Goal: Information Seeking & Learning: Learn about a topic

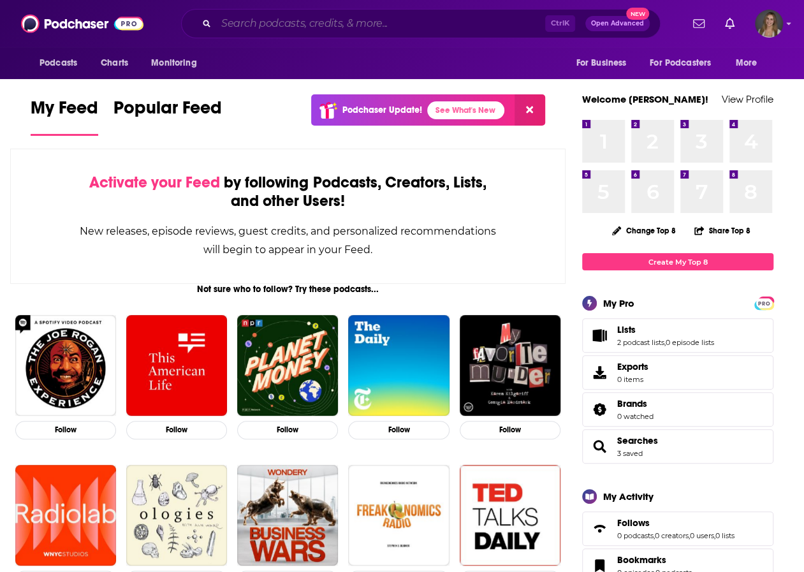
click at [247, 24] on input "Search podcasts, credits, & more..." at bounding box center [380, 23] width 329 height 20
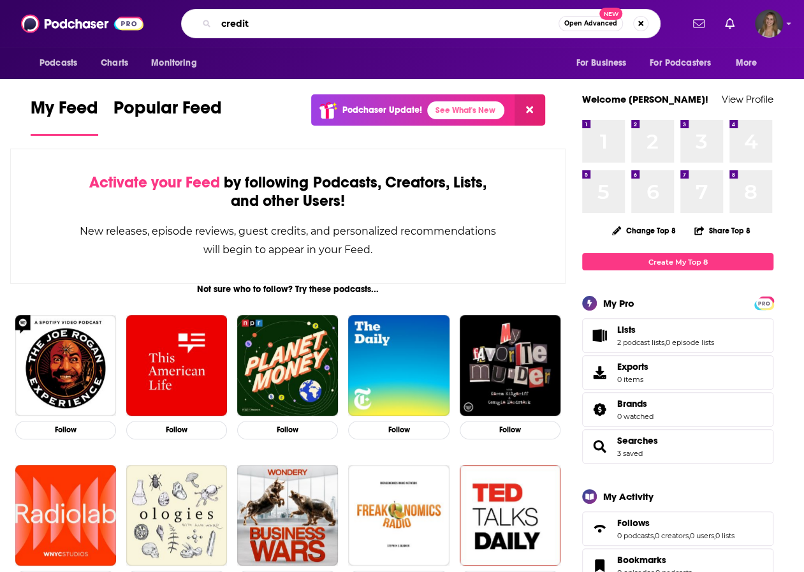
type input "credit"
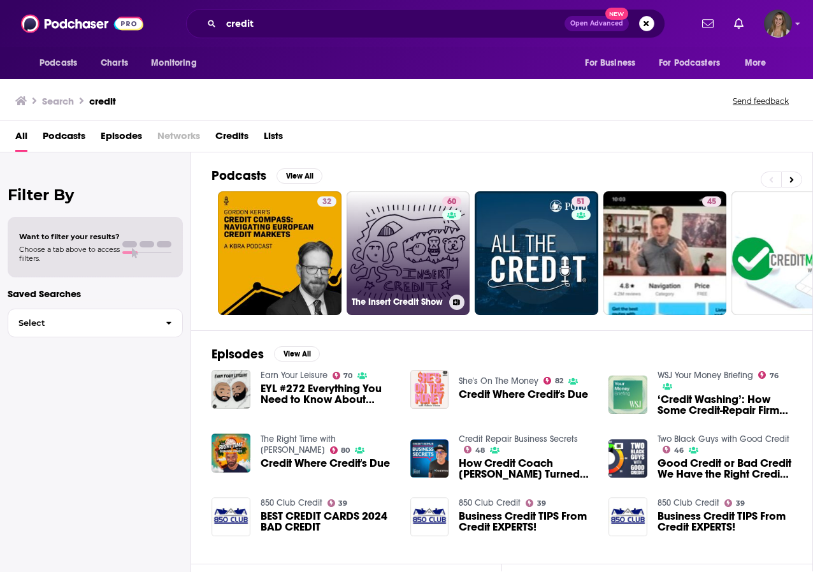
click at [424, 261] on link "60 The Insert Credit Show" at bounding box center [409, 253] width 124 height 124
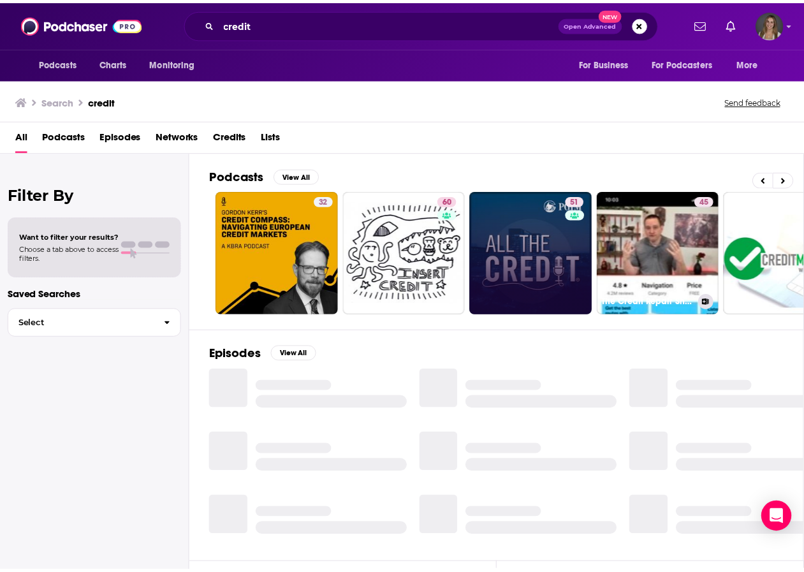
scroll to position [0, 170]
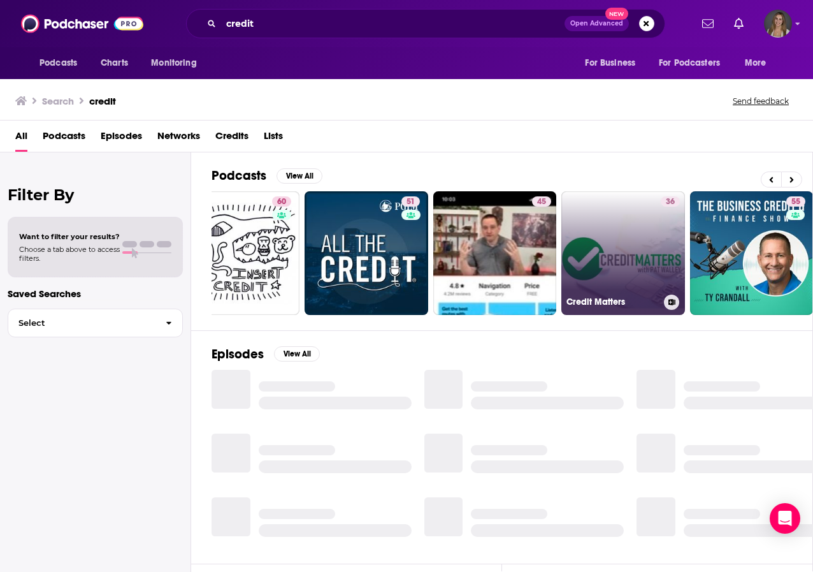
click at [608, 250] on link "36 Credit Matters" at bounding box center [624, 253] width 124 height 124
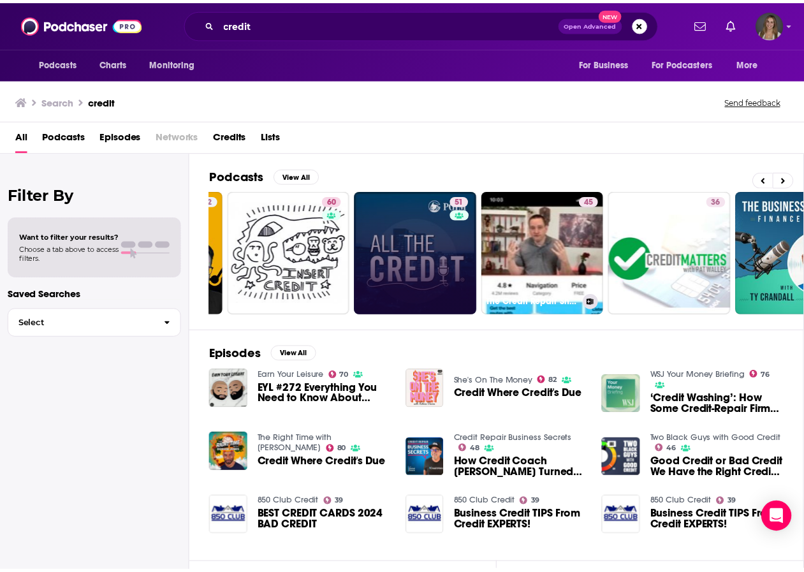
scroll to position [0, 124]
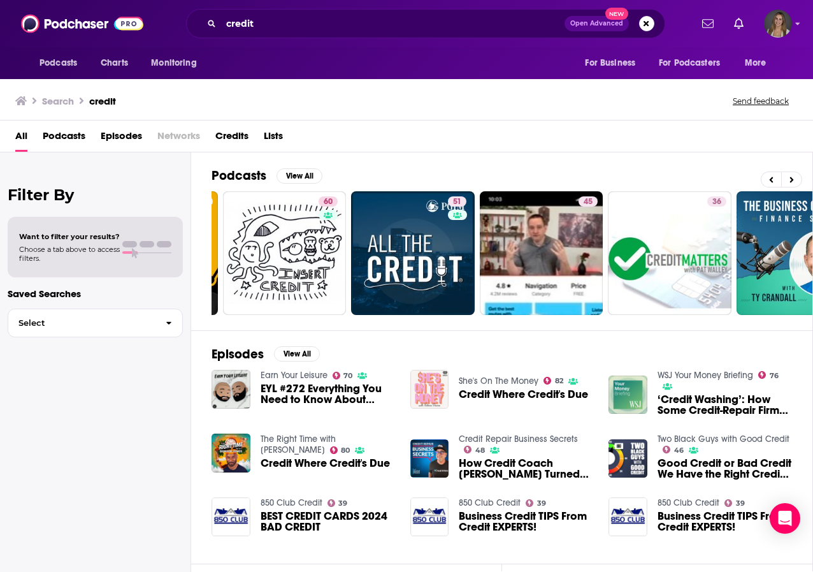
click at [433, 389] on img "Credit Where Credit's Due" at bounding box center [429, 389] width 39 height 39
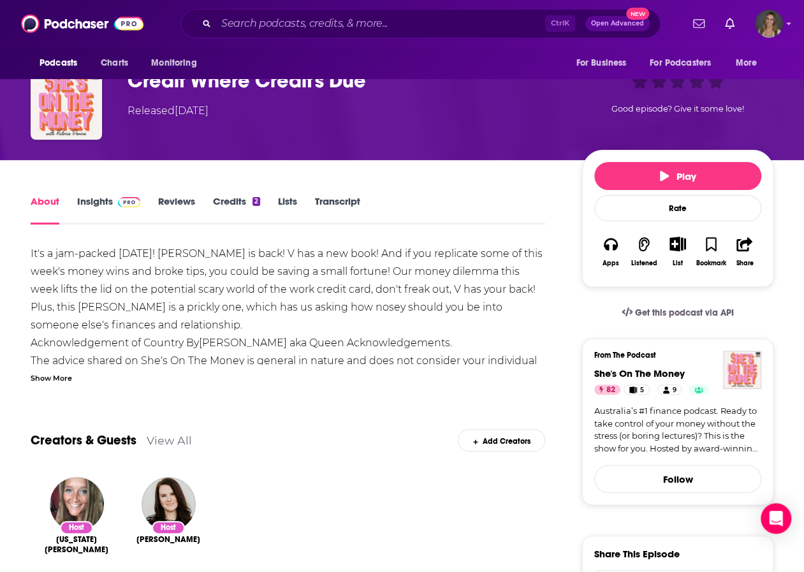
scroll to position [80, 0]
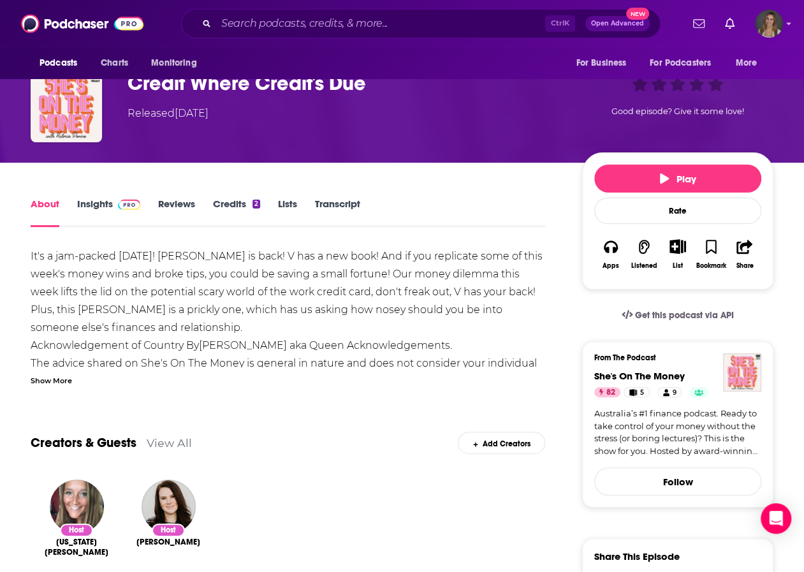
click at [106, 205] on link "Insights" at bounding box center [108, 212] width 63 height 29
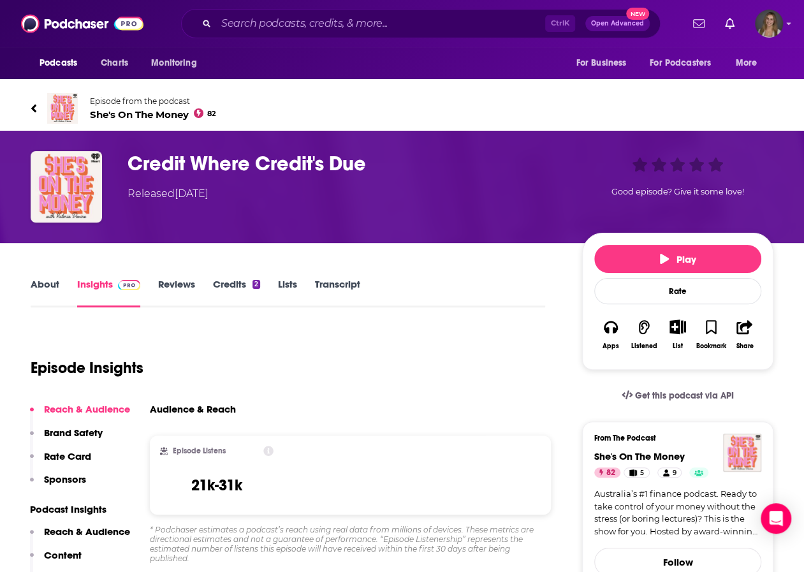
click at [43, 291] on link "About" at bounding box center [45, 292] width 29 height 29
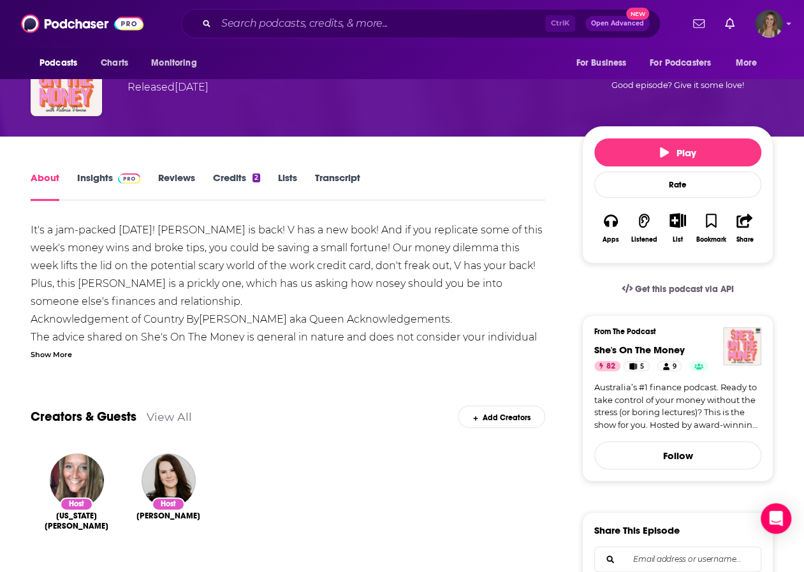
scroll to position [107, 0]
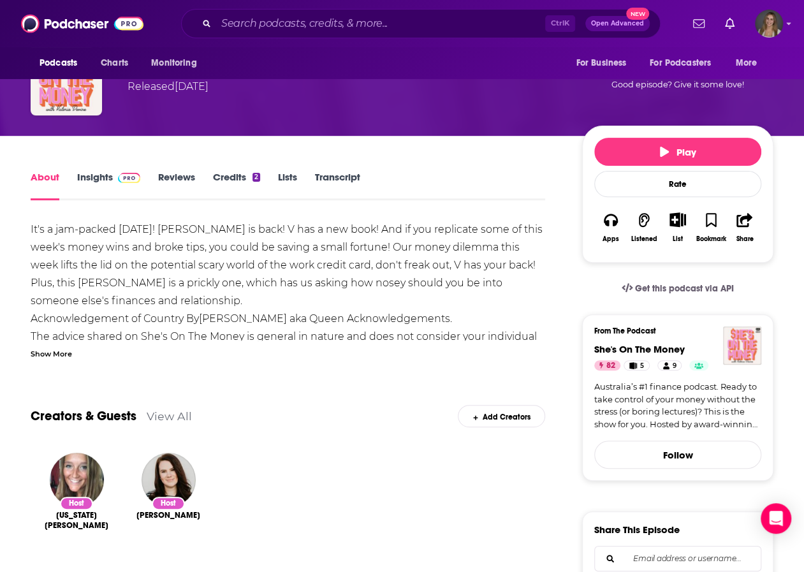
click at [58, 351] on div "Show More" at bounding box center [51, 353] width 41 height 12
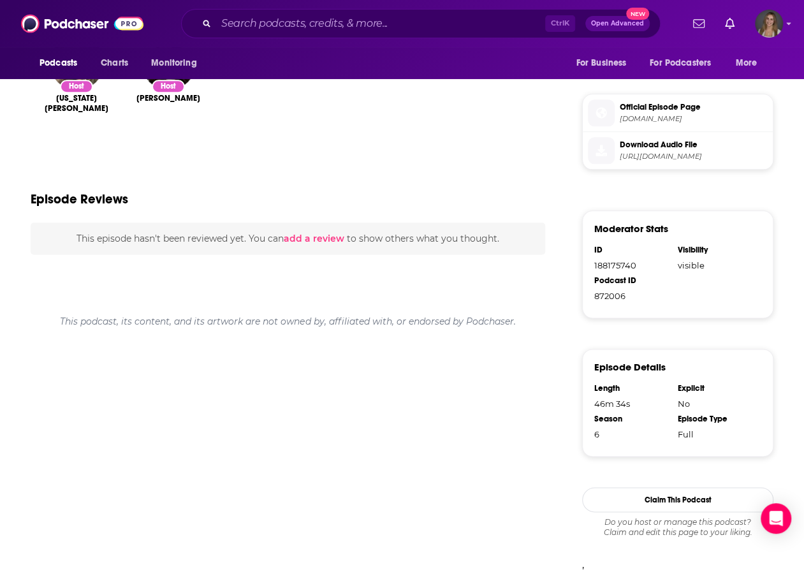
scroll to position [663, 0]
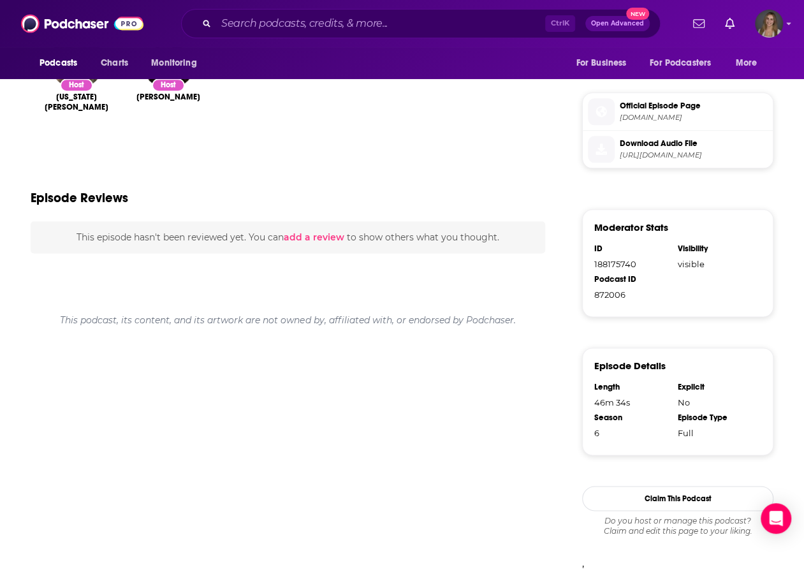
click at [221, 240] on span "This episode hasn't been reviewed yet. You can add a review to show others what…" at bounding box center [287, 236] width 423 height 11
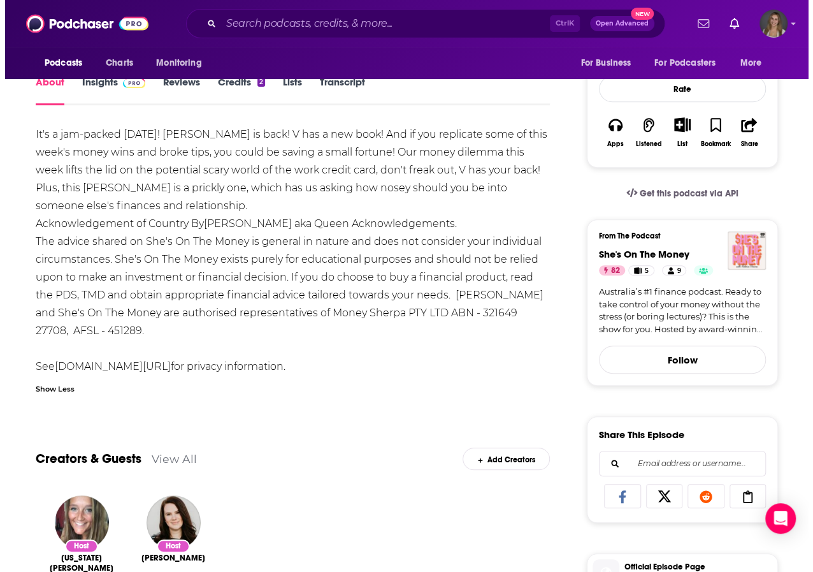
scroll to position [0, 0]
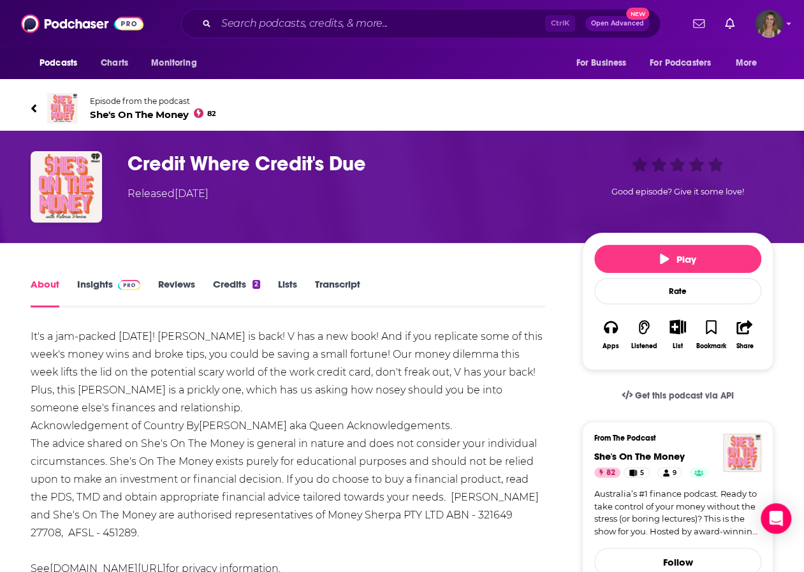
click at [41, 105] on link "Episode from the podcast She's On The Money 82" at bounding box center [402, 108] width 743 height 31
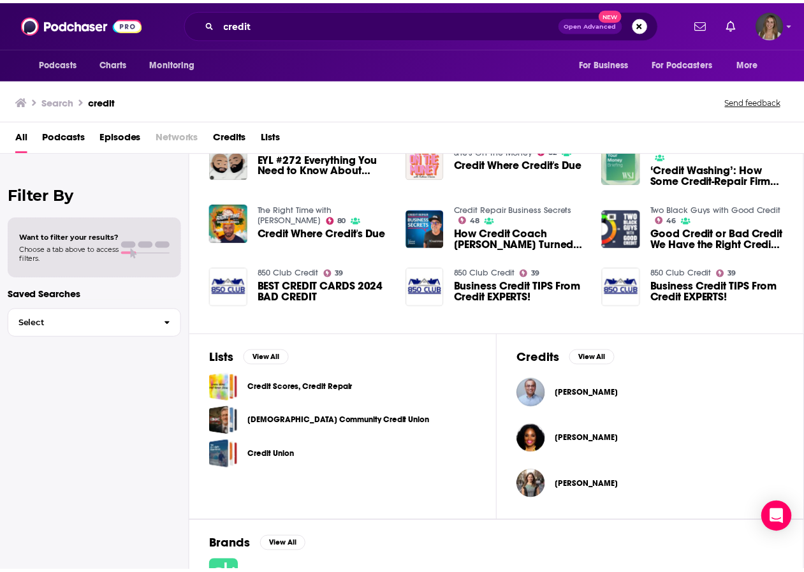
scroll to position [398, 0]
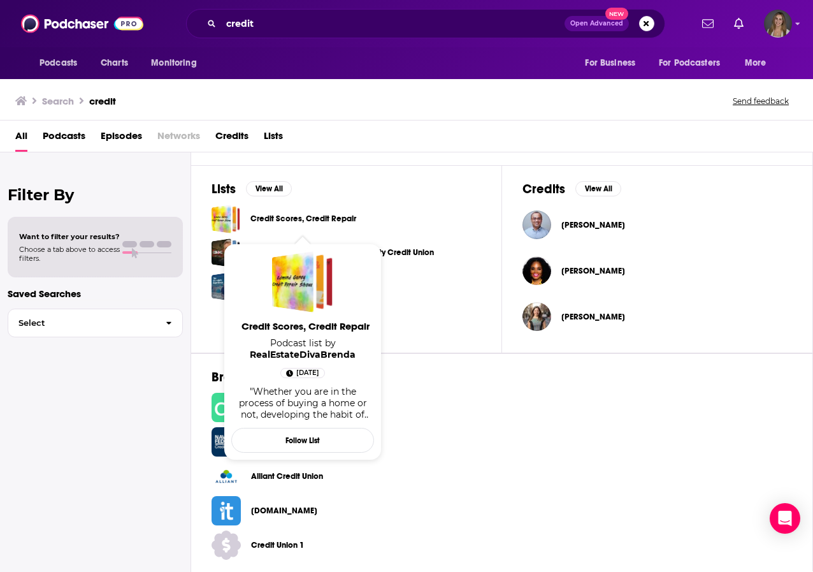
click at [279, 214] on link "Credit Scores, Credit Repair" at bounding box center [303, 219] width 106 height 14
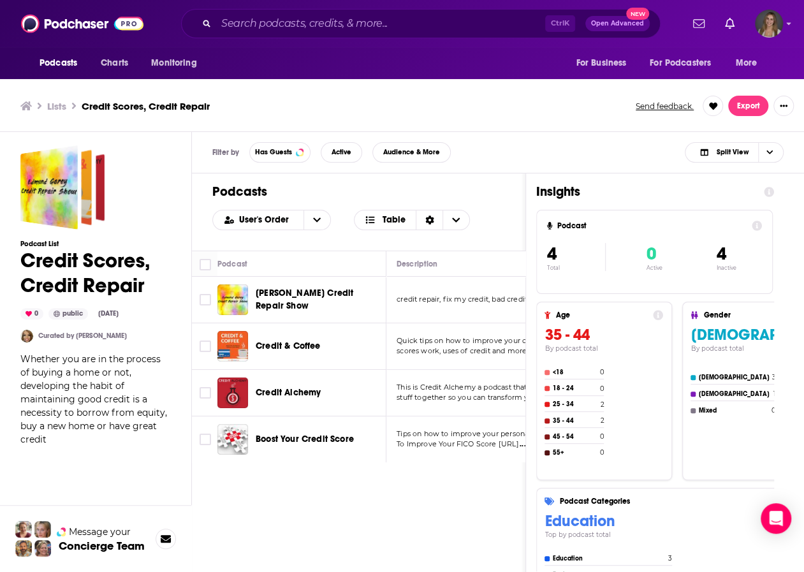
scroll to position [4, 0]
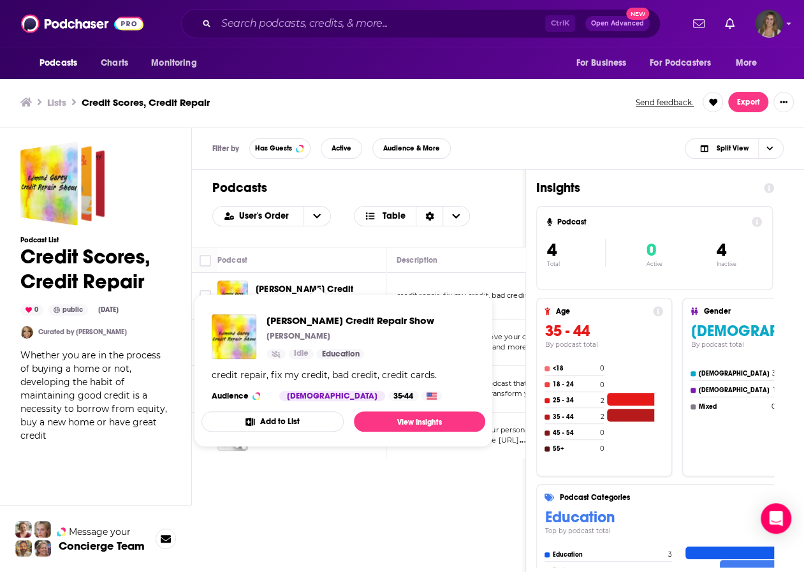
click at [292, 287] on span "[PERSON_NAME] Credit Repair Show [PERSON_NAME] Education credit repair, fix my …" at bounding box center [343, 370] width 299 height 168
click at [232, 321] on img "Edmund Garey Credit Repair Show" at bounding box center [234, 336] width 45 height 45
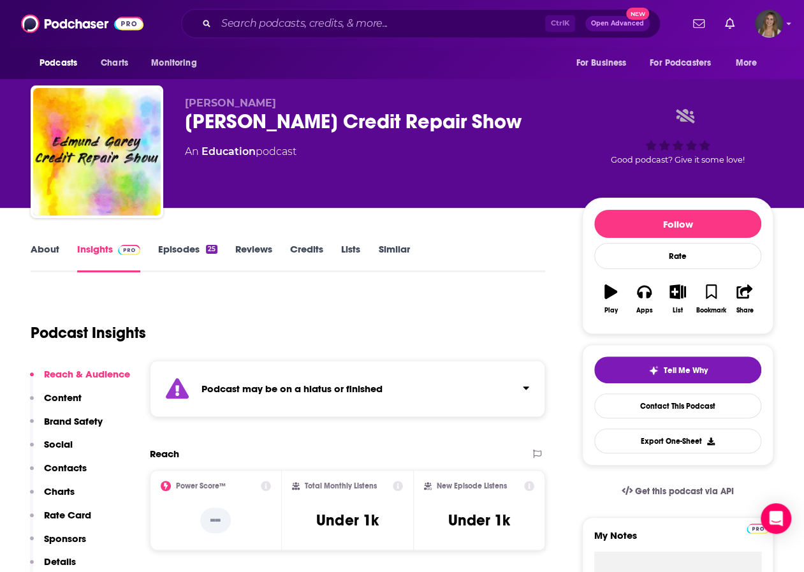
click at [45, 251] on link "About" at bounding box center [45, 257] width 29 height 29
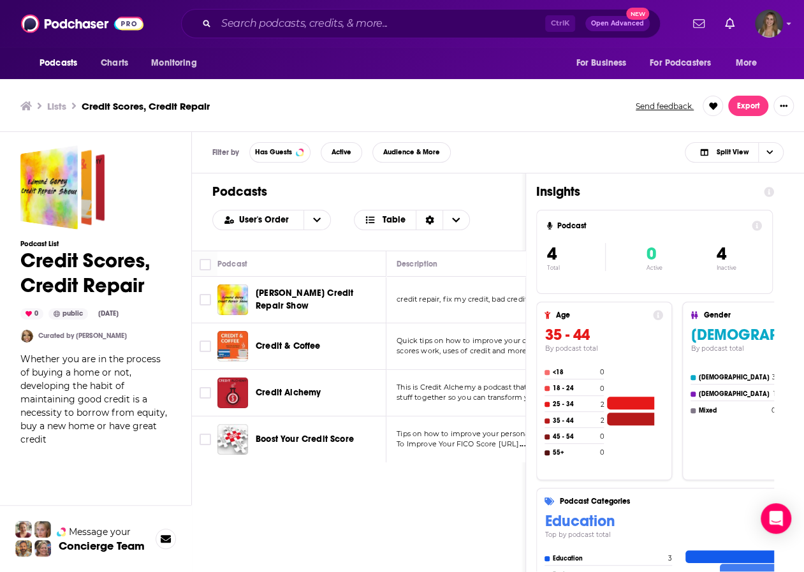
click at [284, 340] on span "Credit & Coffee" at bounding box center [288, 345] width 65 height 11
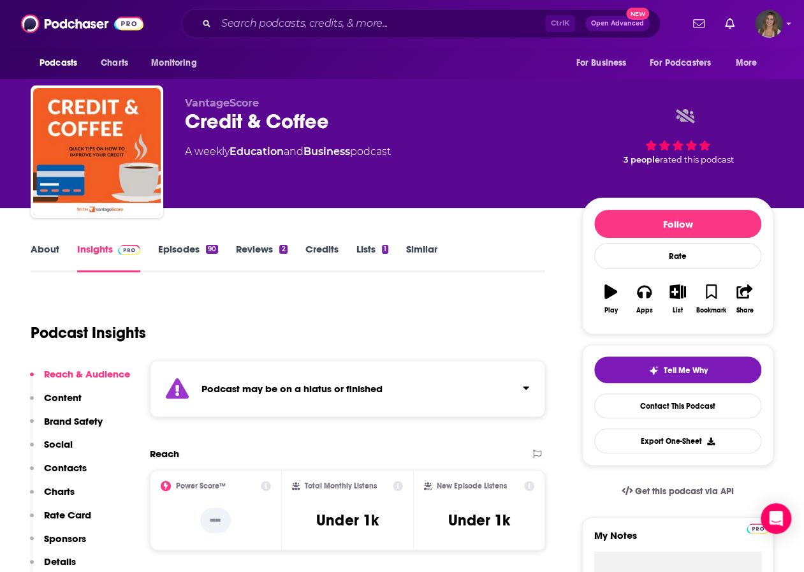
click at [33, 262] on link "About" at bounding box center [45, 257] width 29 height 29
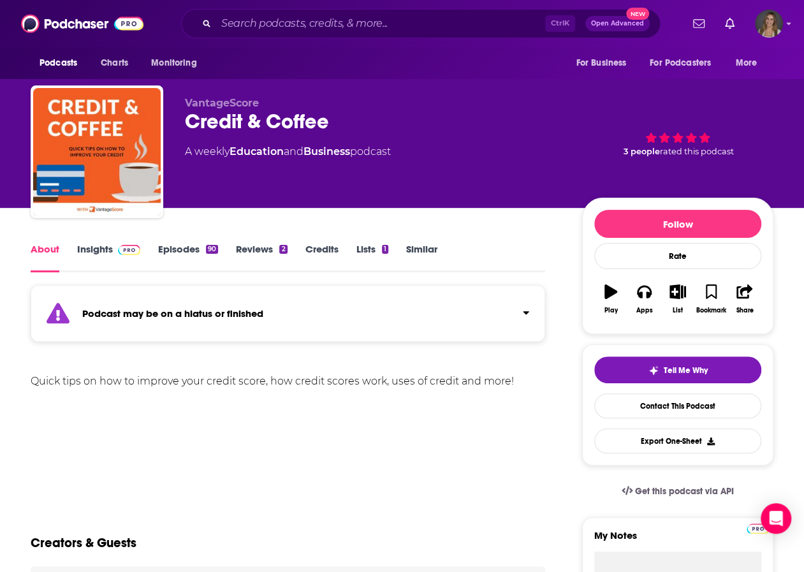
click at [108, 257] on link "Insights" at bounding box center [108, 257] width 63 height 29
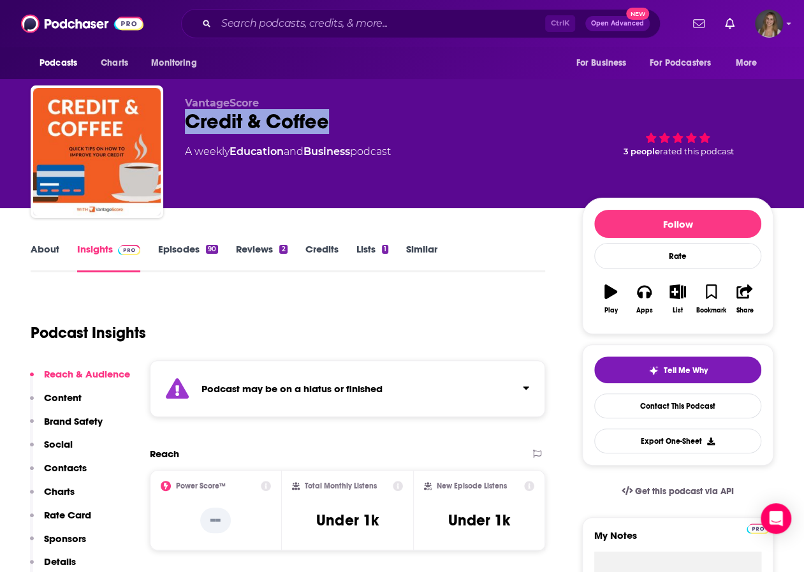
drag, startPoint x: 310, startPoint y: 127, endPoint x: 181, endPoint y: 123, distance: 129.4
click at [181, 123] on div "VantageScore Credit & Coffee A weekly Education and Business podcast 3 people r…" at bounding box center [402, 154] width 743 height 138
copy h2 "Credit & Coffee"
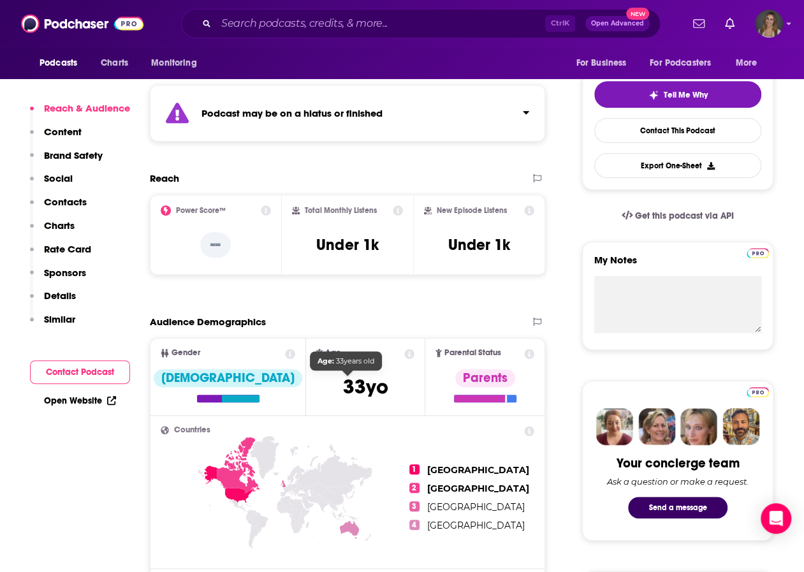
scroll to position [276, 0]
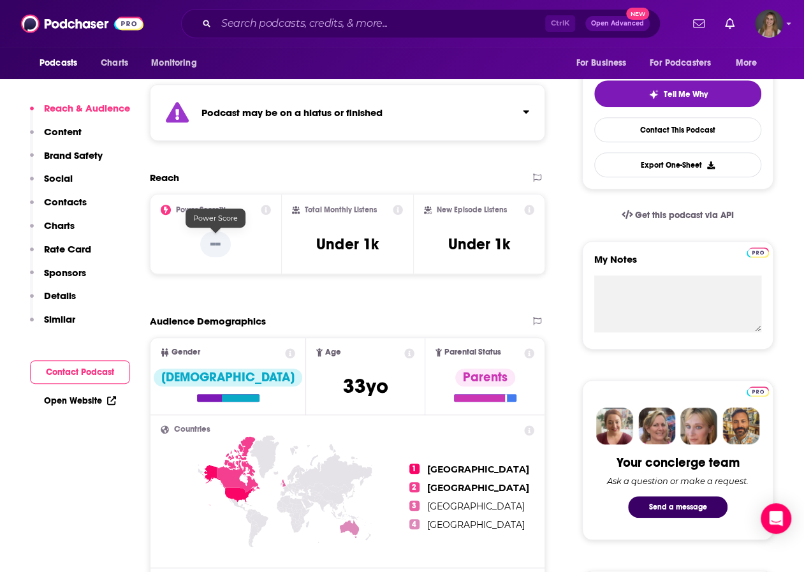
click at [214, 244] on p "--" at bounding box center [215, 243] width 31 height 25
click at [165, 210] on icon at bounding box center [166, 210] width 10 height 10
click at [268, 203] on div "Power Score™ --" at bounding box center [216, 234] width 132 height 80
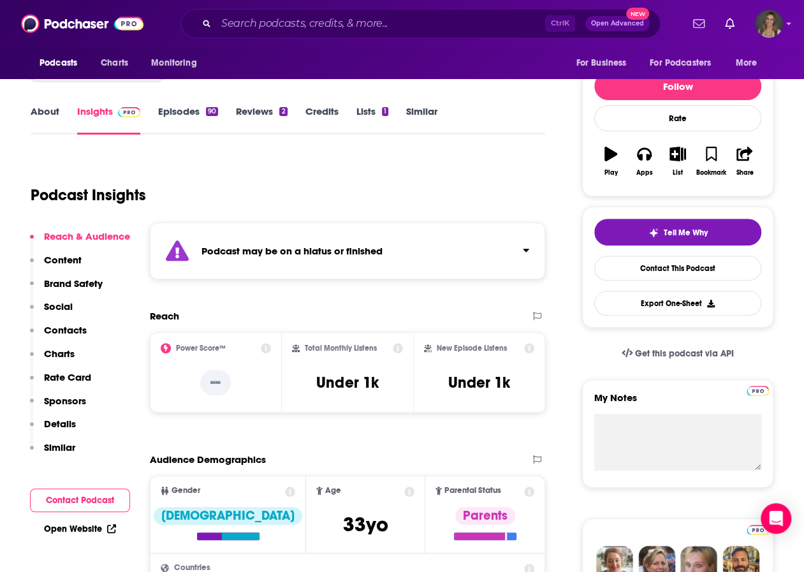
scroll to position [138, 0]
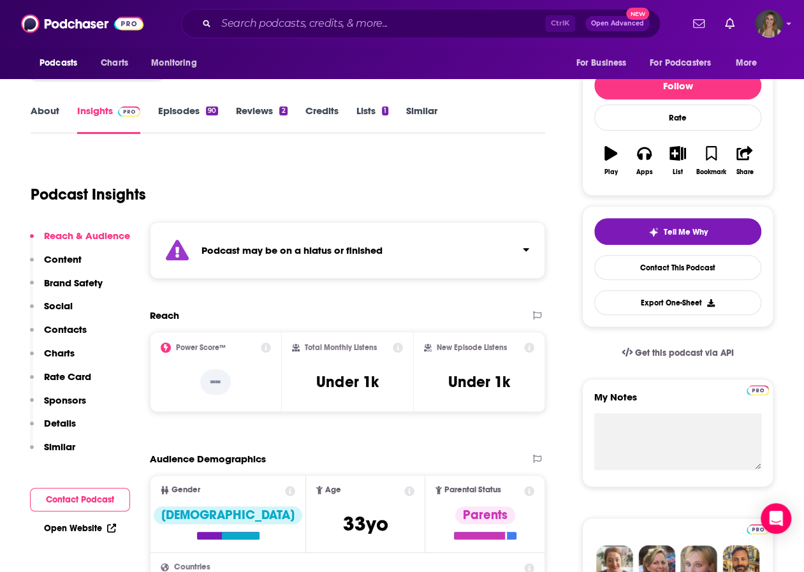
click at [241, 241] on div "Podcast may be on a hiatus or finished" at bounding box center [347, 250] width 395 height 57
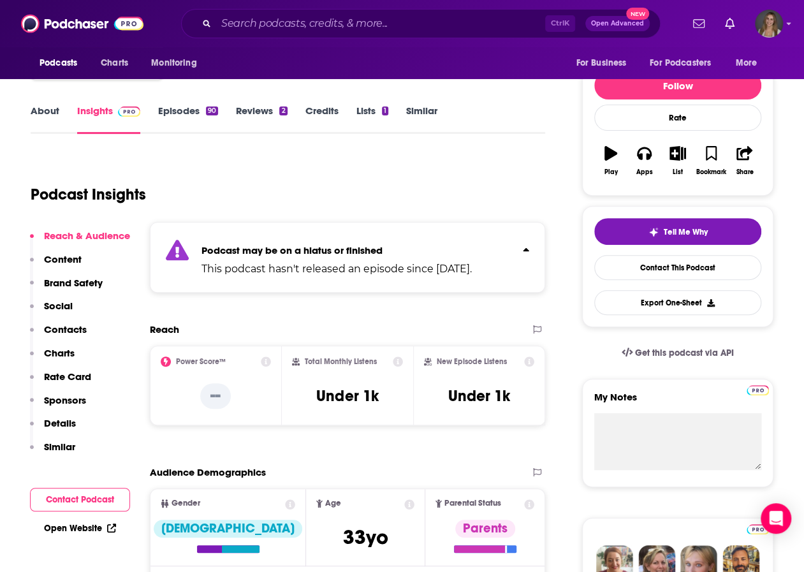
click at [271, 248] on strong "Podcast may be on a hiatus or finished" at bounding box center [291, 250] width 181 height 12
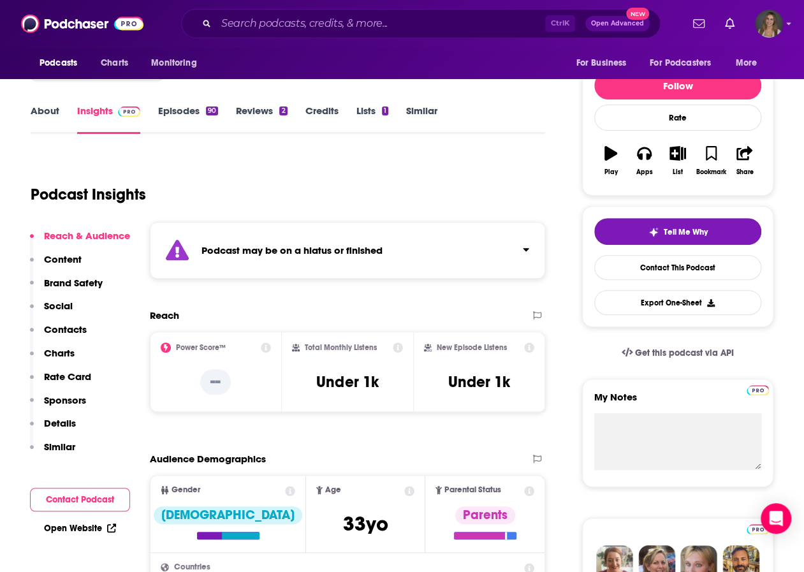
click at [271, 248] on strong "Podcast may be on a hiatus or finished" at bounding box center [291, 250] width 181 height 12
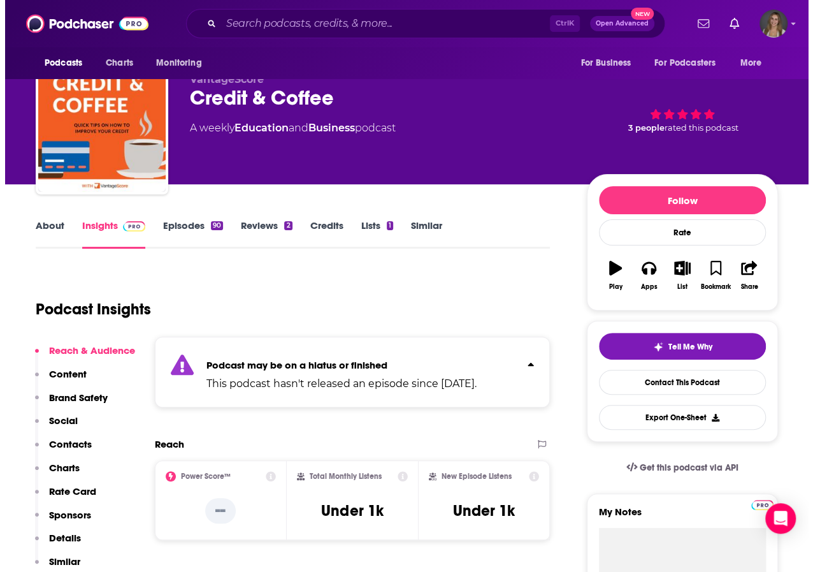
scroll to position [0, 0]
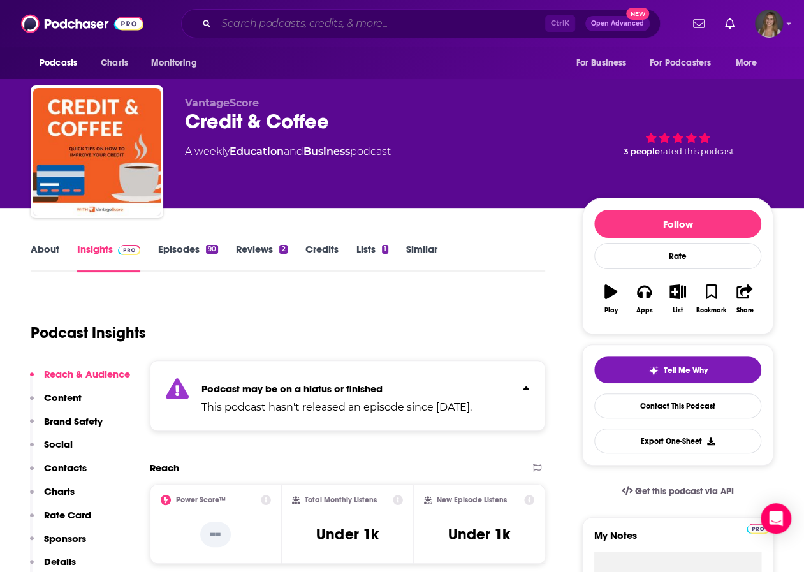
click at [284, 31] on input "Search podcasts, credits, & more..." at bounding box center [380, 23] width 329 height 20
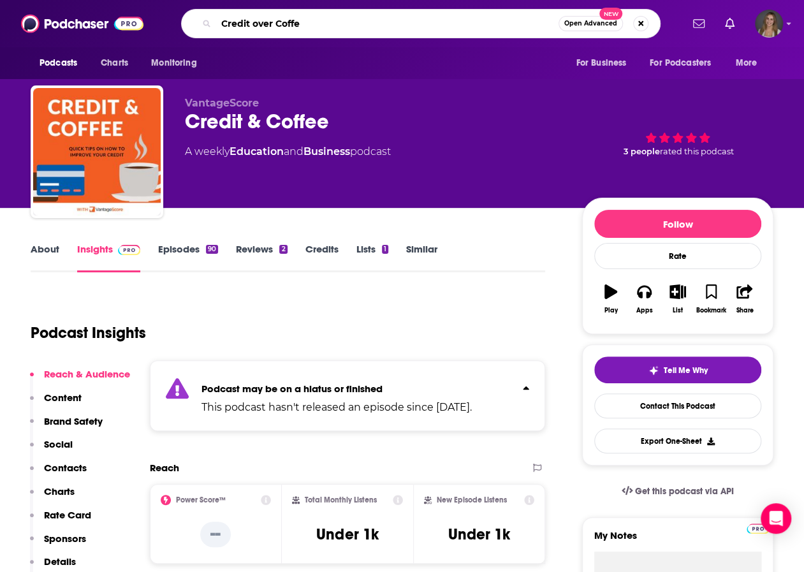
type input "Credit over Coffee"
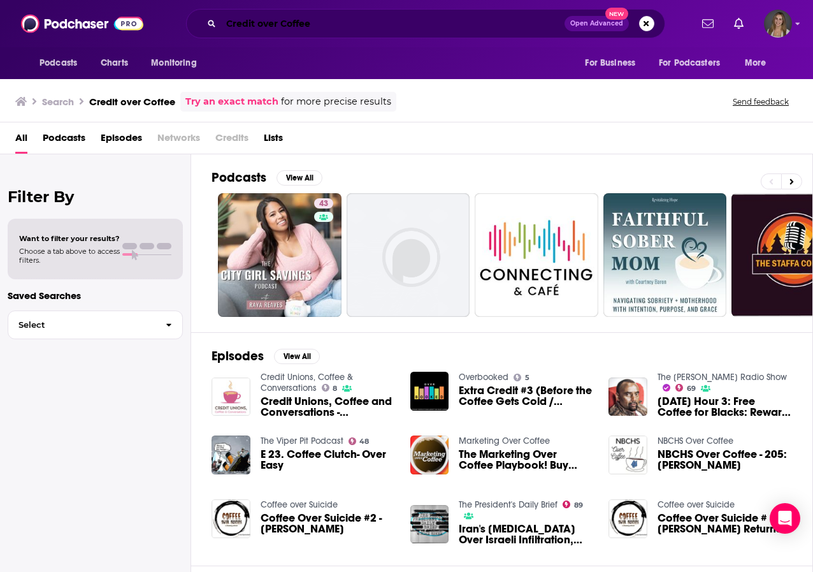
click at [263, 22] on input "Credit over Coffee" at bounding box center [393, 23] width 344 height 20
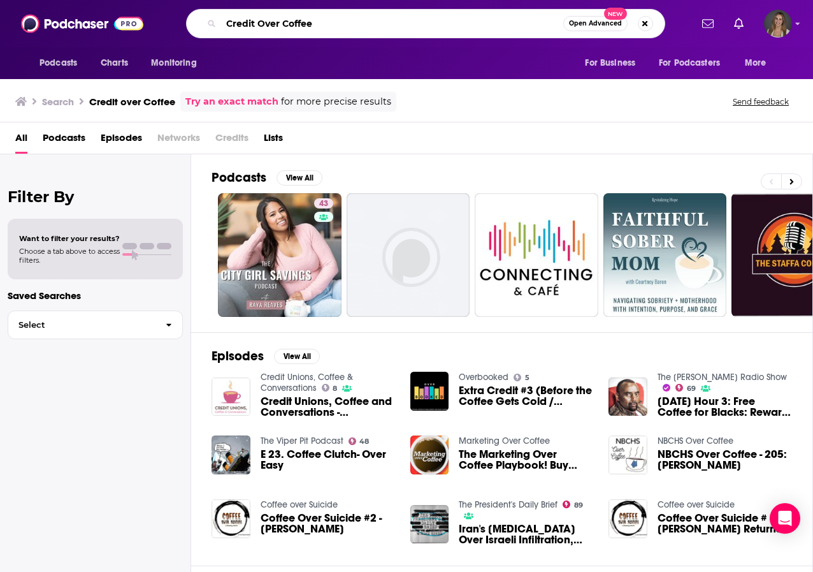
type input "Credit Over Coffee"
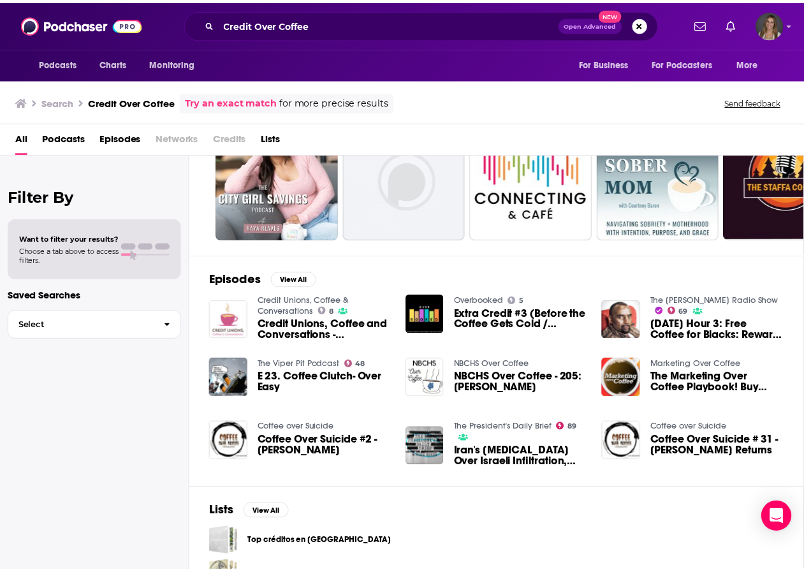
scroll to position [68, 0]
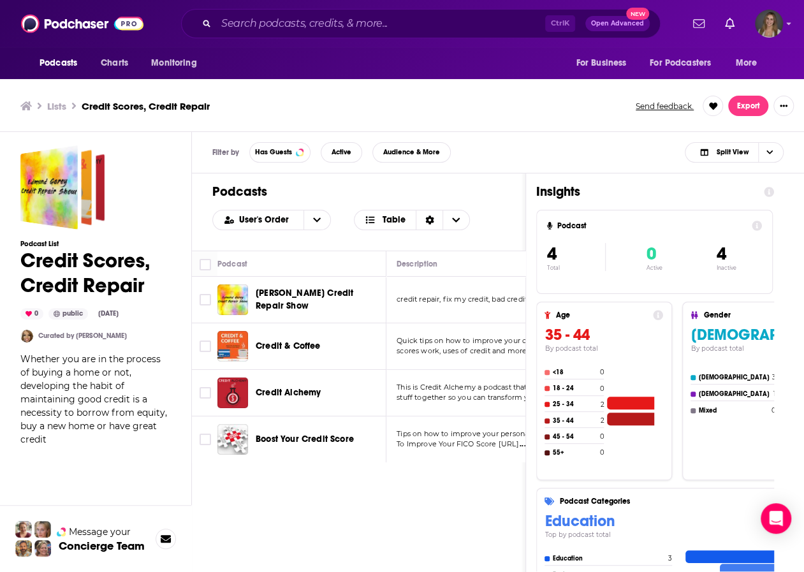
click at [286, 391] on div "Podcasts Charts Monitoring Ctrl K Open Advanced New For Business For Podcasters…" at bounding box center [402, 288] width 804 height 576
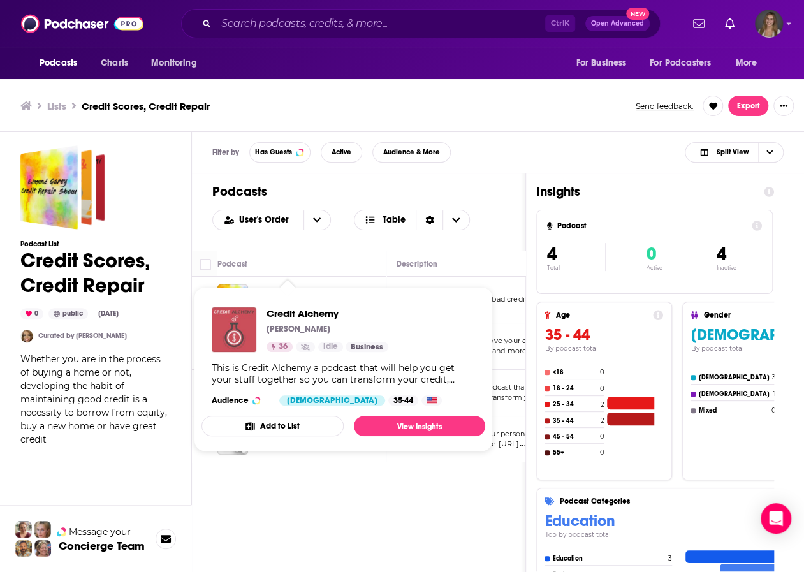
click at [241, 339] on img "Credit Alchemy" at bounding box center [234, 329] width 45 height 45
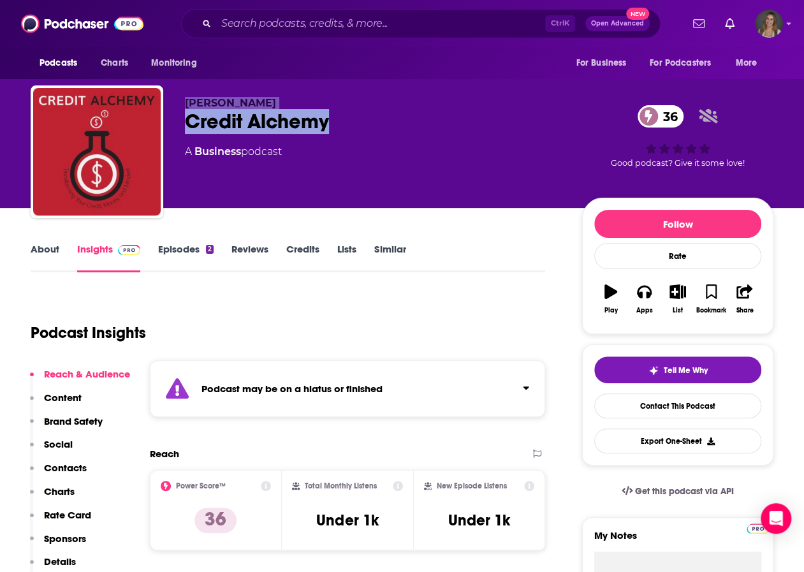
drag, startPoint x: 347, startPoint y: 129, endPoint x: 160, endPoint y: 115, distance: 187.3
click at [160, 115] on div "[PERSON_NAME] Credit Alchemy 36 A Business podcast 36 Good podcast? Give it som…" at bounding box center [402, 154] width 743 height 138
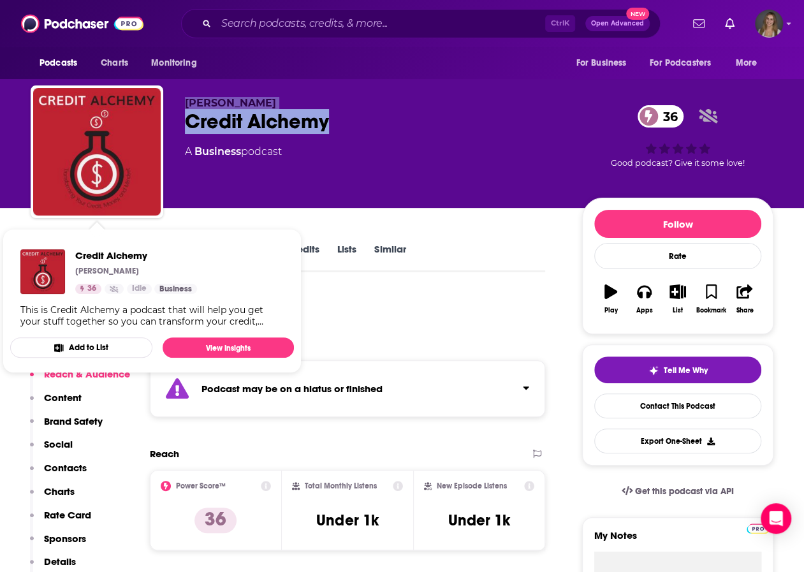
copy div "[PERSON_NAME] Credit Alchemy"
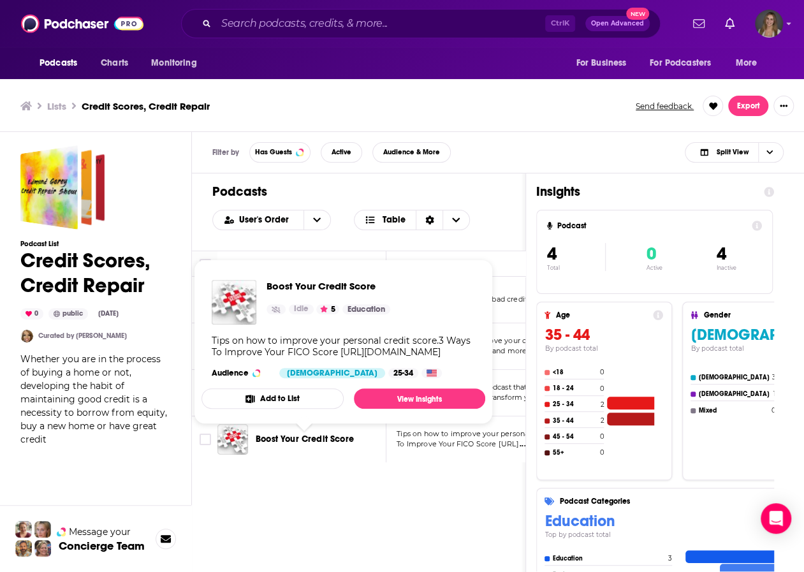
click at [276, 440] on span "Boost Your Credit Score" at bounding box center [305, 438] width 98 height 11
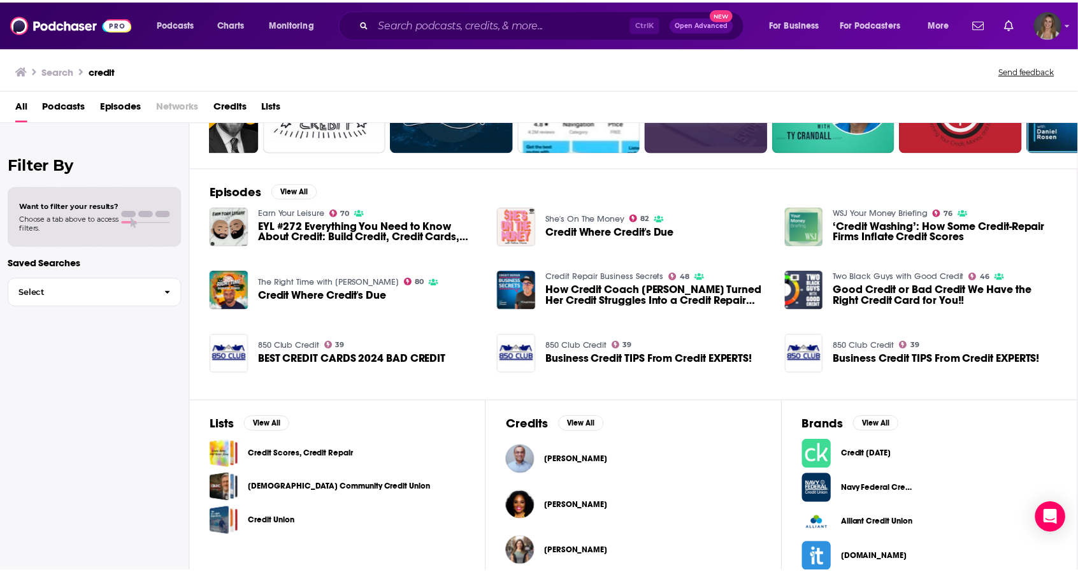
scroll to position [164, 0]
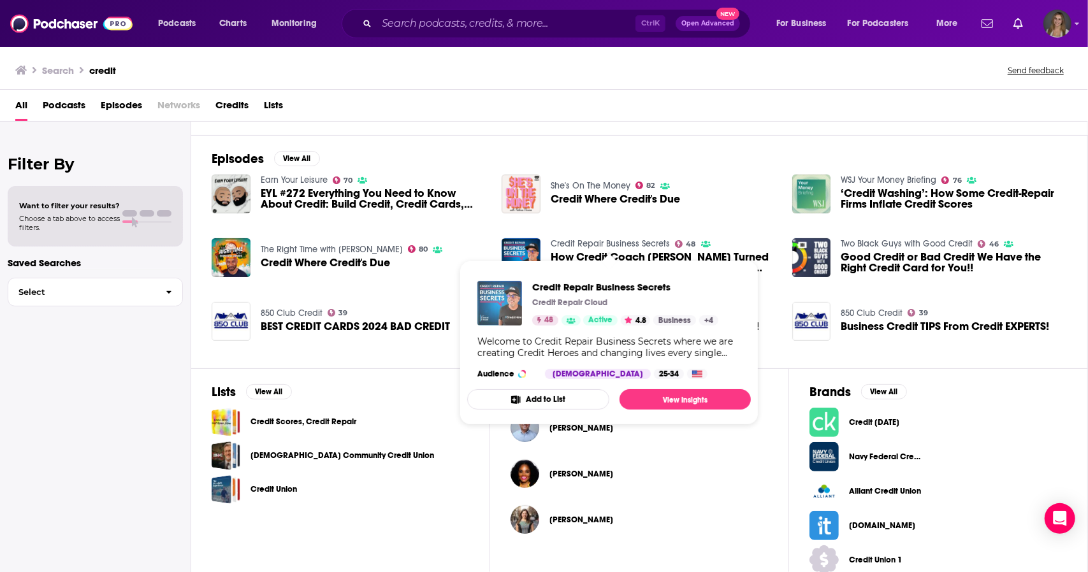
click at [509, 305] on img "Credit Repair Business Secrets" at bounding box center [499, 303] width 45 height 45
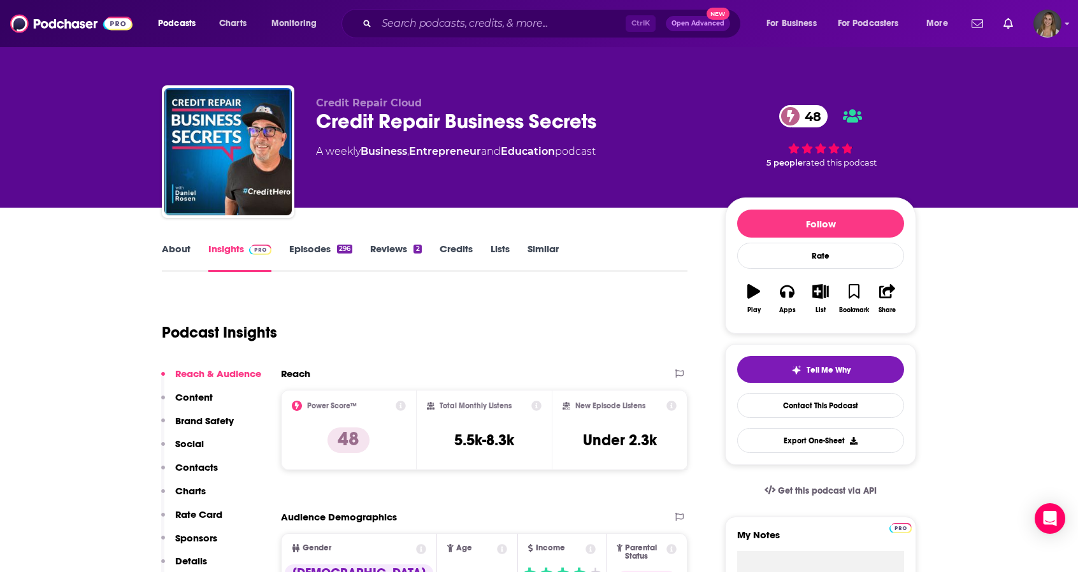
click at [172, 252] on link "About" at bounding box center [176, 257] width 29 height 29
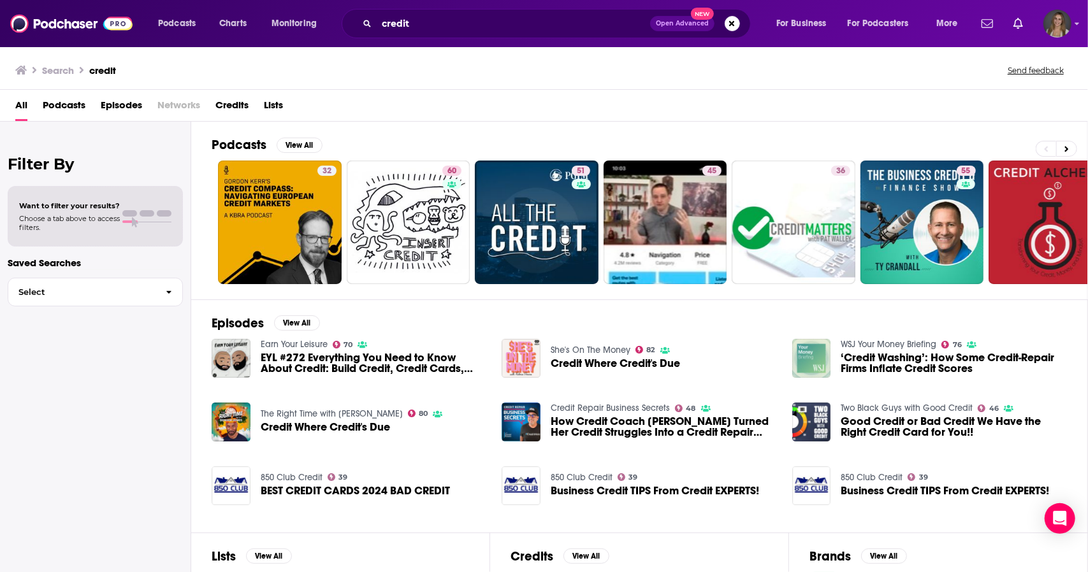
click at [803, 354] on img "‘Credit Washing’: How Some Credit-Repair Firms Inflate Credit Scores" at bounding box center [811, 358] width 39 height 39
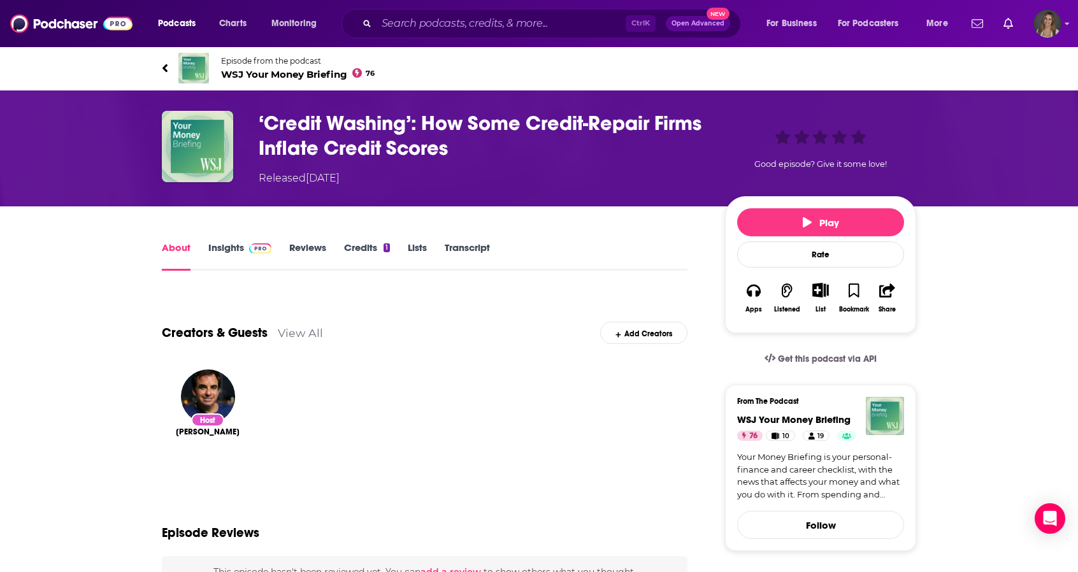
click at [235, 257] on link "Insights" at bounding box center [239, 256] width 63 height 29
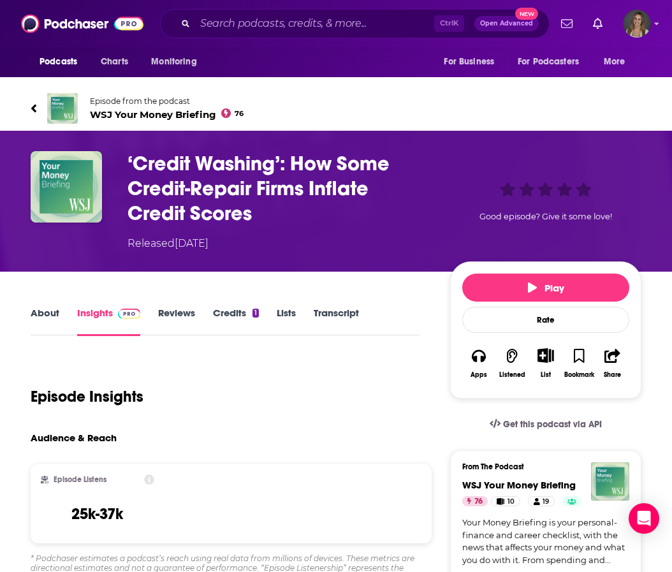
click at [293, 118] on link "Episode from the podcast WSJ Your Money Briefing 76" at bounding box center [336, 108] width 611 height 31
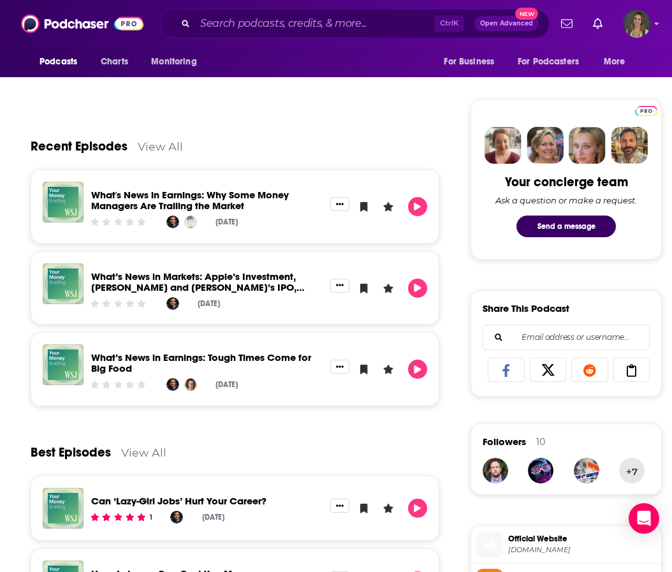
scroll to position [546, 0]
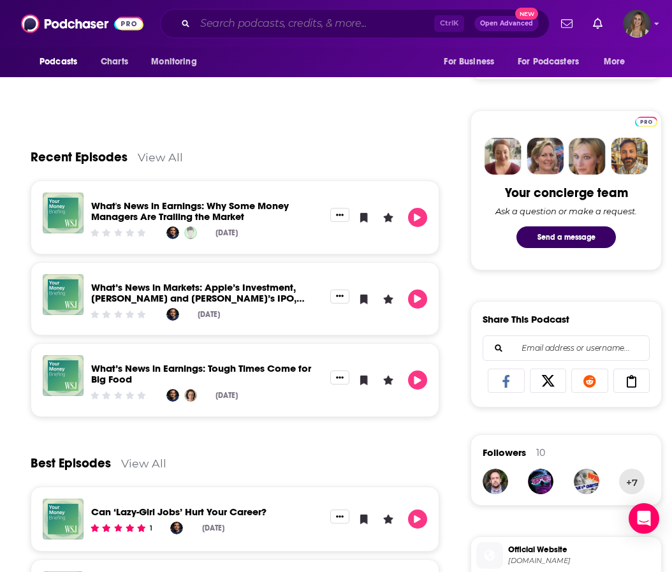
click at [277, 33] on div "Ctrl K Open Advanced New" at bounding box center [354, 23] width 389 height 29
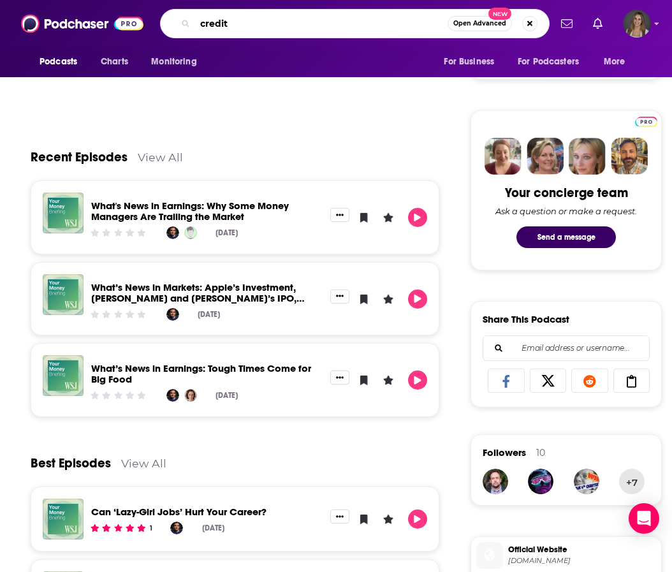
type input "credit"
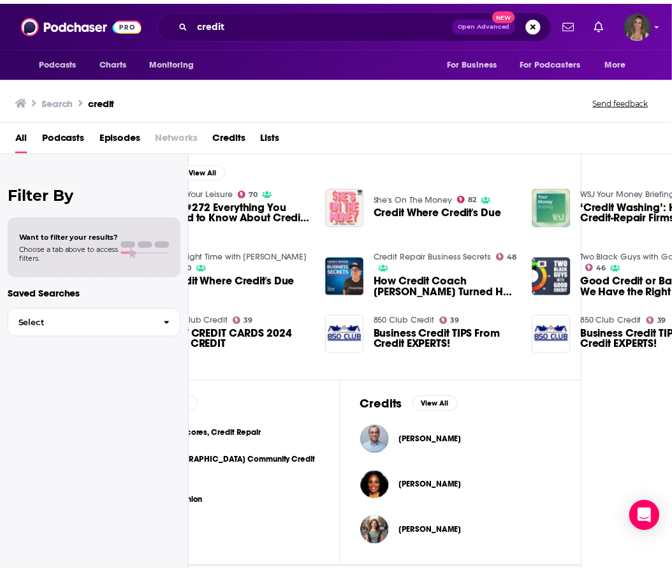
scroll to position [182, 144]
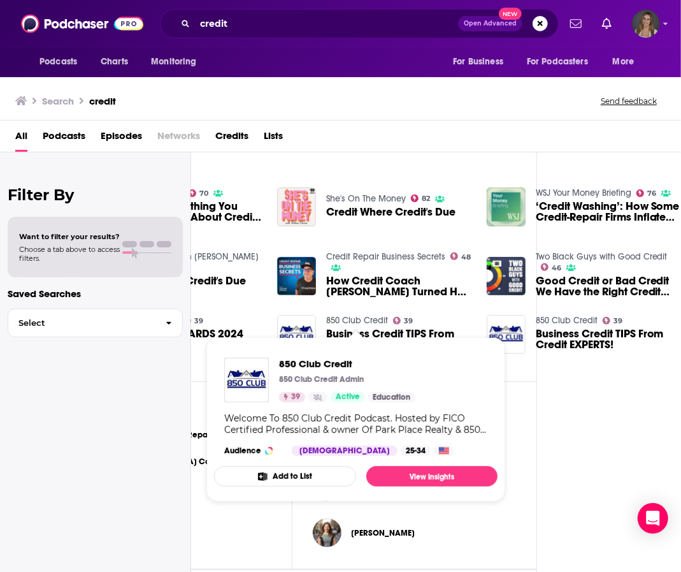
click at [343, 317] on link "850 Club Credit" at bounding box center [357, 320] width 62 height 11
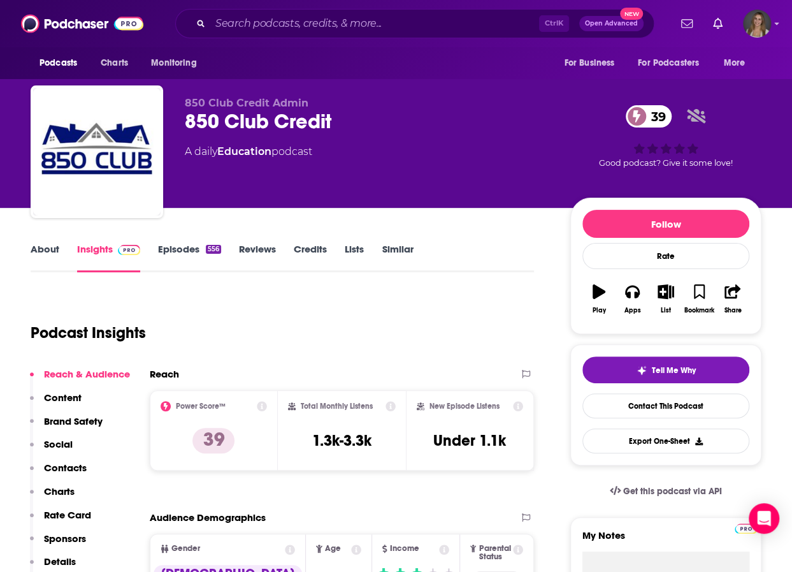
click at [38, 247] on link "About" at bounding box center [45, 257] width 29 height 29
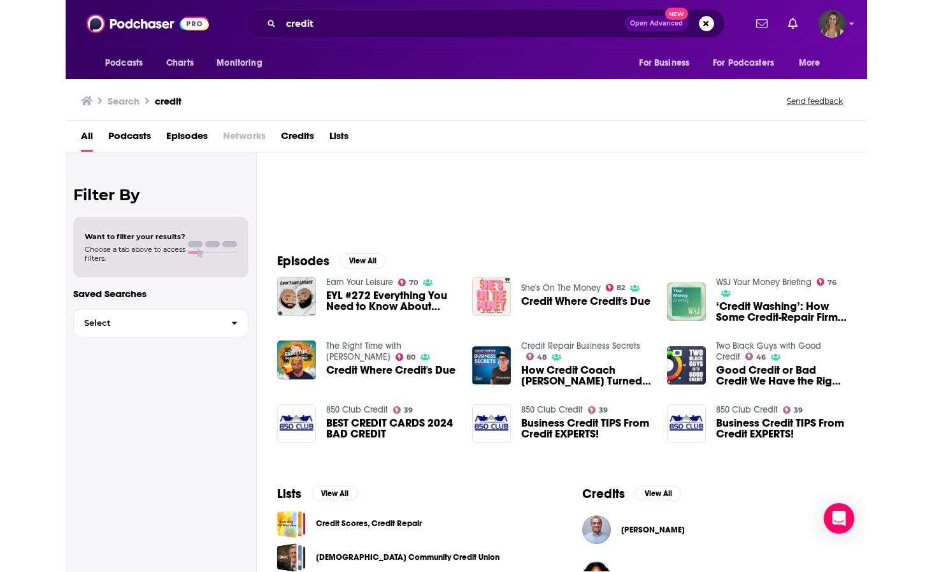
scroll to position [89, 0]
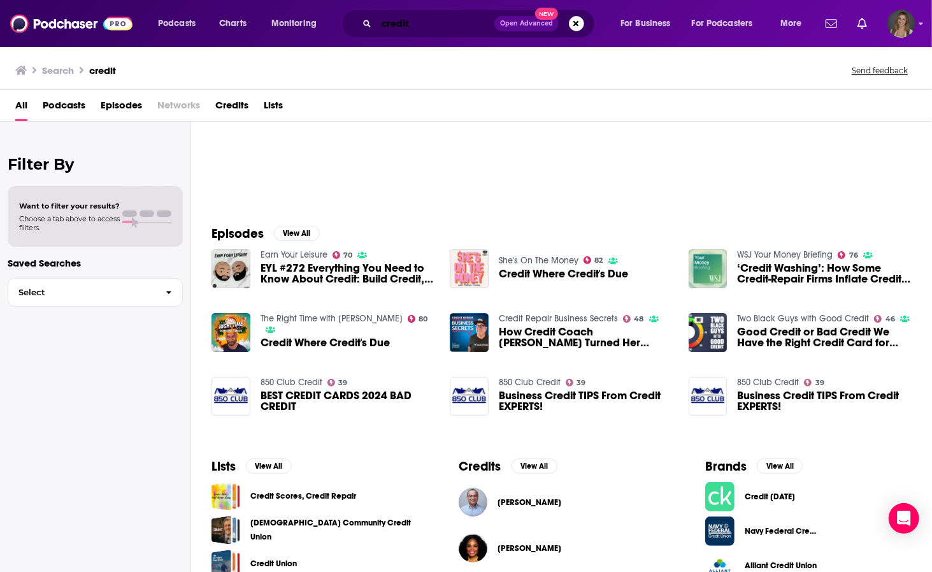
click at [436, 25] on input "credit" at bounding box center [436, 23] width 118 height 20
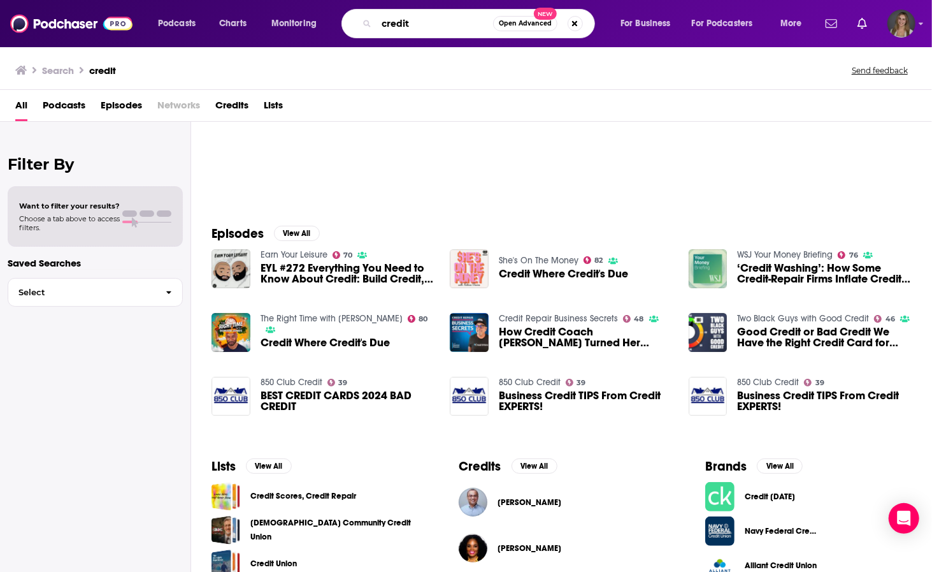
drag, startPoint x: 436, startPoint y: 25, endPoint x: 375, endPoint y: 23, distance: 61.2
click at [375, 23] on div "credit Open Advanced New" at bounding box center [469, 23] width 254 height 29
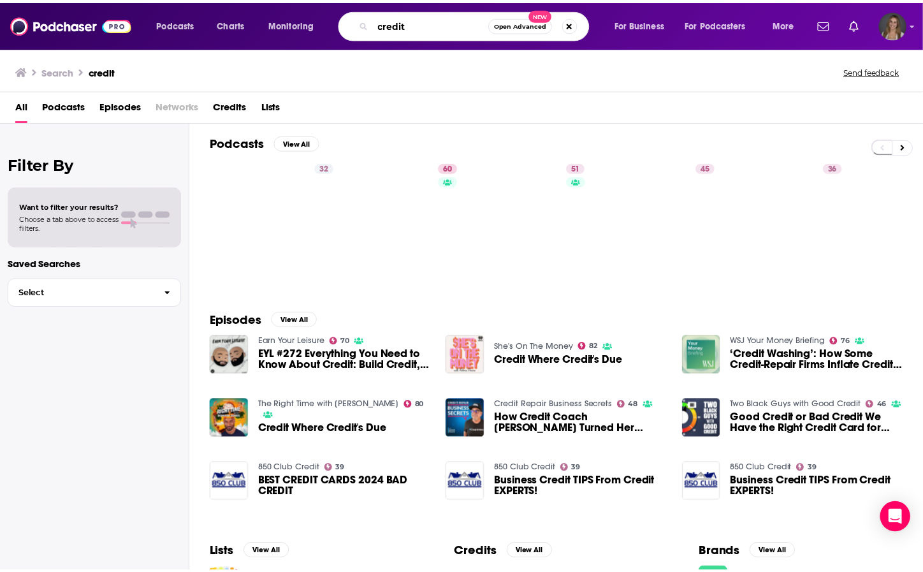
scroll to position [0, 0]
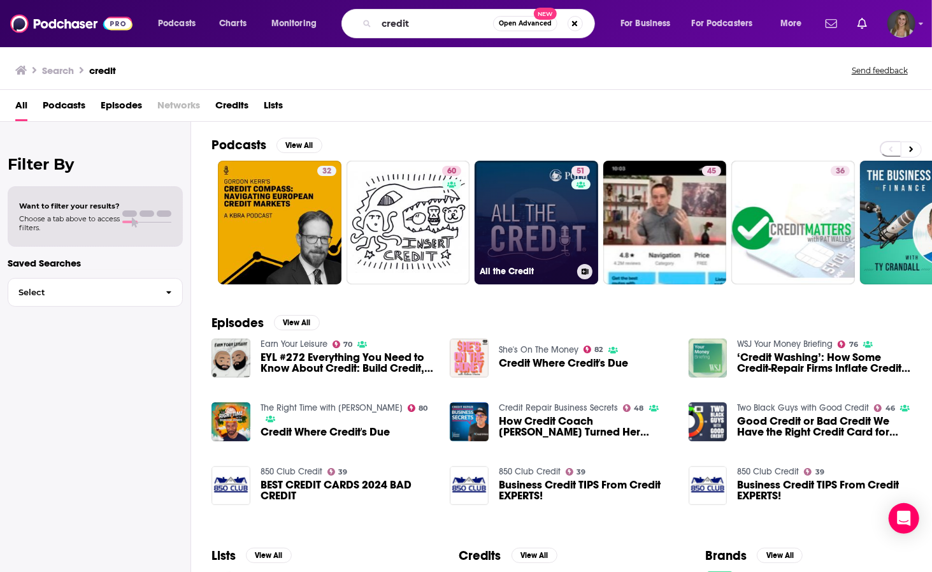
click at [530, 230] on link "51 All the Credit" at bounding box center [537, 223] width 124 height 124
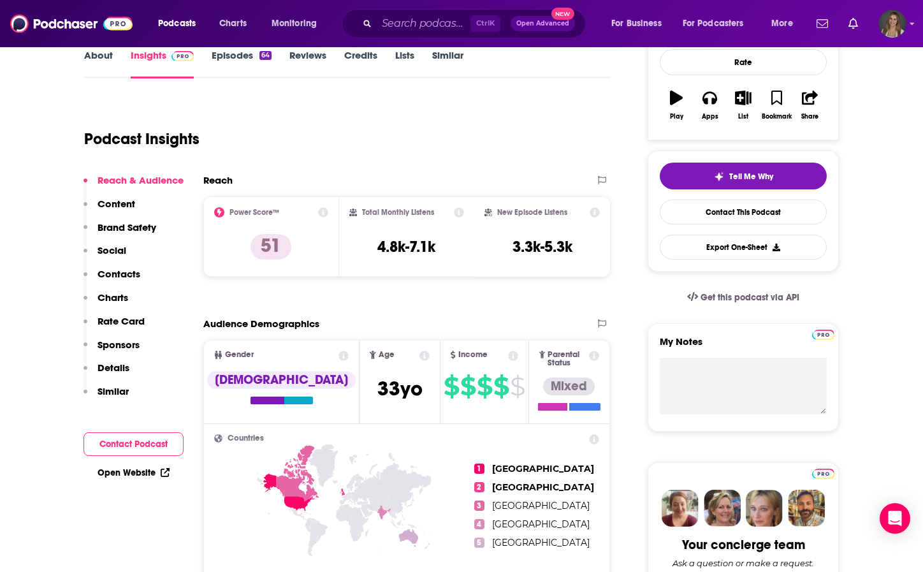
scroll to position [25, 0]
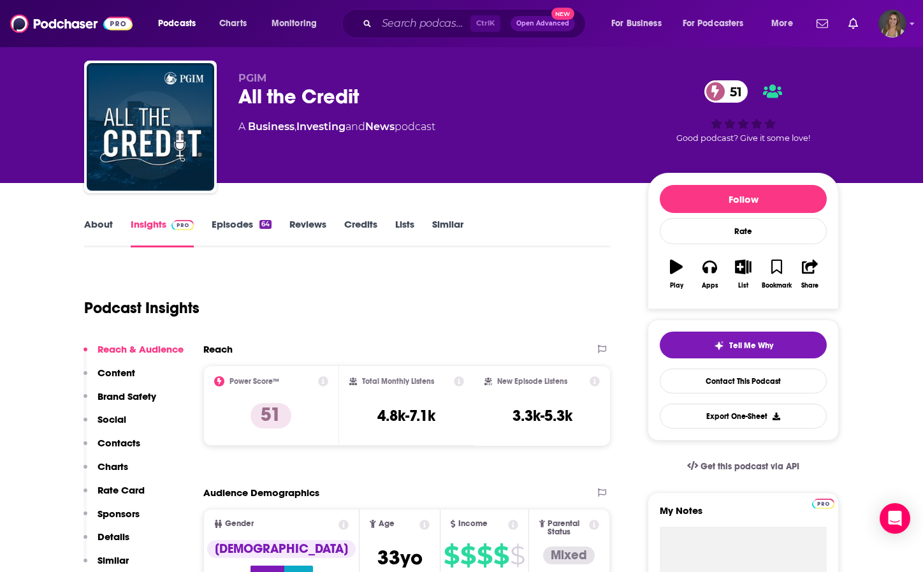
click at [105, 223] on link "About" at bounding box center [98, 232] width 29 height 29
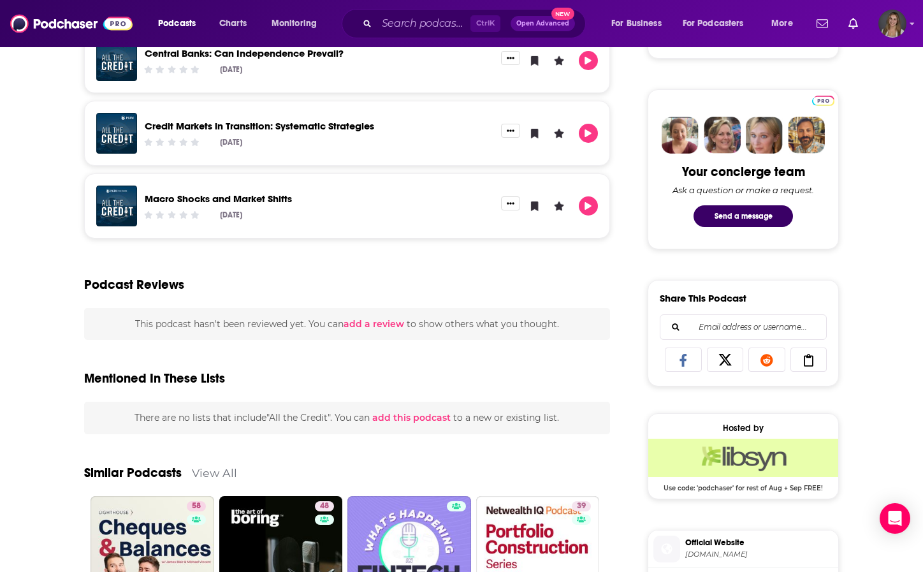
scroll to position [753, 0]
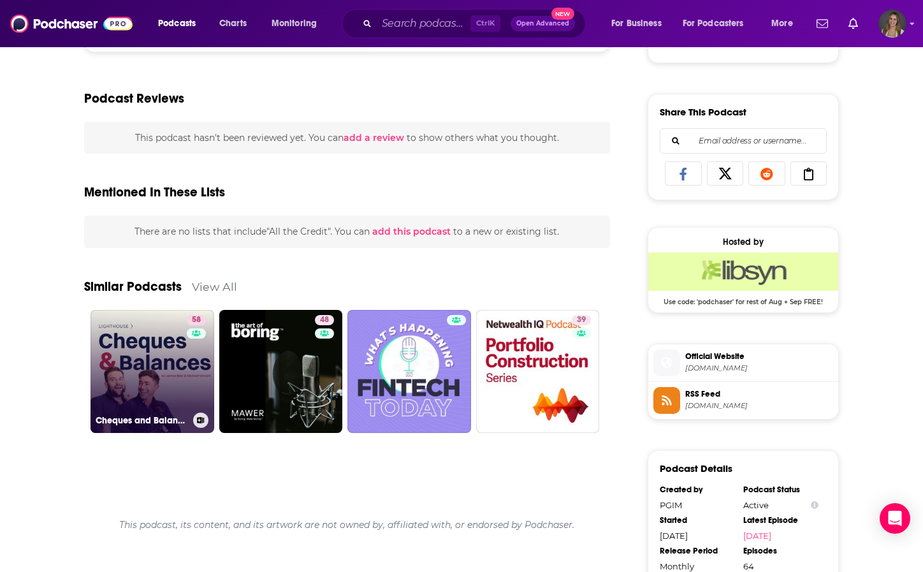
click at [171, 374] on link "58 Cheques and Balances" at bounding box center [153, 372] width 124 height 124
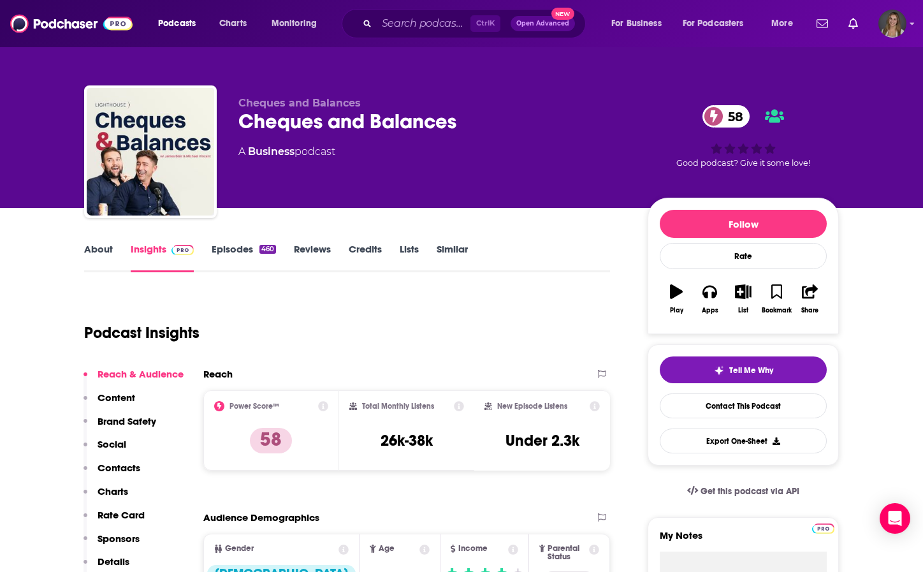
click at [106, 256] on link "About" at bounding box center [98, 257] width 29 height 29
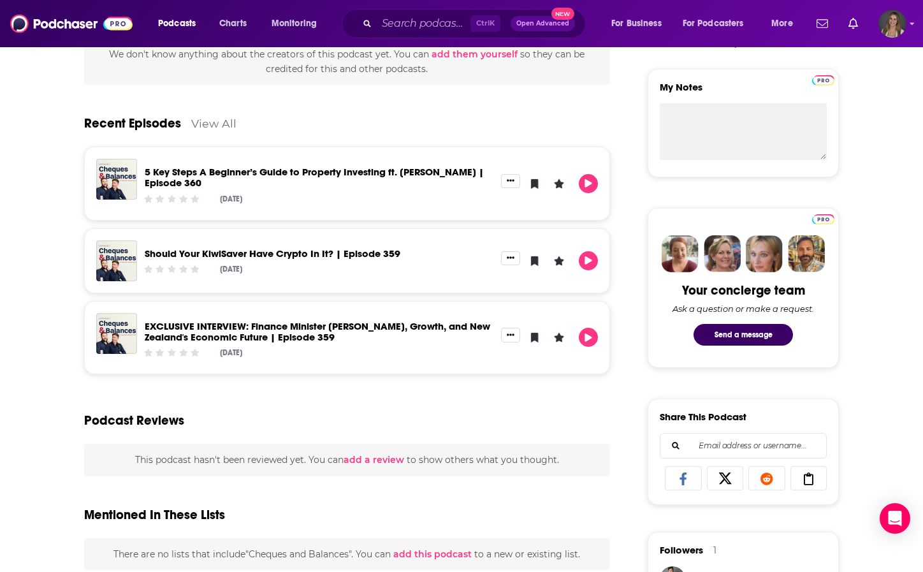
scroll to position [446, 0]
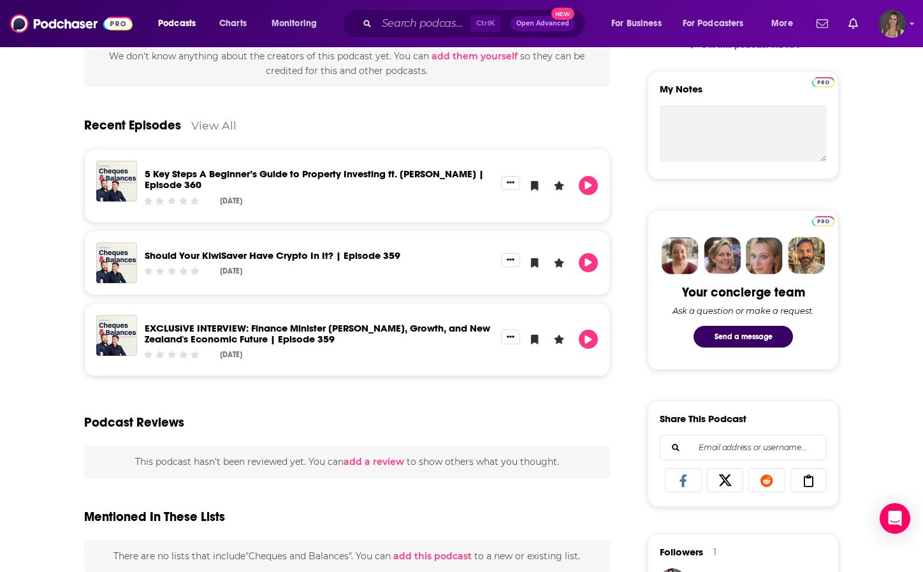
click at [220, 128] on link "View All" at bounding box center [213, 125] width 45 height 13
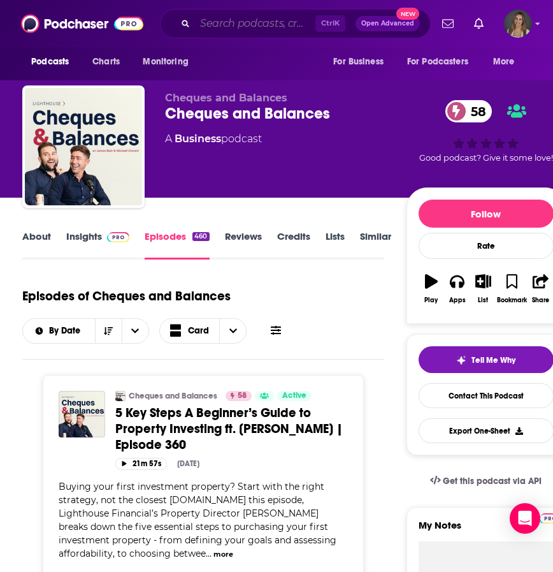
click at [232, 24] on input "Search podcasts, credits, & more..." at bounding box center [255, 23] width 120 height 20
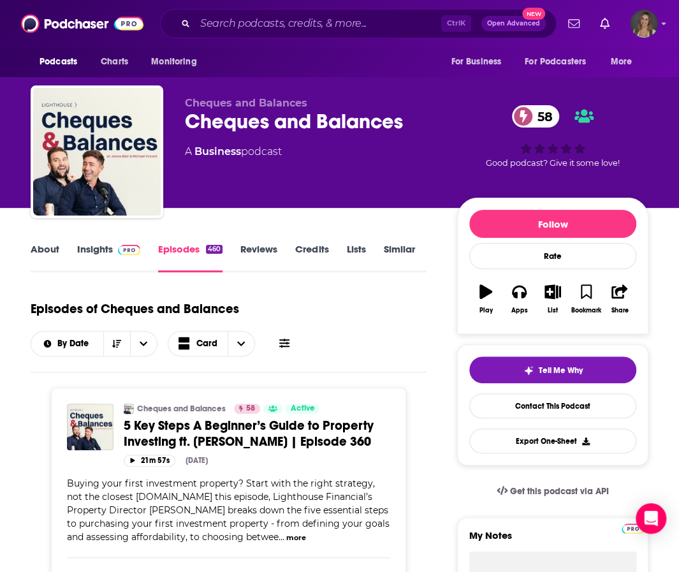
click at [266, 305] on div "Episodes of Cheques and Balances By Date Card" at bounding box center [229, 325] width 396 height 64
click at [41, 250] on link "About" at bounding box center [45, 257] width 29 height 29
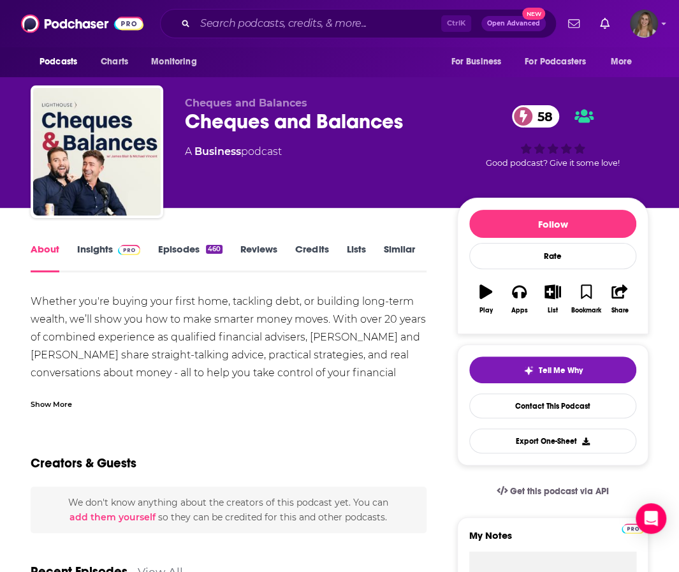
click at [199, 349] on div "Whether you're buying your first home, tackling debt, or building long-term wea…" at bounding box center [229, 373] width 396 height 161
click at [278, 332] on div "Whether you're buying your first home, tackling debt, or building long-term wea…" at bounding box center [229, 373] width 396 height 161
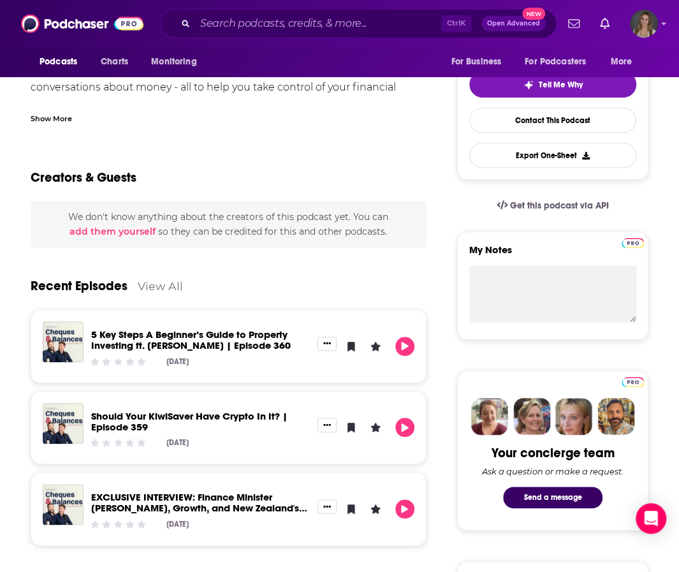
scroll to position [285, 0]
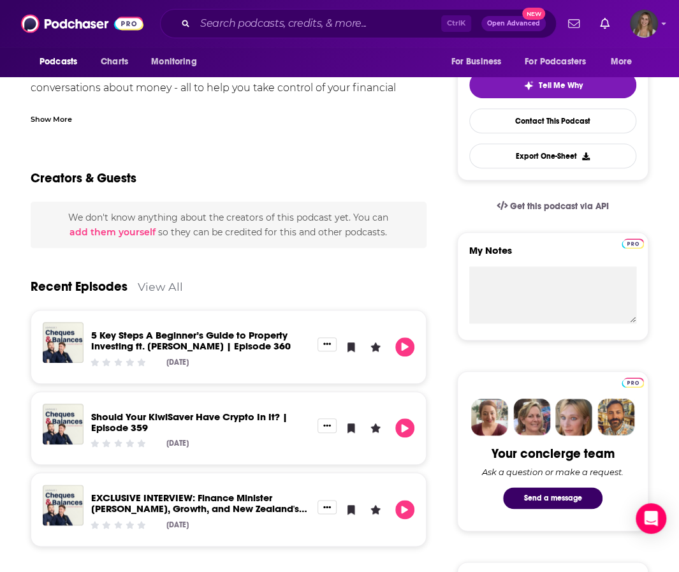
click at [148, 284] on link "View All" at bounding box center [160, 286] width 45 height 13
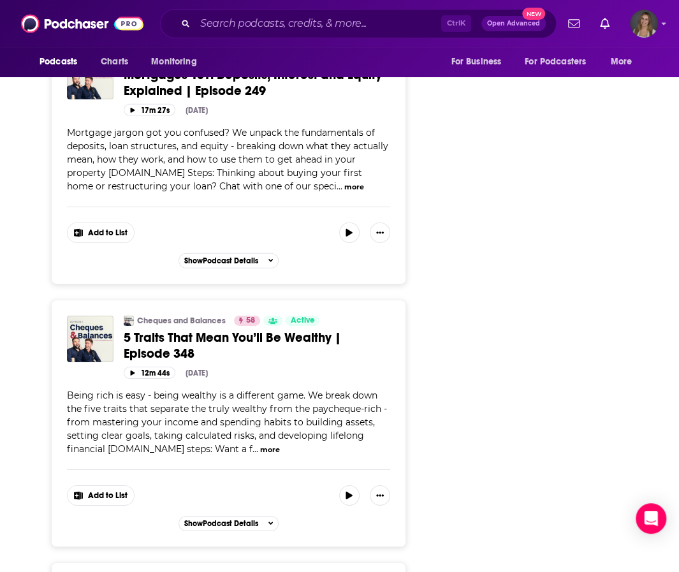
scroll to position [3783, 0]
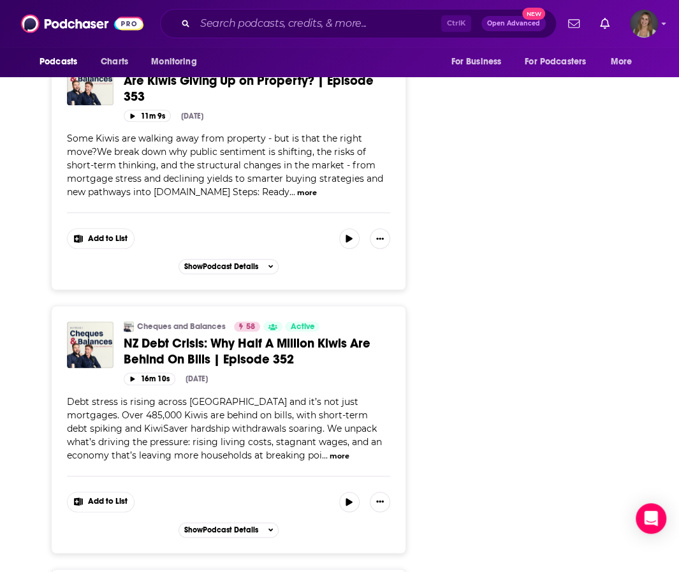
scroll to position [2417, 0]
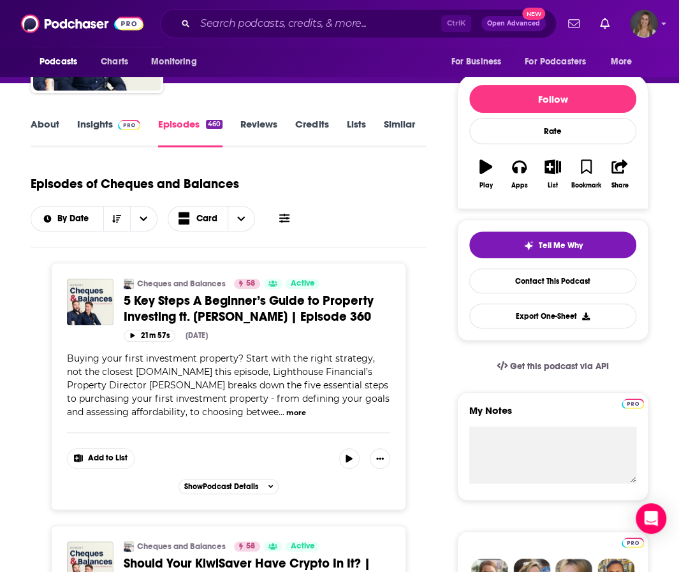
scroll to position [123, 0]
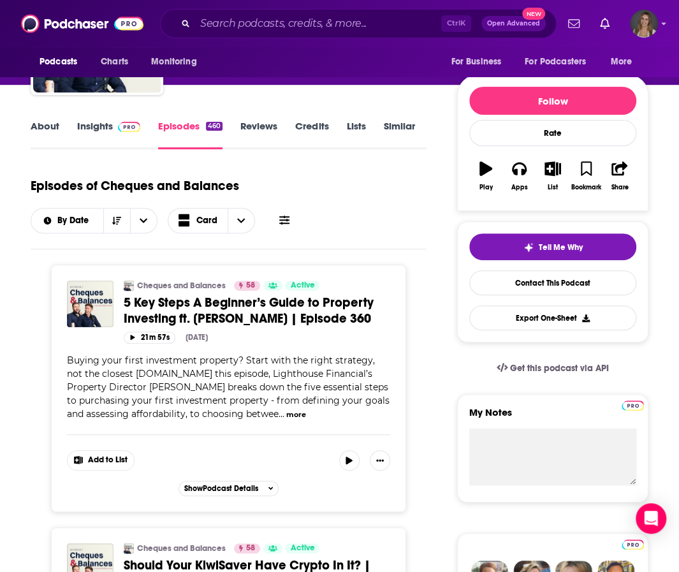
click at [312, 170] on div "Episodes of Cheques and Balances By Date Card" at bounding box center [229, 202] width 396 height 64
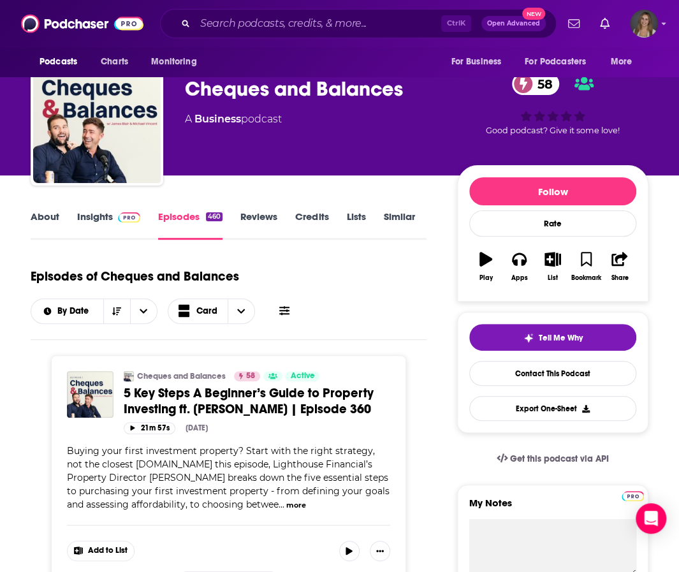
scroll to position [0, 0]
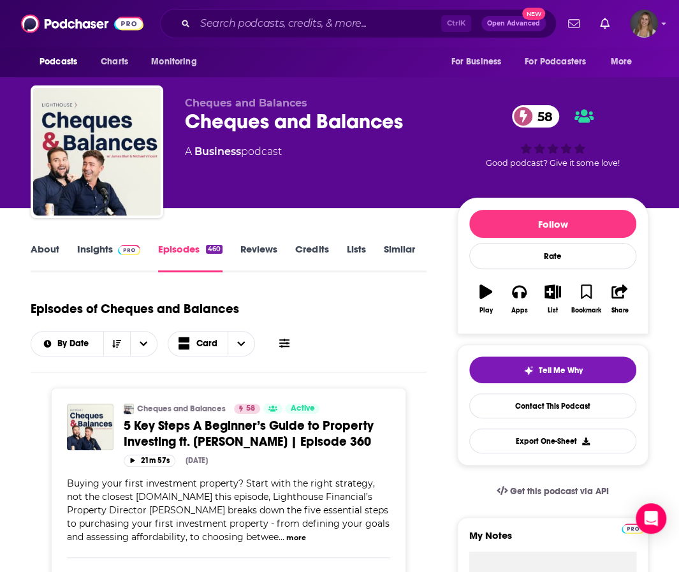
click at [238, 125] on div "Cheques and Balances 58" at bounding box center [311, 121] width 252 height 25
click at [87, 248] on link "Insights" at bounding box center [108, 257] width 63 height 29
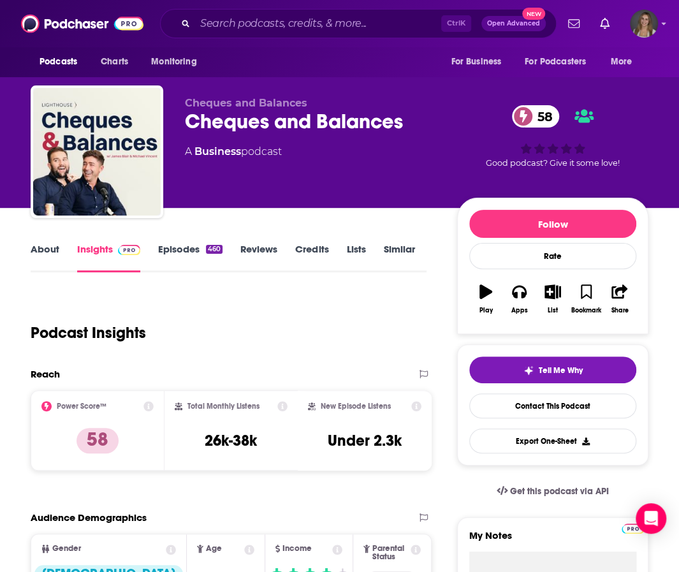
click at [36, 245] on link "About" at bounding box center [45, 257] width 29 height 29
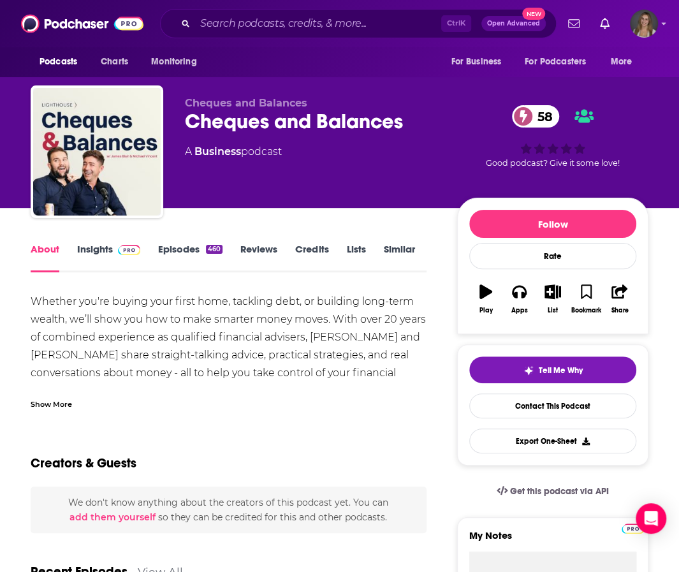
click at [102, 253] on link "Insights" at bounding box center [108, 257] width 63 height 29
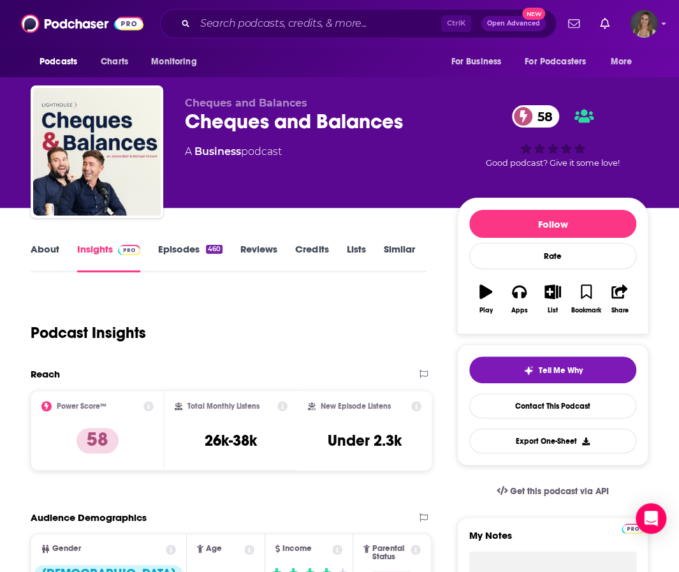
click at [188, 247] on link "Episodes 460" at bounding box center [190, 257] width 64 height 29
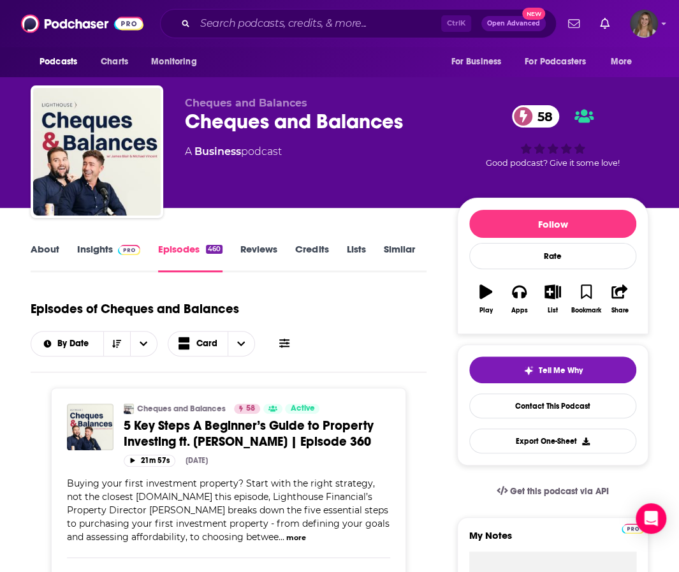
click at [98, 250] on link "Insights" at bounding box center [108, 257] width 63 height 29
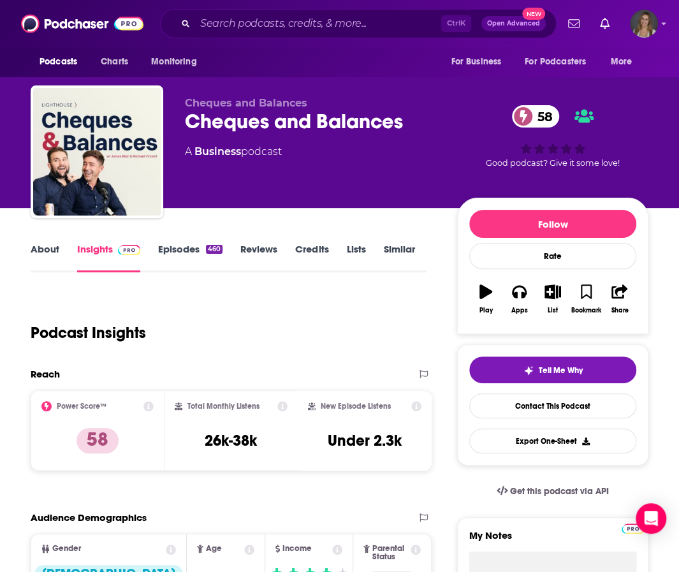
click at [171, 246] on link "Episodes 460" at bounding box center [190, 257] width 64 height 29
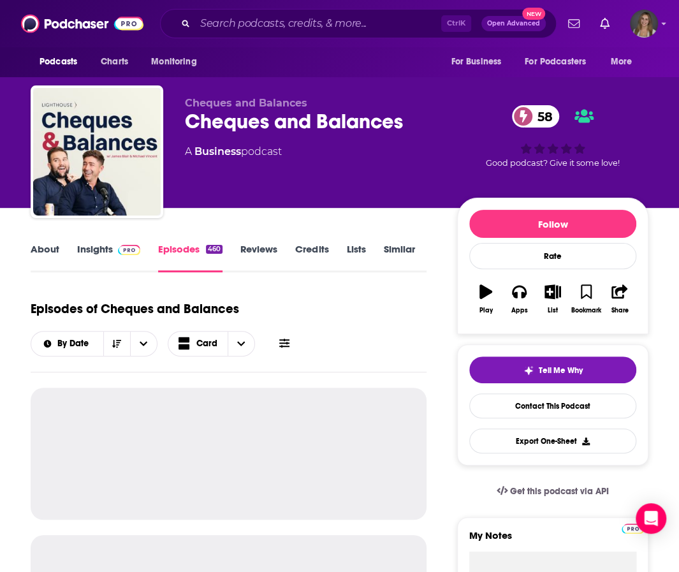
click at [249, 246] on link "Reviews" at bounding box center [258, 257] width 37 height 29
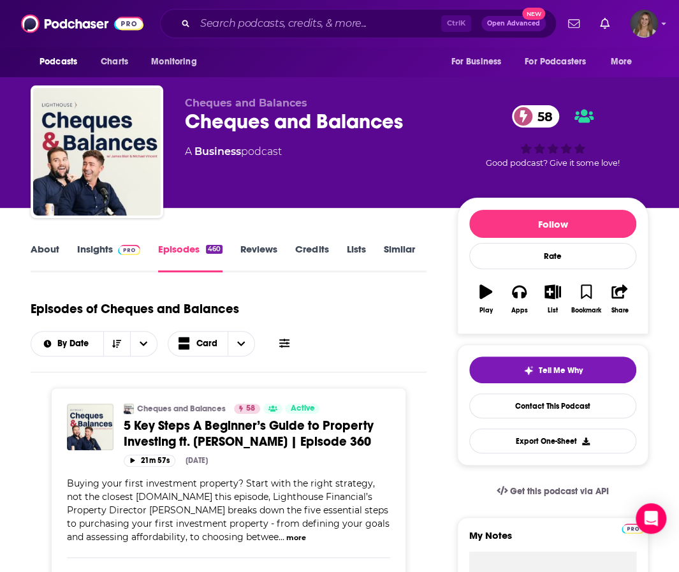
click at [314, 249] on link "Credits" at bounding box center [311, 257] width 33 height 29
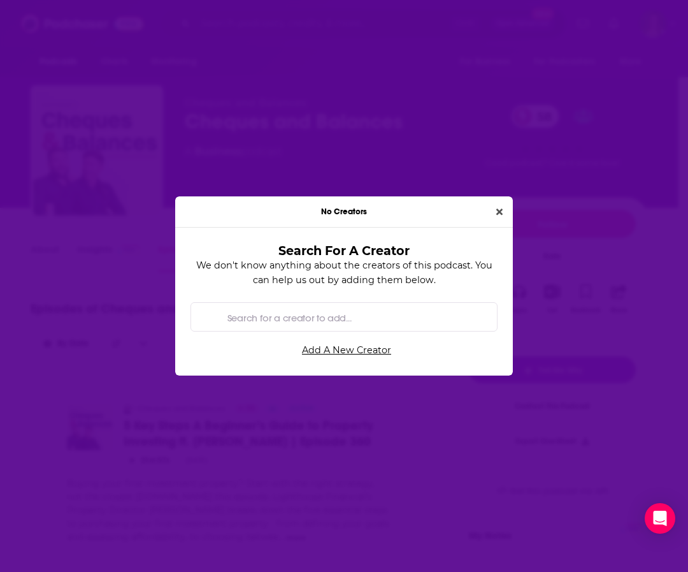
click at [227, 126] on div "No Creators Search For A Creator We don't know anything about the creators of t…" at bounding box center [344, 286] width 688 height 572
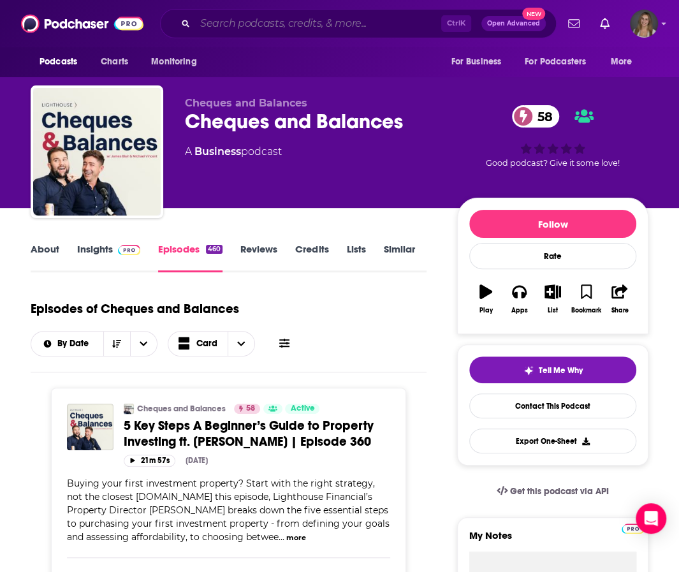
click at [214, 29] on input "Search podcasts, credits, & more..." at bounding box center [318, 23] width 246 height 20
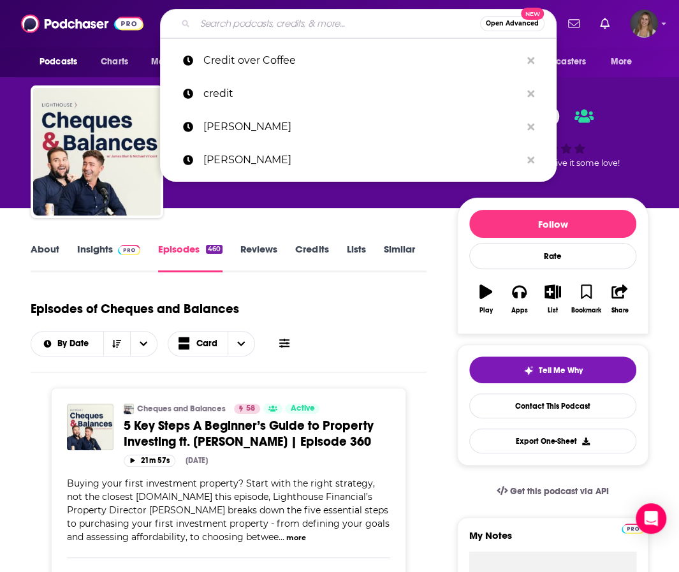
type input "K"
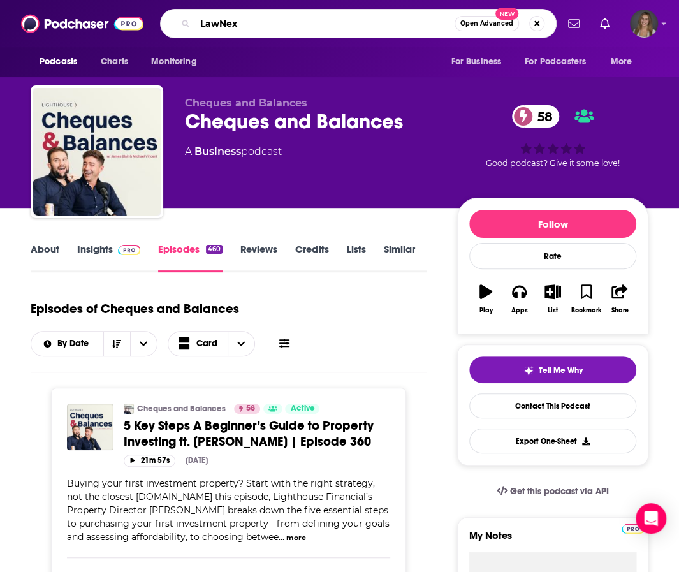
type input "LawNext"
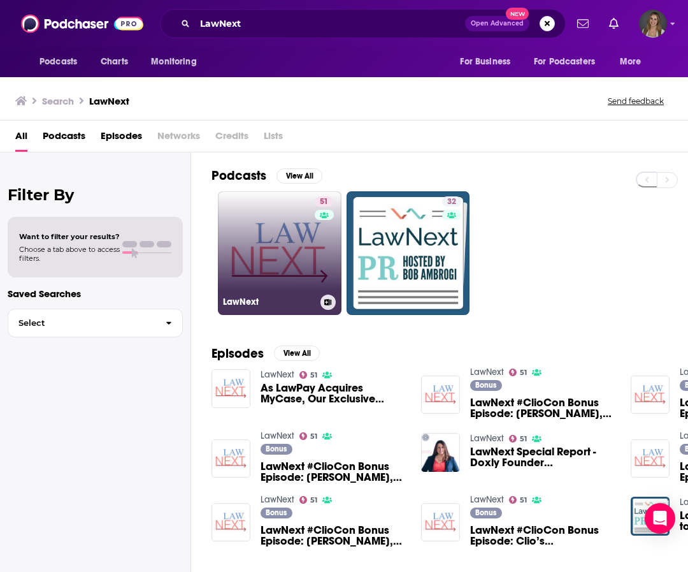
drag, startPoint x: 289, startPoint y: 256, endPoint x: 250, endPoint y: 242, distance: 41.3
click at [250, 242] on link "51 LawNext" at bounding box center [280, 253] width 124 height 124
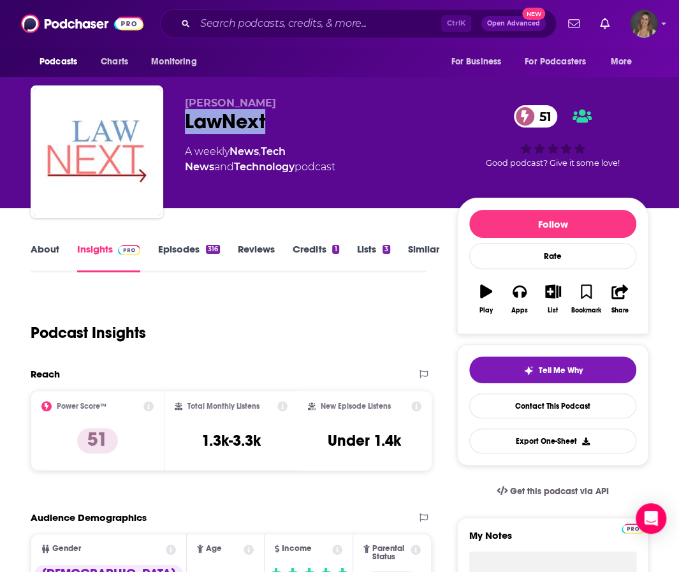
drag, startPoint x: 273, startPoint y: 125, endPoint x: 169, endPoint y: 118, distance: 104.8
click at [169, 118] on div "Ben Ambrogi LawNext 51 A weekly News , Tech News and Technology podcast 51 Good…" at bounding box center [340, 154] width 618 height 138
copy h2 "LawNext"
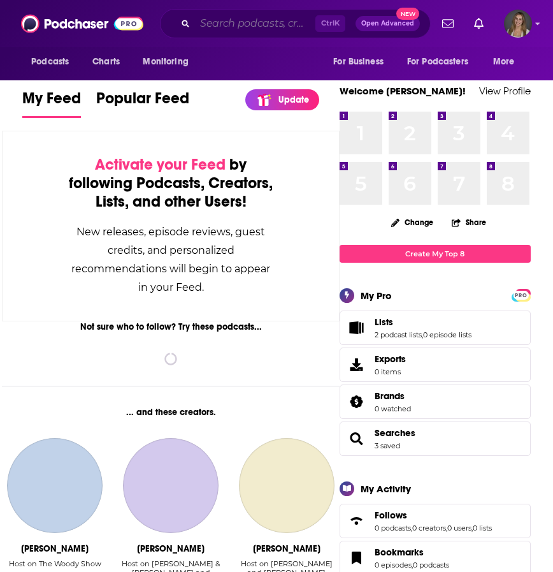
click at [243, 30] on input "Search podcasts, credits, & more..." at bounding box center [255, 23] width 120 height 20
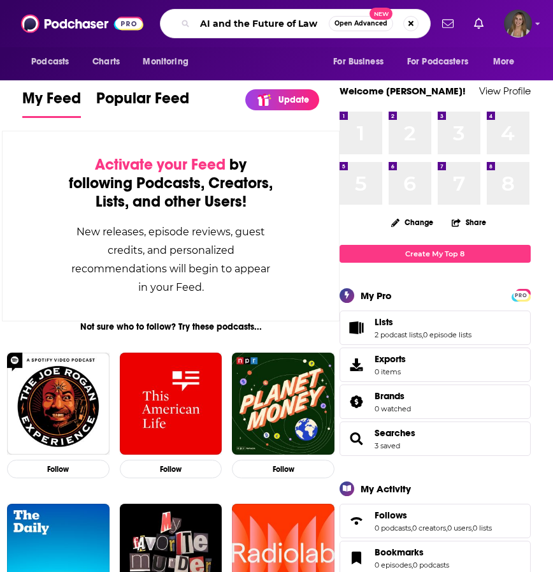
type input "AI and the Future of Law"
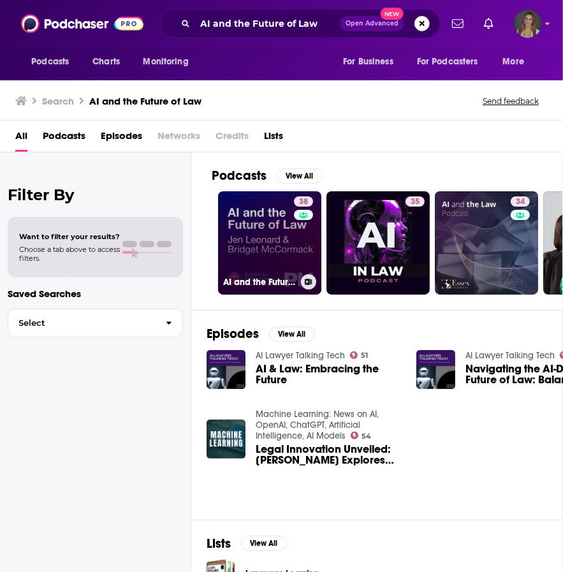
click at [256, 222] on link "38 AI and the Future of Law" at bounding box center [269, 242] width 103 height 103
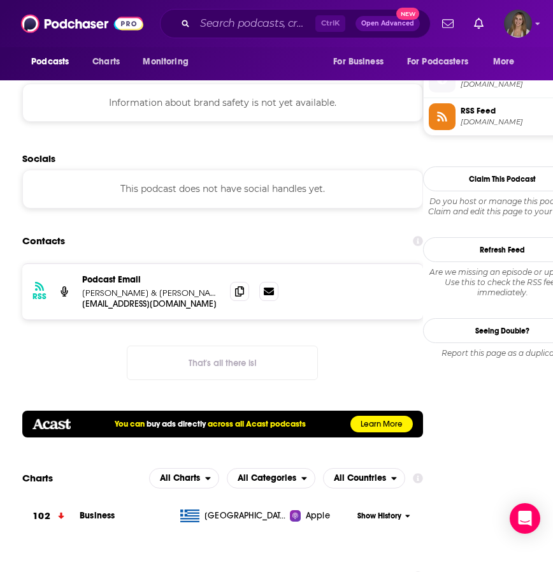
scroll to position [1056, 0]
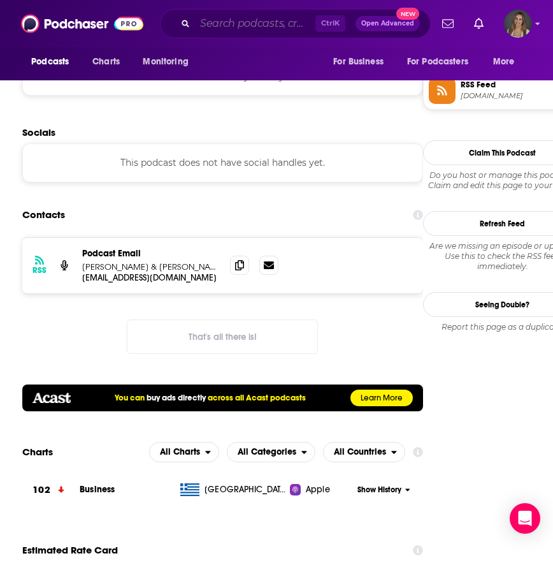
click at [232, 26] on input "Search podcasts, credits, & more..." at bounding box center [255, 23] width 120 height 20
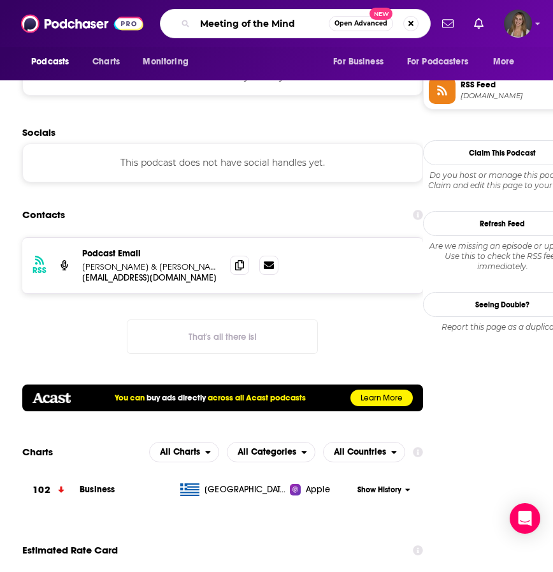
type input "Meeting of the Minds"
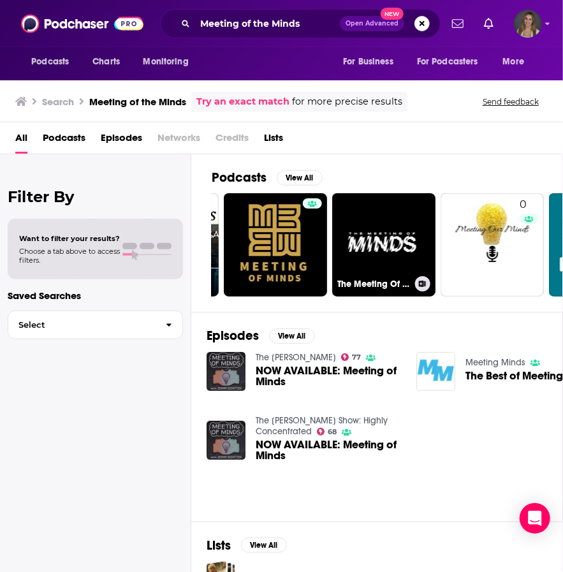
scroll to position [0, 429]
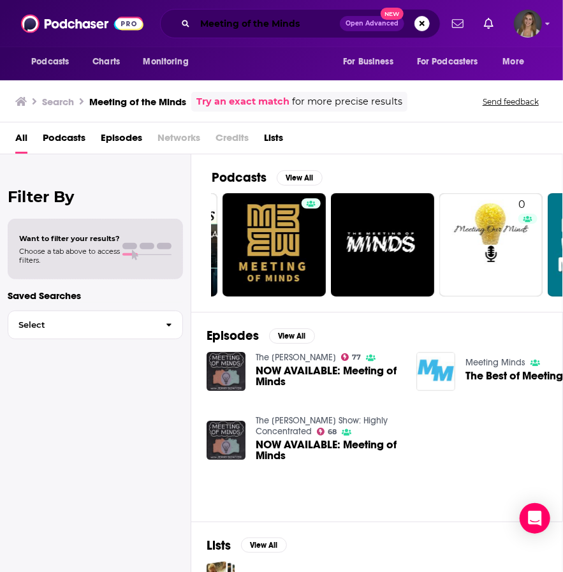
click at [312, 19] on input "Meeting of the Minds" at bounding box center [267, 23] width 145 height 20
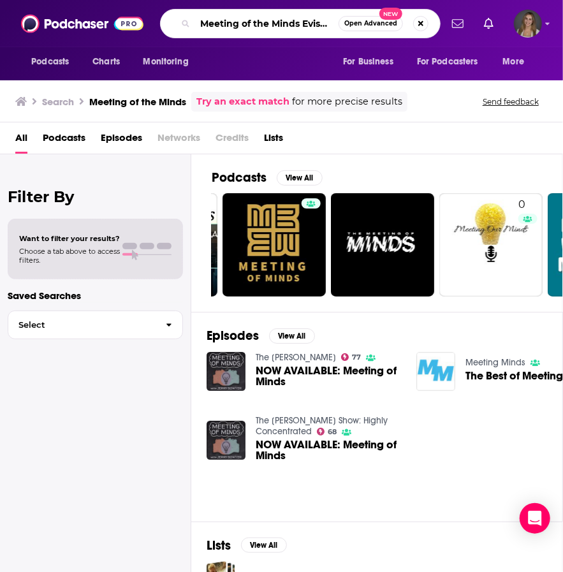
scroll to position [0, 1]
type input "Meeting of the Minds Evisort"
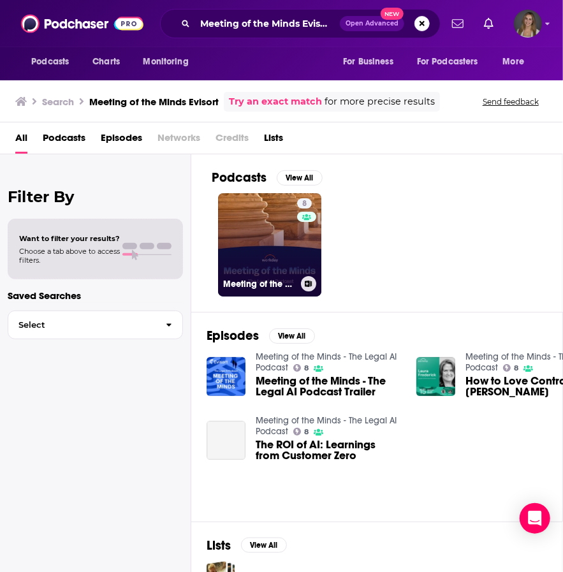
click at [250, 271] on link "8 Meeting of the Minds - The Legal AI Podcast" at bounding box center [269, 244] width 103 height 103
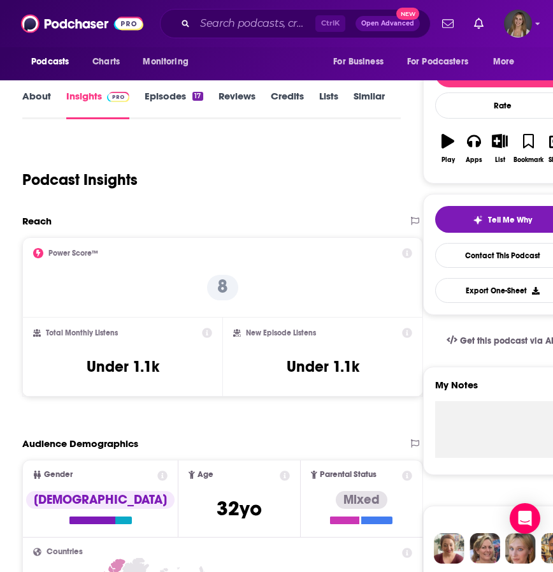
scroll to position [227, 0]
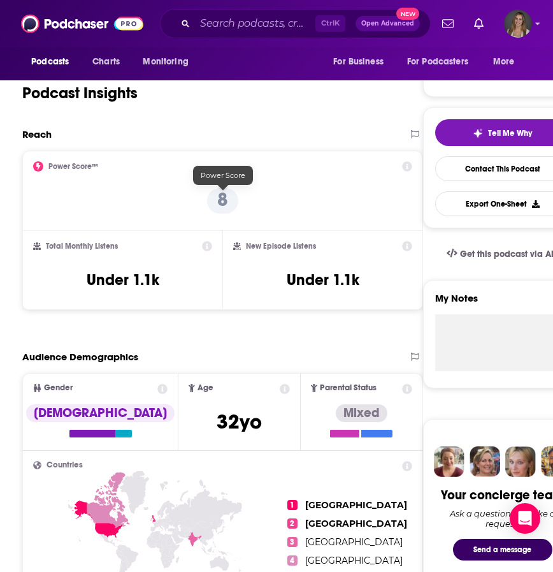
click at [224, 194] on p "8" at bounding box center [222, 200] width 31 height 25
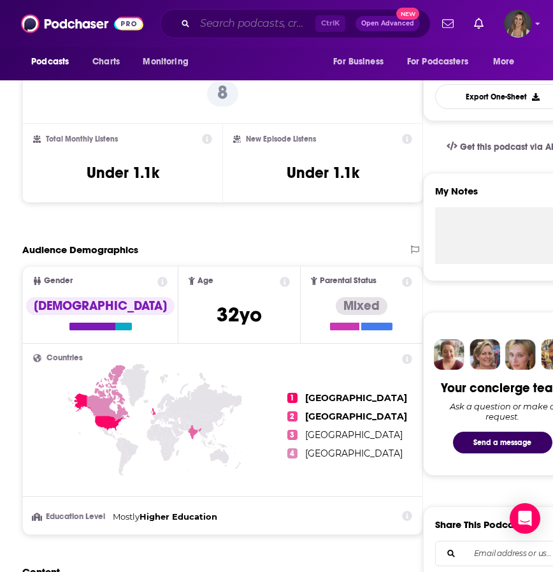
click at [233, 24] on input "Search podcasts, credits, & more..." at bounding box center [255, 23] width 120 height 20
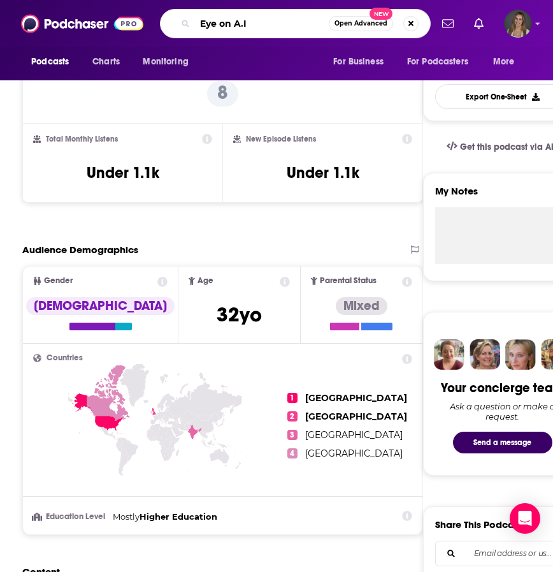
type input "Eye on A.I."
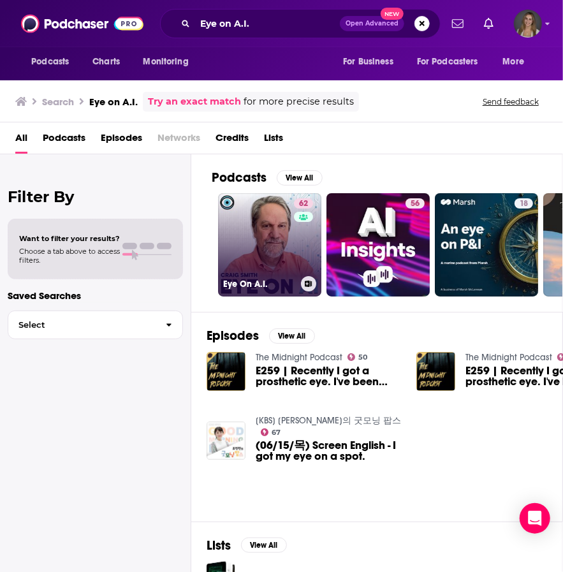
click at [250, 249] on link "62 Eye On A.I." at bounding box center [269, 244] width 103 height 103
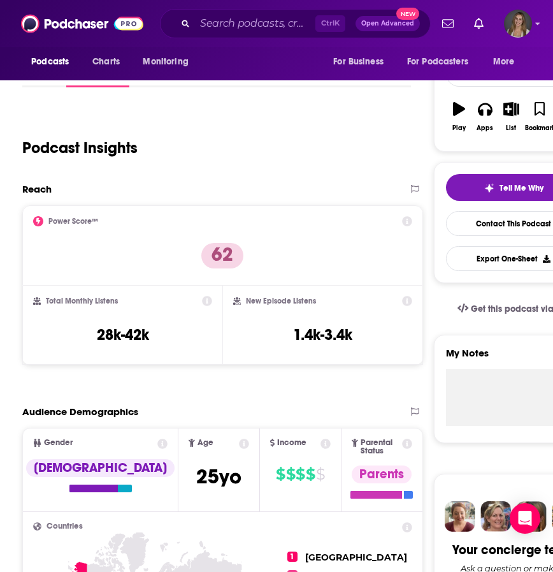
scroll to position [279, 0]
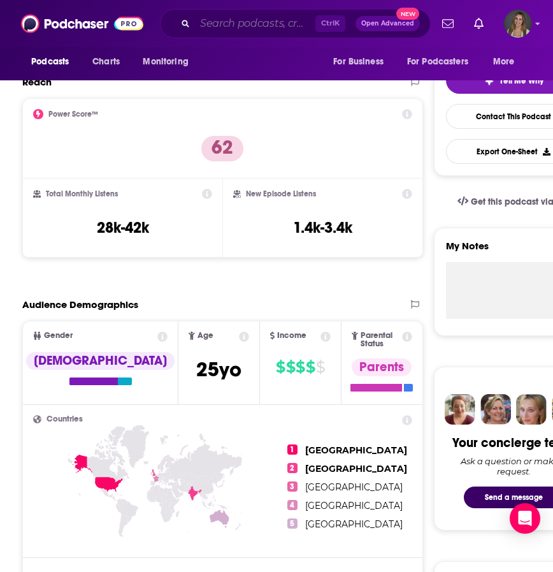
click at [229, 24] on input "Search podcasts, credits, & more..." at bounding box center [255, 23] width 120 height 20
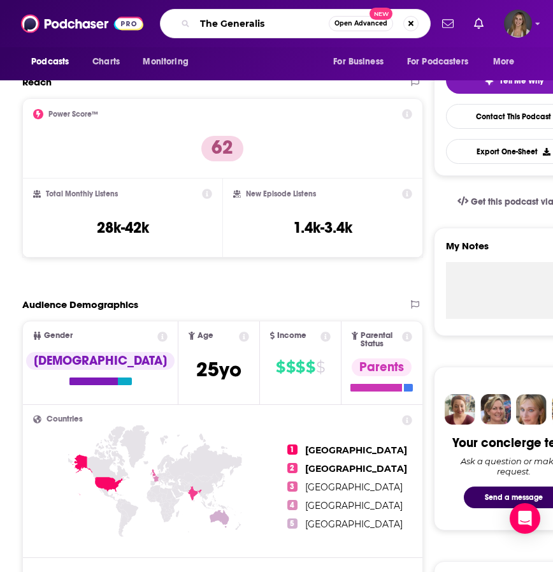
type input "The Generalist"
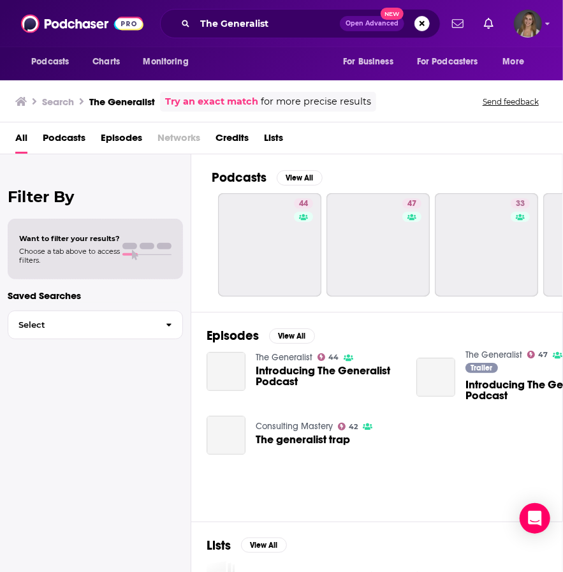
click at [264, 352] on link "The Generalist" at bounding box center [284, 357] width 57 height 11
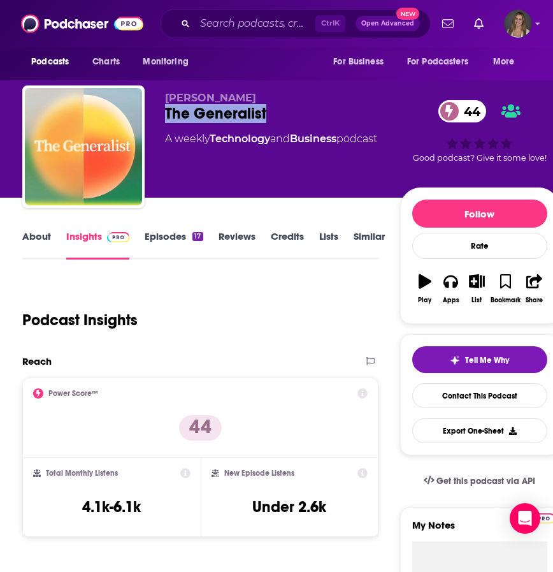
drag, startPoint x: 281, startPoint y: 115, endPoint x: 164, endPoint y: 111, distance: 117.4
click at [164, 111] on div "Mario Gabriele The Generalist 44 A weekly Technology and Business podcast 44 Go…" at bounding box center [290, 148] width 537 height 127
copy h2 "The Generalist"
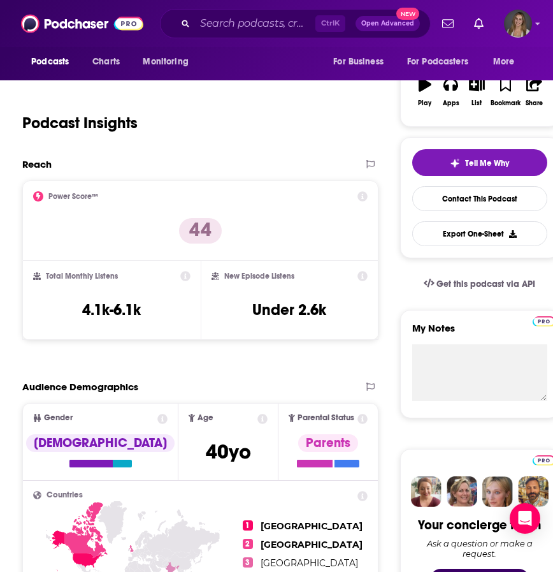
scroll to position [314, 0]
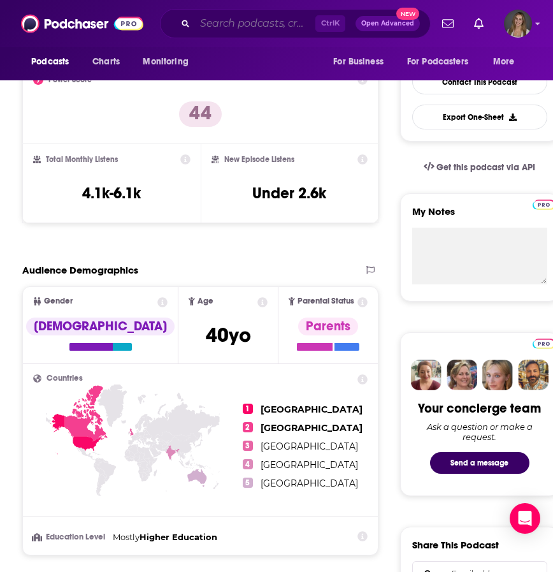
click at [246, 18] on input "Search podcasts, credits, & more..." at bounding box center [255, 23] width 120 height 20
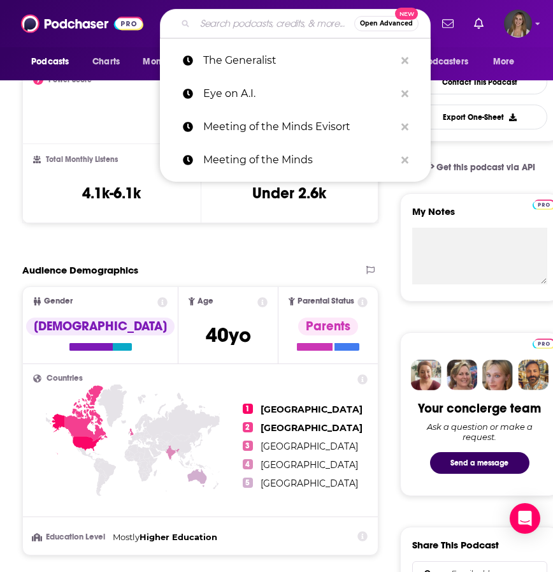
paste input "Fraud Talk Podcast (ACFE)"
type input "Fraud Talk Podcast (ACFE)"
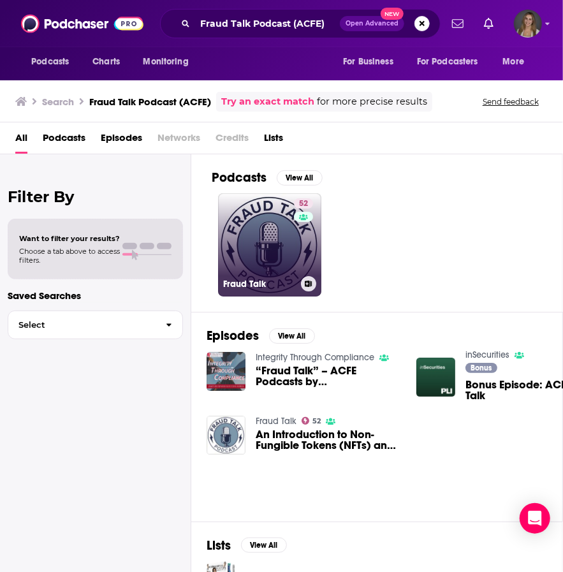
drag, startPoint x: 265, startPoint y: 229, endPoint x: 243, endPoint y: 204, distance: 33.0
click at [243, 204] on link "52 Fraud Talk" at bounding box center [269, 244] width 103 height 103
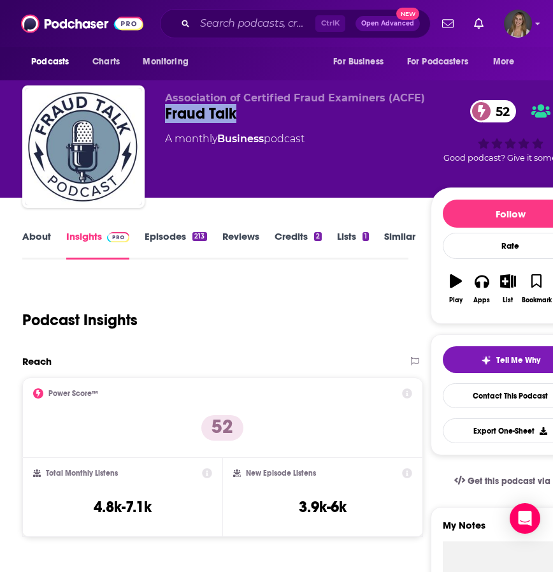
drag, startPoint x: 243, startPoint y: 112, endPoint x: 161, endPoint y: 113, distance: 82.2
click at [161, 113] on div "Association of Certified Fraud Examiners (ACFE) Fraud Talk 52 A monthly Busines…" at bounding box center [306, 148] width 568 height 127
copy h2 "Fraud Talk"
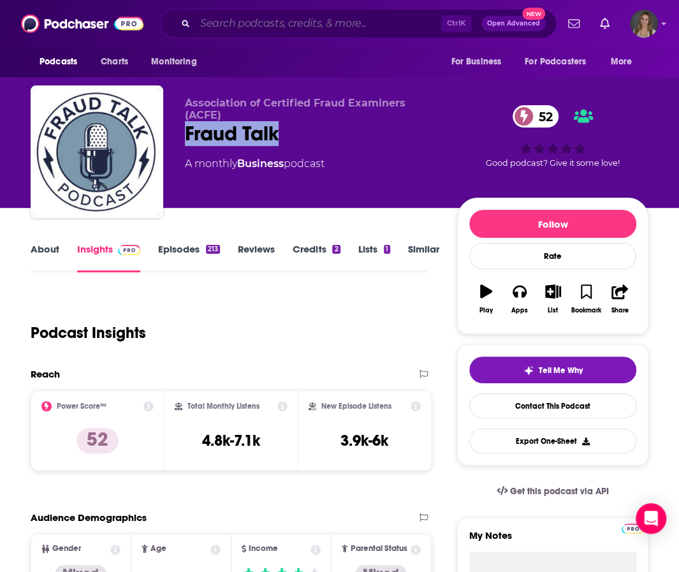
click at [246, 21] on input "Search podcasts, credits, & more..." at bounding box center [318, 23] width 246 height 20
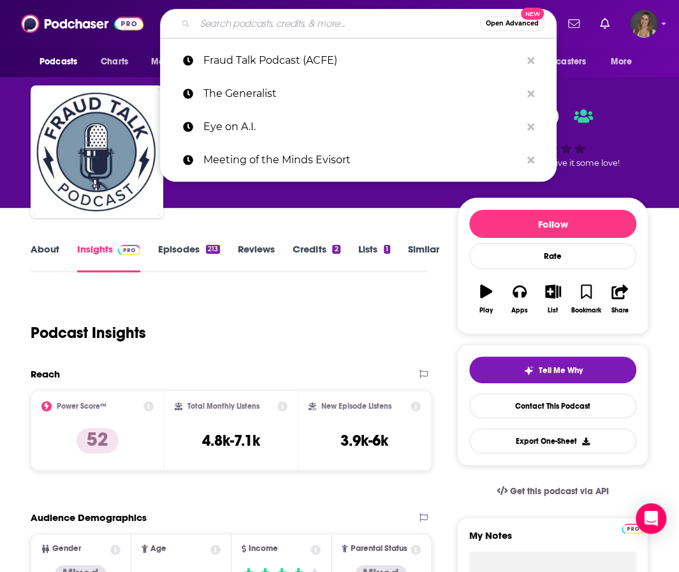
paste input "WSJ Your Money Briefing"
type input "WSJ Your Money Briefing"
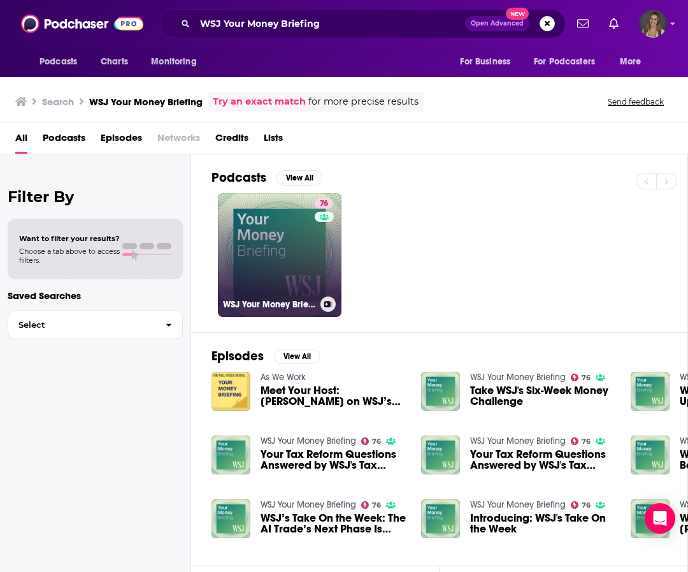
click at [293, 222] on link "76 WSJ Your Money Briefing" at bounding box center [280, 255] width 124 height 124
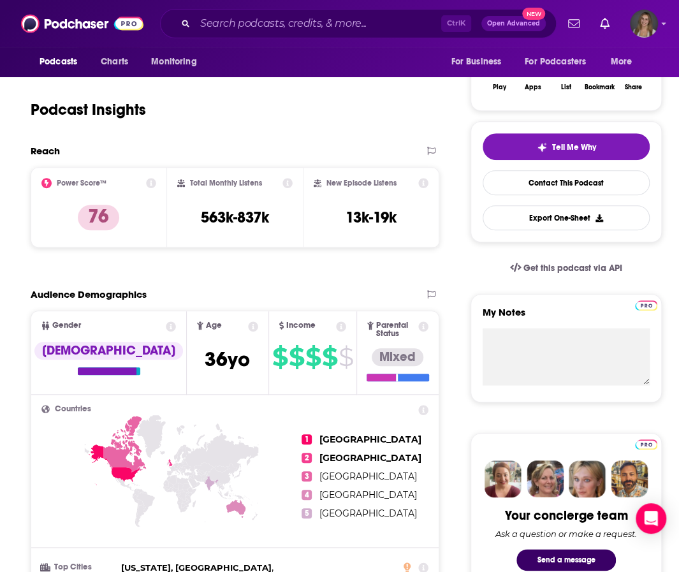
scroll to position [231, 0]
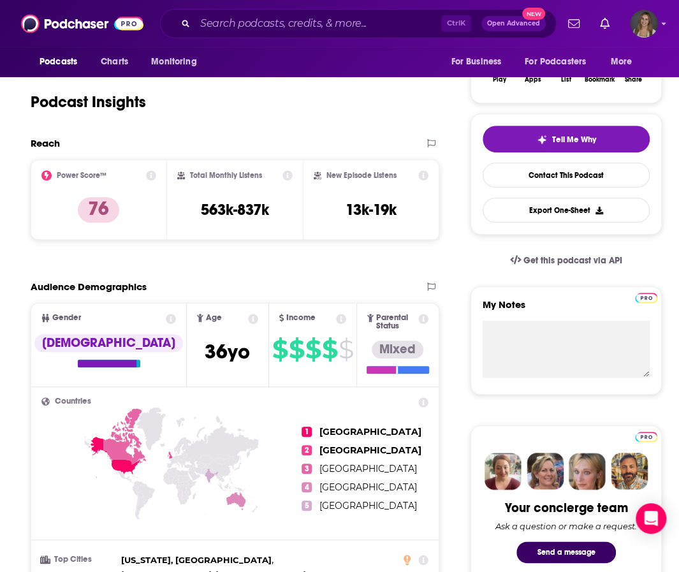
drag, startPoint x: 474, startPoint y: 311, endPoint x: 430, endPoint y: 209, distance: 111.1
click at [474, 311] on div "My Notes" at bounding box center [565, 340] width 191 height 108
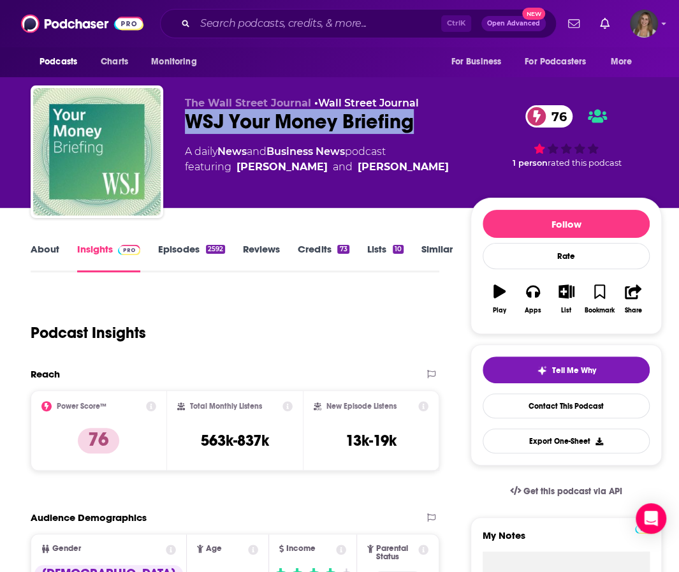
drag, startPoint x: 419, startPoint y: 127, endPoint x: 174, endPoint y: 122, distance: 244.8
click at [174, 122] on div "The Wall Street Journal • Wall Street Journal WSJ Your Money Briefing 76 A dail…" at bounding box center [346, 154] width 631 height 138
copy h2 "WSJ Your Money Briefing"
click at [48, 252] on link "About" at bounding box center [45, 257] width 29 height 29
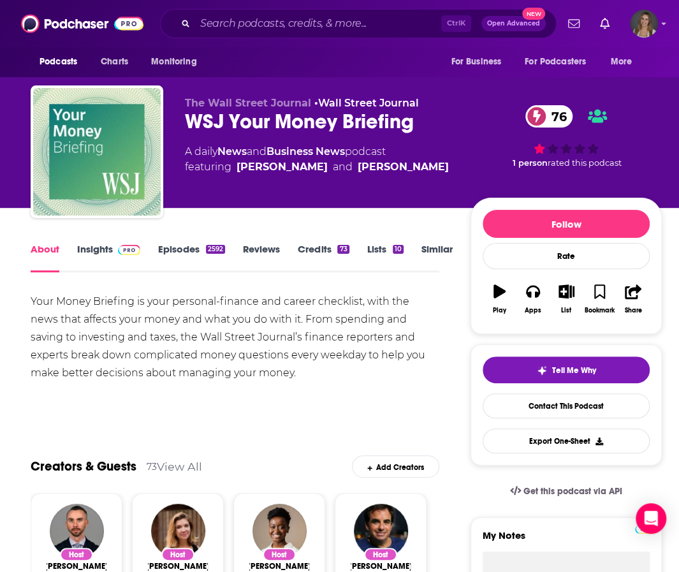
click at [211, 331] on div "Your Money Briefing is your personal-finance and career checklist, with the new…" at bounding box center [235, 337] width 409 height 89
click at [217, 18] on input "Search podcasts, credits, & more..." at bounding box center [318, 23] width 246 height 20
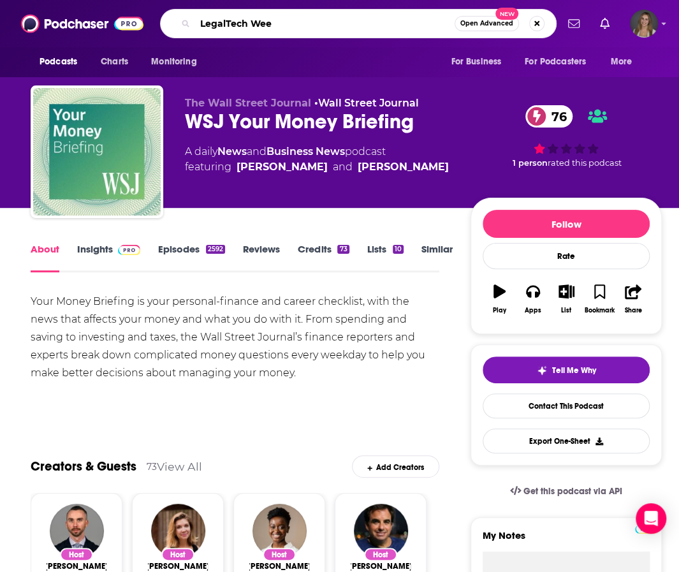
type input "LegalTech Week"
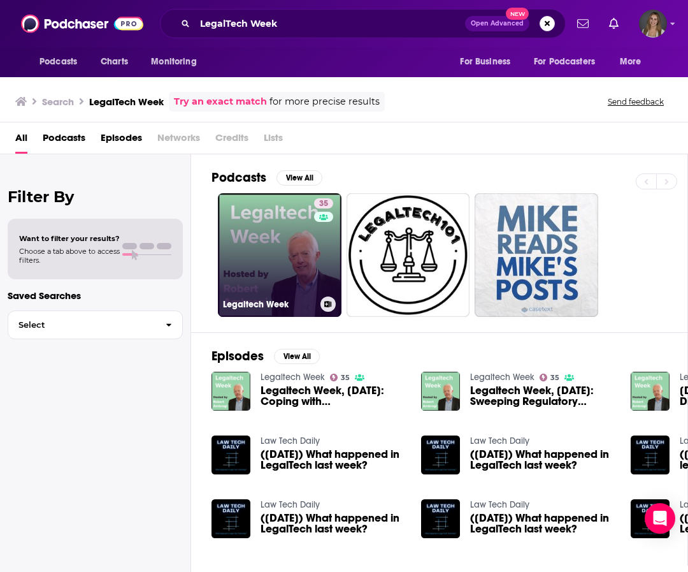
click at [272, 265] on link "35 Legaltech Week" at bounding box center [280, 255] width 124 height 124
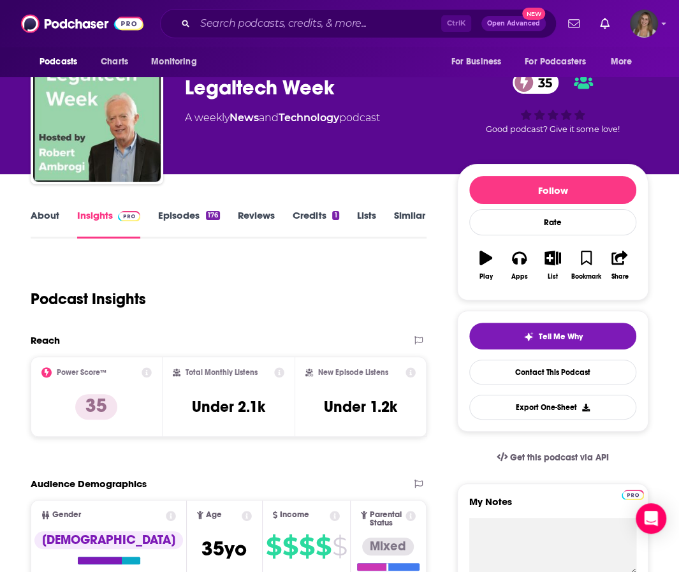
scroll to position [213, 0]
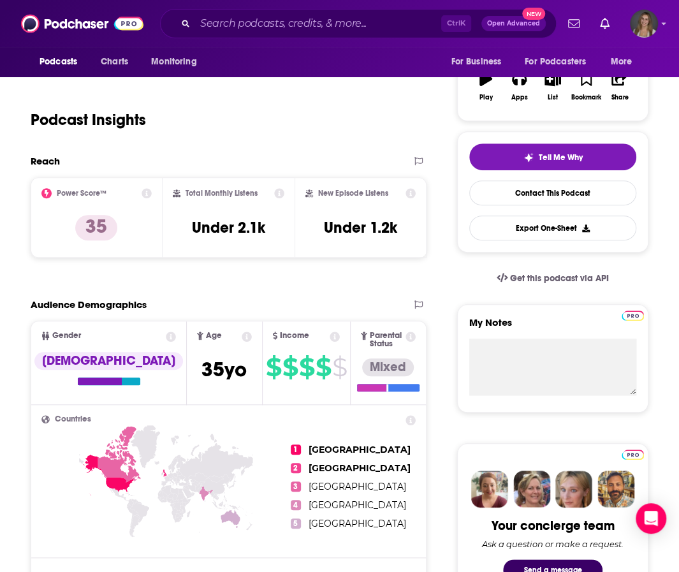
click at [222, 122] on div "Podcast Insights" at bounding box center [224, 112] width 386 height 65
click at [261, 22] on input "Search podcasts, credits, & more..." at bounding box center [318, 23] width 246 height 20
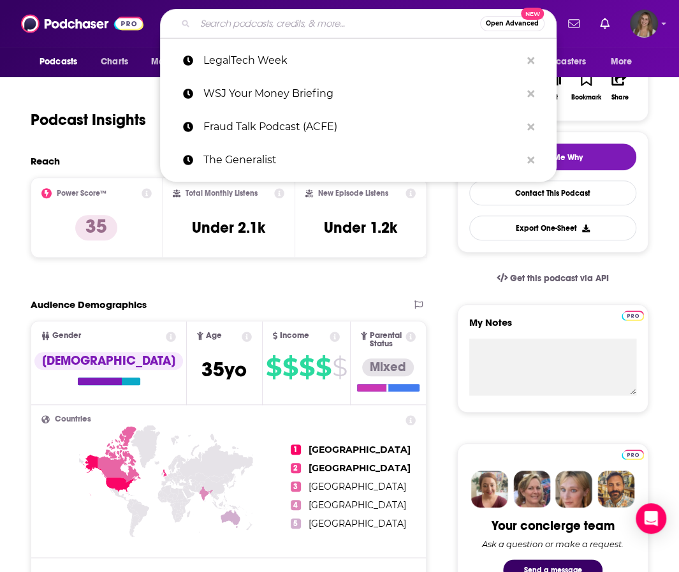
paste input "Technically Legal"
type input "Technically Legal"
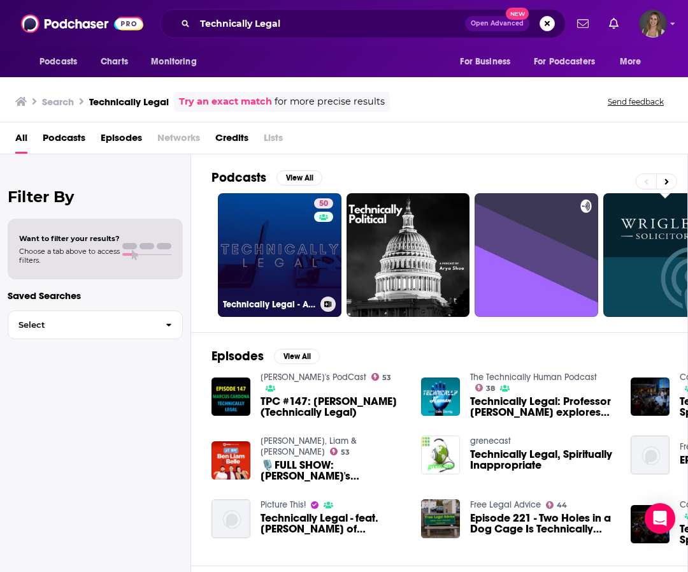
click at [308, 280] on link "50 Technically Legal - A Legal Technology and Innovation Podcast" at bounding box center [280, 255] width 124 height 124
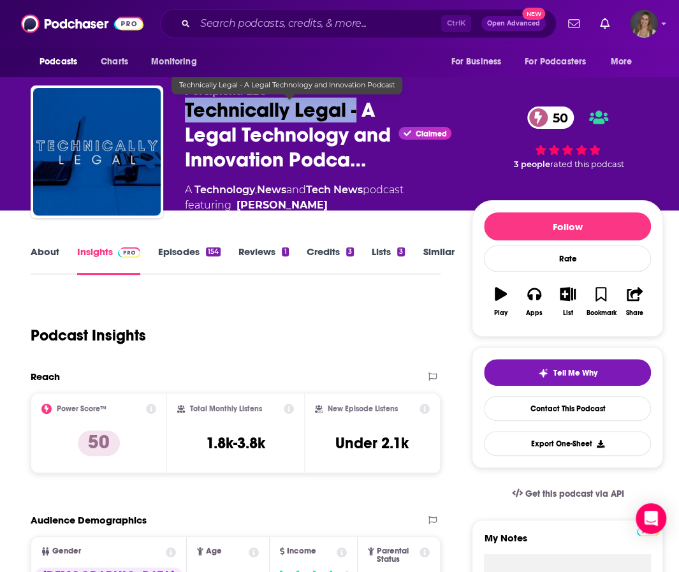
drag, startPoint x: 351, startPoint y: 110, endPoint x: 176, endPoint y: 118, distance: 174.8
click at [176, 118] on div "Percipient. LLC Technically Legal - A Legal Technology and Innovation Podca… Cl…" at bounding box center [347, 155] width 632 height 140
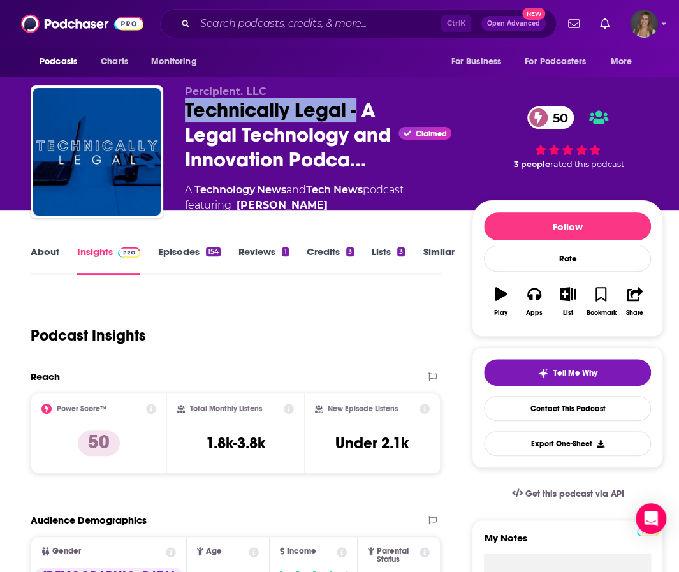
copy h2 "Technically Legal -"
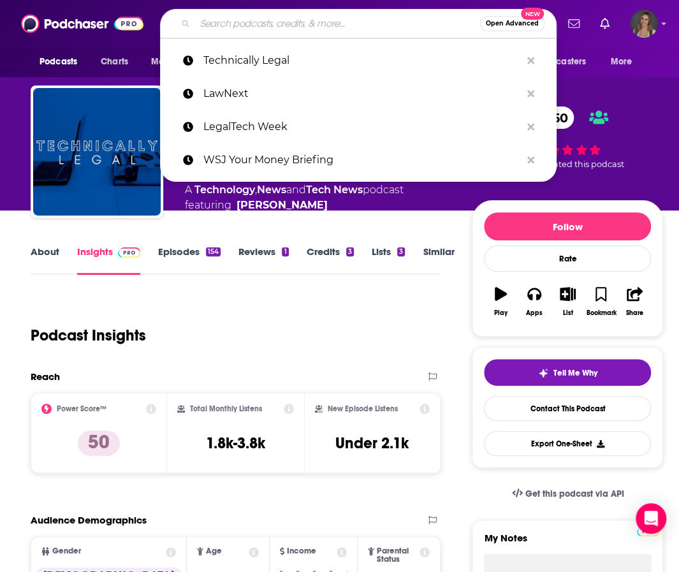
click at [255, 29] on input "Search podcasts, credits, & more..." at bounding box center [337, 23] width 285 height 20
paste input "OhMyFraud"
type input "OhMyFraud"
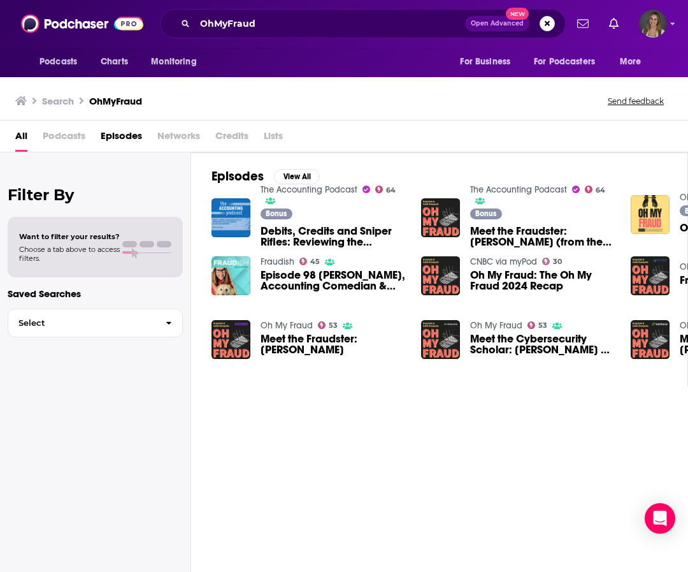
click at [280, 321] on link "Oh My Fraud" at bounding box center [287, 325] width 52 height 11
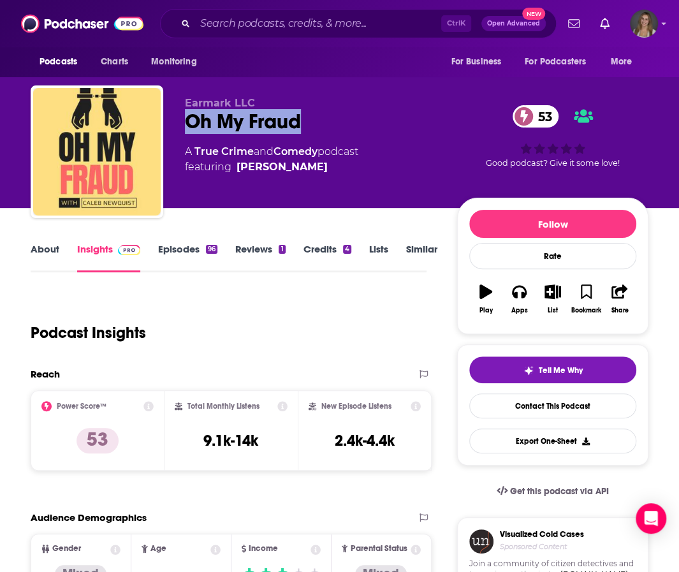
drag, startPoint x: 243, startPoint y: 126, endPoint x: 185, endPoint y: 124, distance: 58.0
click at [185, 124] on div "Oh My Fraud 53" at bounding box center [311, 121] width 252 height 25
copy h2 "Oh My Fraud"
click at [226, 25] on input "Search podcasts, credits, & more..." at bounding box center [318, 23] width 246 height 20
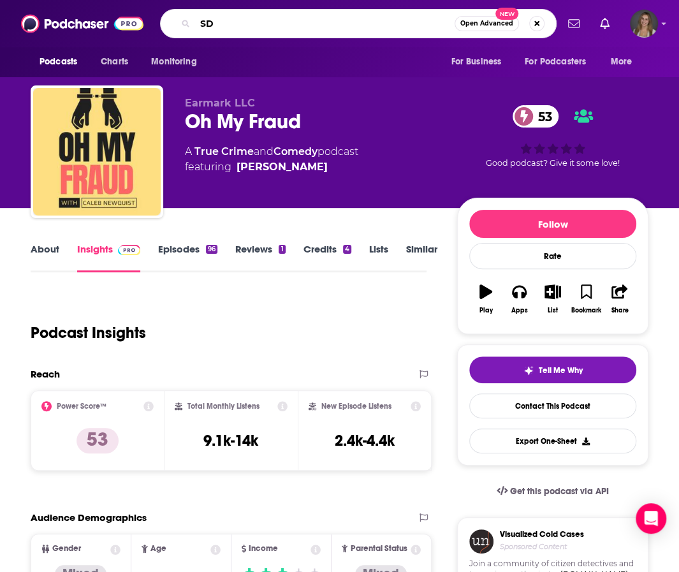
type input "S"
type input "Data Framed"
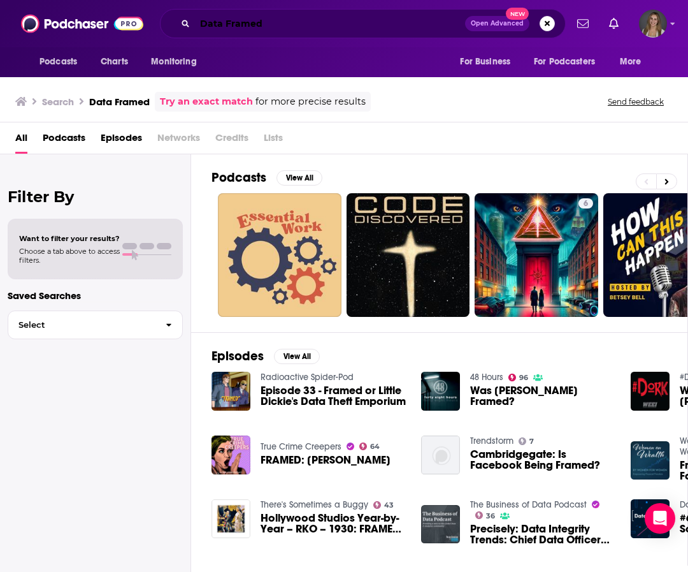
click at [292, 27] on input "Data Framed" at bounding box center [330, 23] width 270 height 20
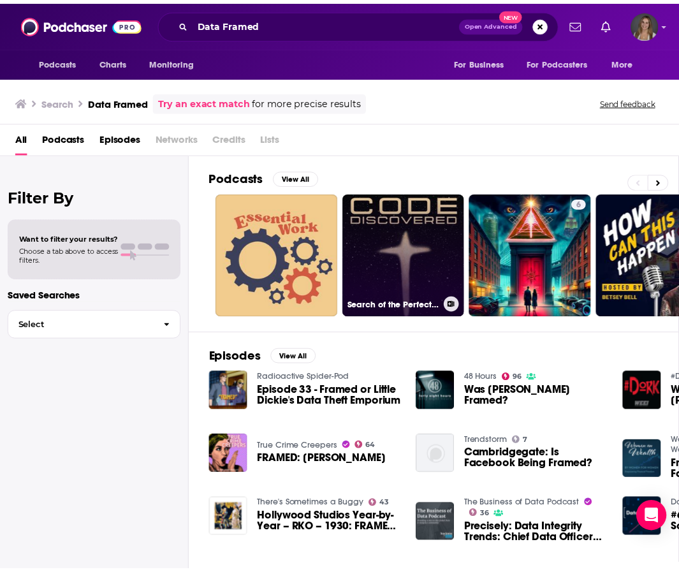
scroll to position [0, 167]
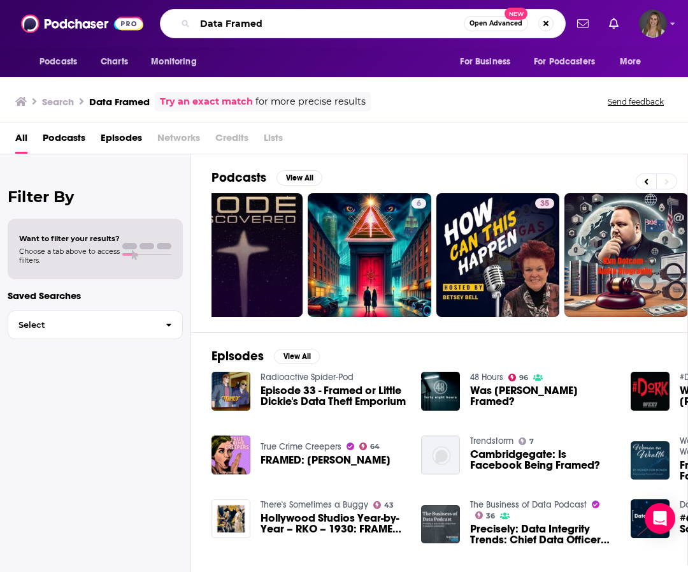
drag, startPoint x: 179, startPoint y: 17, endPoint x: 116, endPoint y: 13, distance: 63.2
click at [116, 13] on div "Podcasts Charts Monitoring Data Framed Open Advanced New For Business For Podca…" at bounding box center [344, 23] width 688 height 47
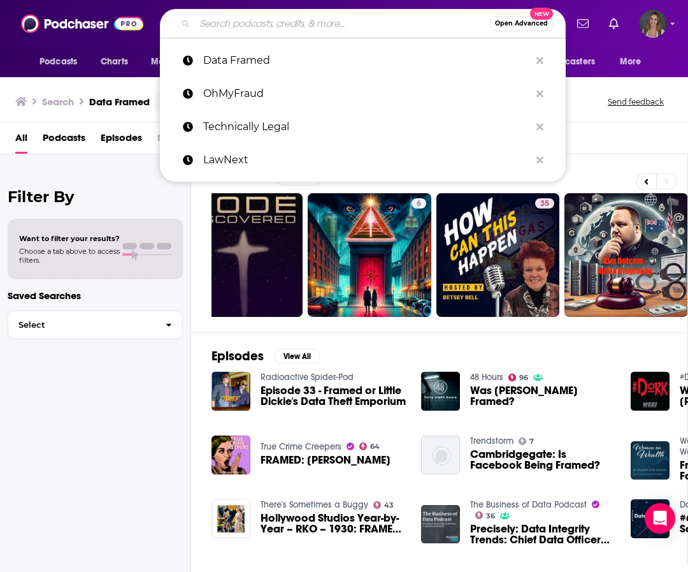
paste input "Data Framed"
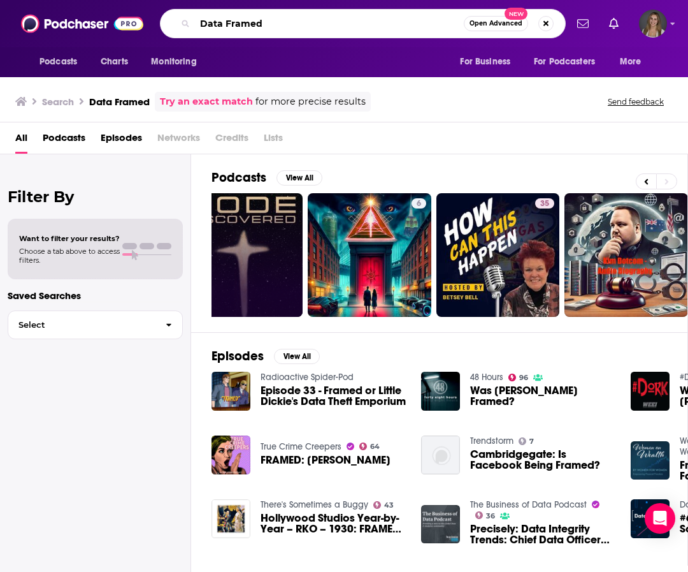
type input "Data Framed"
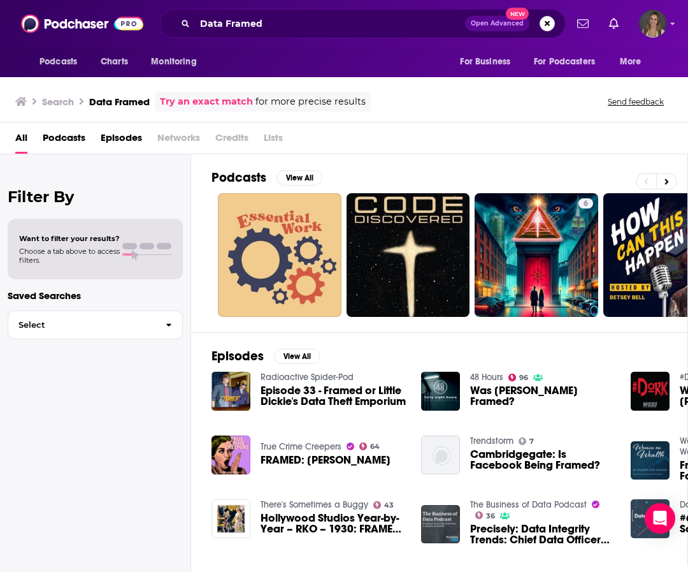
click at [553, 517] on img "#60 Spatial Thinking in Data Science" at bounding box center [650, 518] width 39 height 39
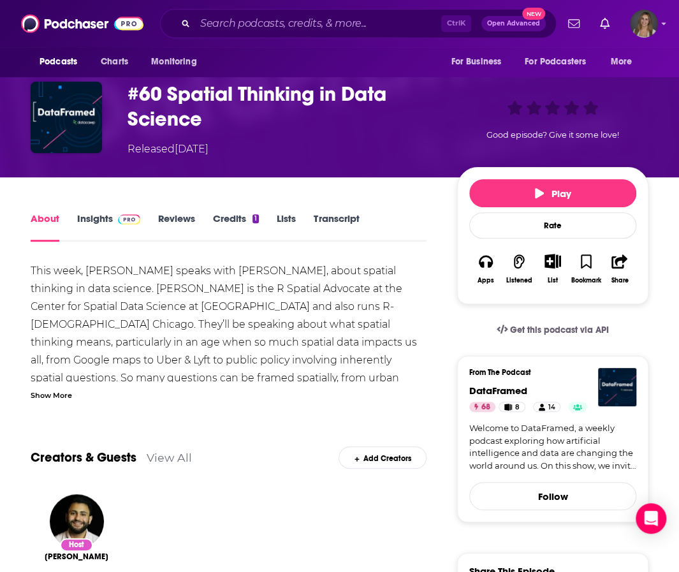
scroll to position [69, 0]
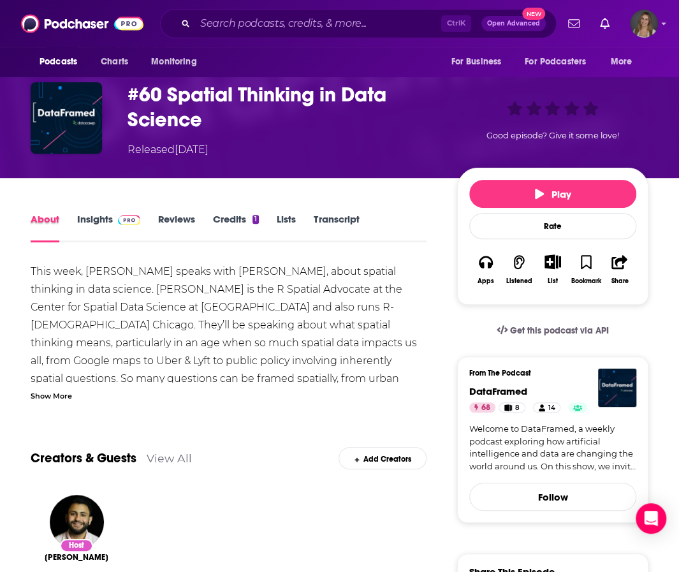
click at [74, 213] on div "About" at bounding box center [54, 227] width 47 height 29
click at [94, 220] on link "Insights" at bounding box center [108, 227] width 63 height 29
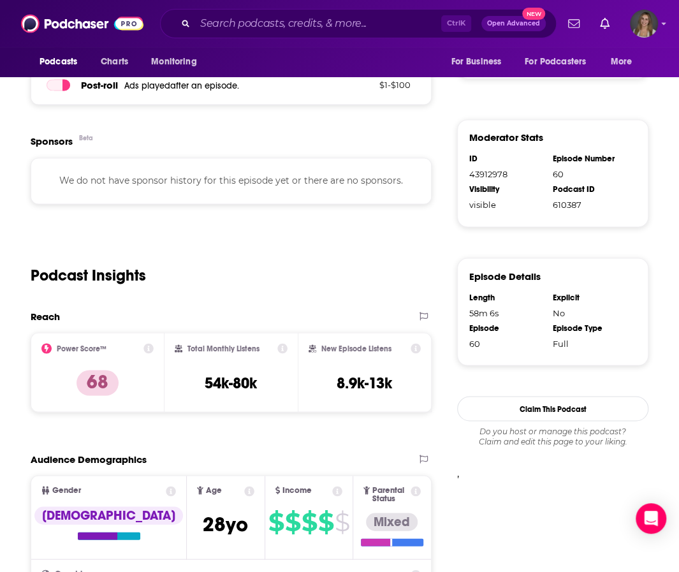
scroll to position [853, 0]
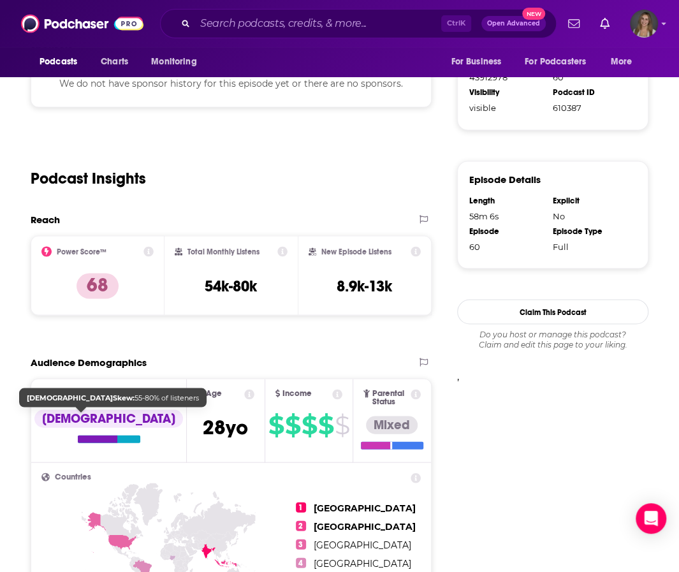
click at [82, 421] on div "[DEMOGRAPHIC_DATA]" at bounding box center [108, 418] width 149 height 18
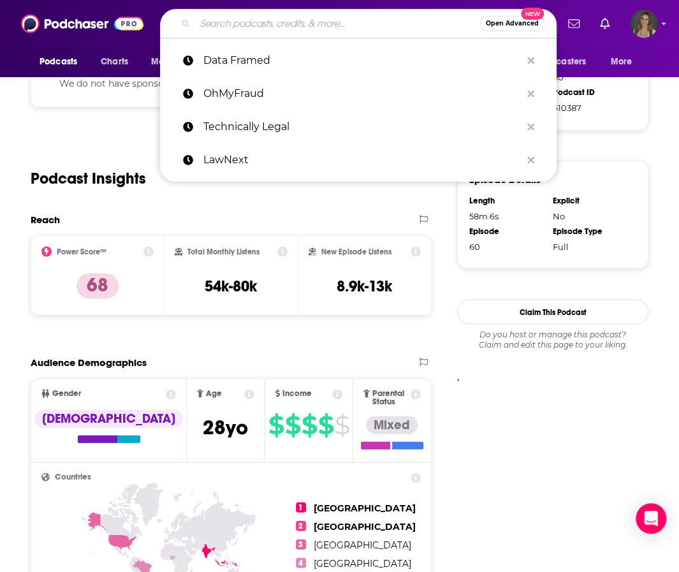
click at [233, 24] on input "Search podcasts, credits, & more..." at bounding box center [337, 23] width 285 height 20
paste input "Faces of Digital Health"
type input "Faces of Digital Health"
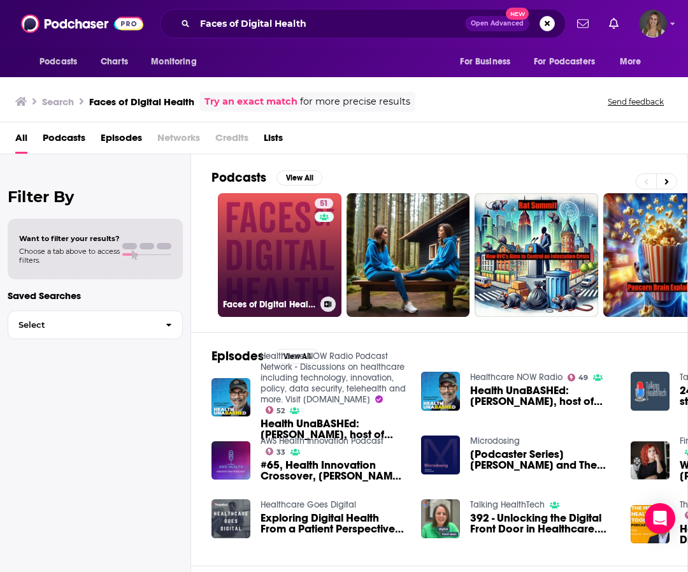
click at [273, 280] on link "51 Faces of Digital Health" at bounding box center [280, 255] width 124 height 124
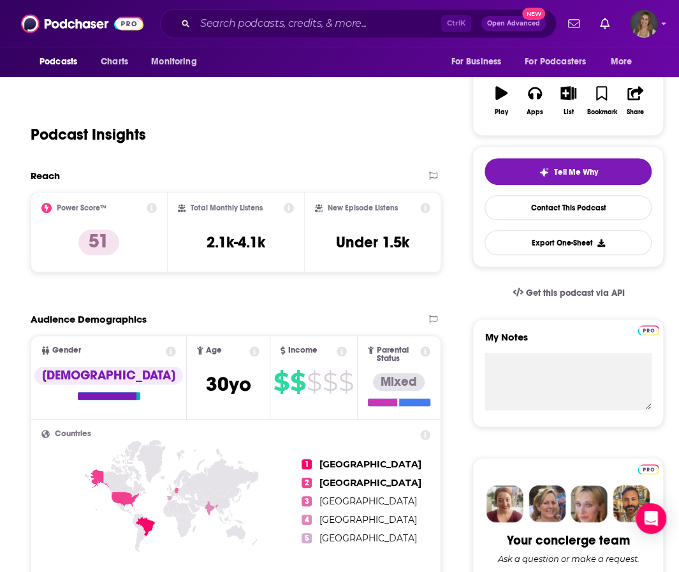
scroll to position [192, 0]
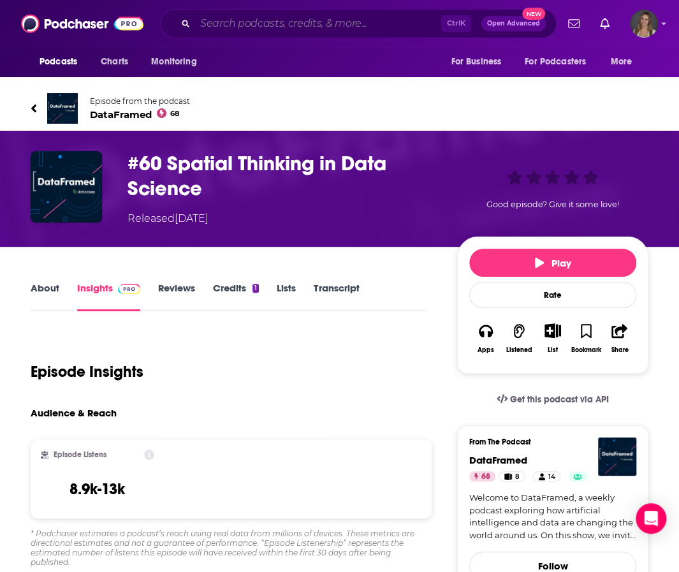
click at [217, 20] on input "Search podcasts, credits, & more..." at bounding box center [318, 23] width 246 height 20
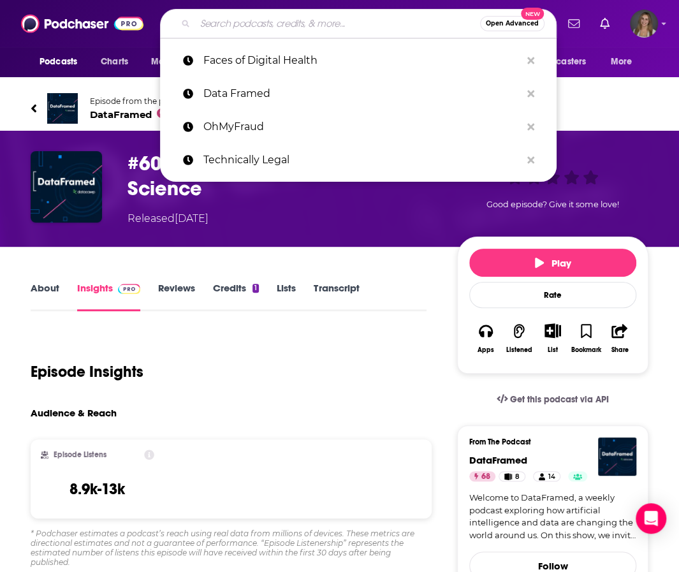
paste input "Advancing Health Podcast"
type input "Advancing Health Podcast"
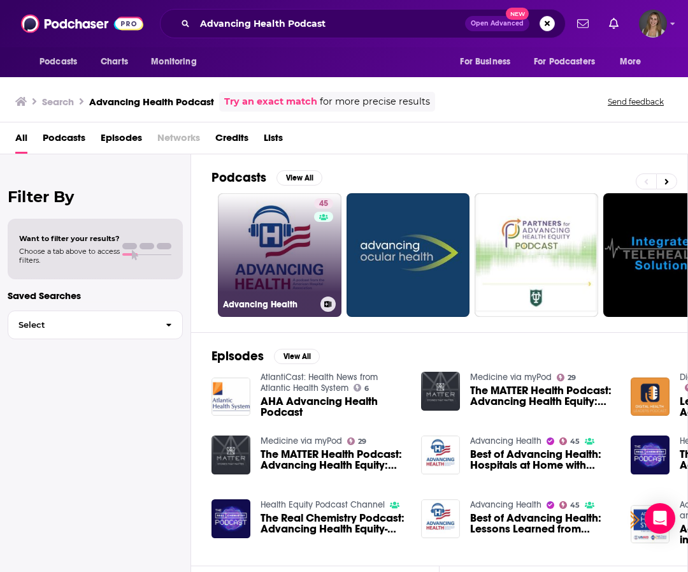
click at [277, 296] on div "Advancing Health" at bounding box center [279, 303] width 113 height 15
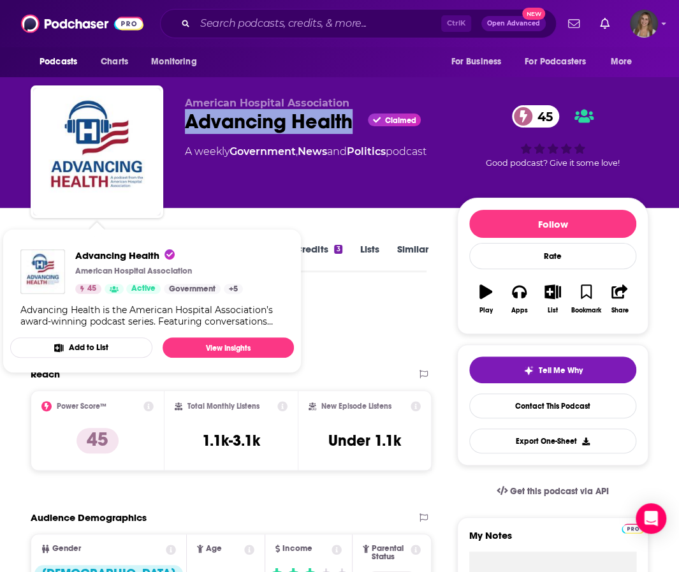
drag, startPoint x: 357, startPoint y: 127, endPoint x: 170, endPoint y: 126, distance: 187.4
click at [170, 126] on div "American Hospital Association Advancing Health Claimed 45 A weekly Government ,…" at bounding box center [340, 154] width 618 height 138
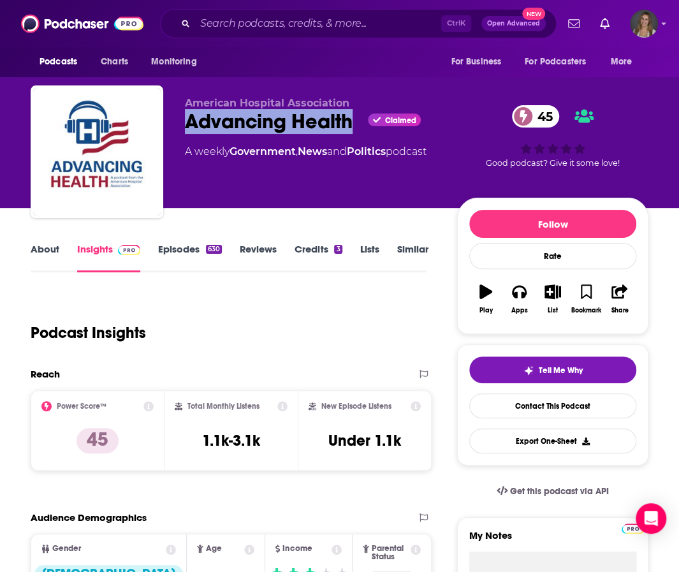
copy h2 "Advancing Health"
click at [329, 26] on input "Search podcasts, credits, & more..." at bounding box center [318, 23] width 246 height 20
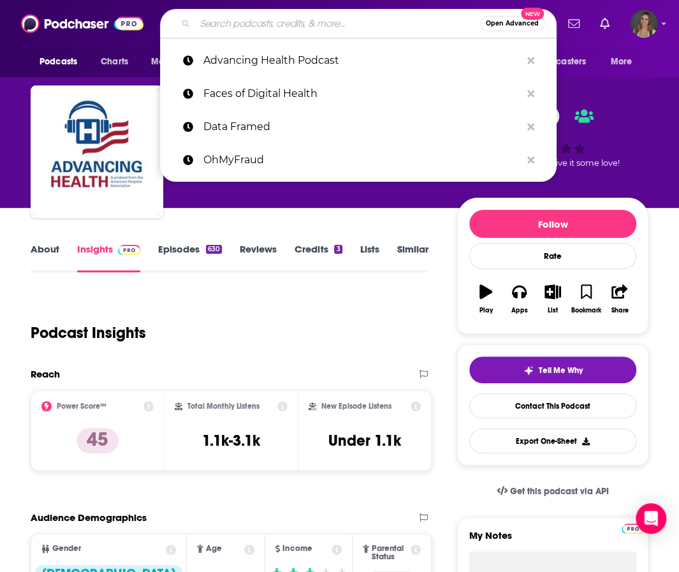
paste input "Becker’s Healthcare Clinical Leadership"
type input "Becker’s Healthcare Clinical Leadership"
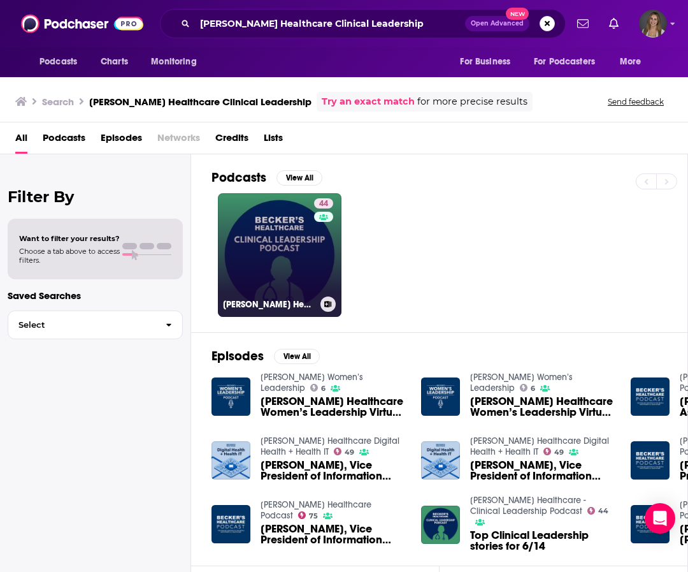
click at [284, 265] on link "44 Becker’s Healthcare - Clinical Leadership Podcast" at bounding box center [280, 255] width 124 height 124
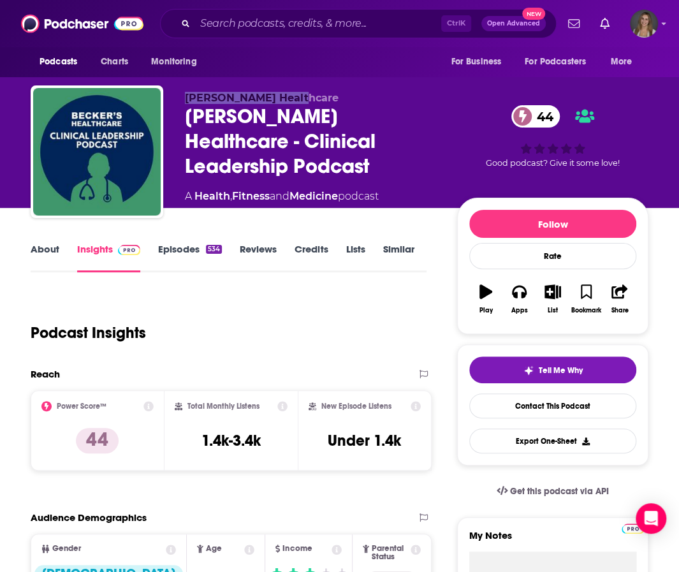
drag, startPoint x: 215, startPoint y: 92, endPoint x: 186, endPoint y: 96, distance: 29.6
click at [186, 96] on p "Becker's Healthcare" at bounding box center [311, 98] width 252 height 12
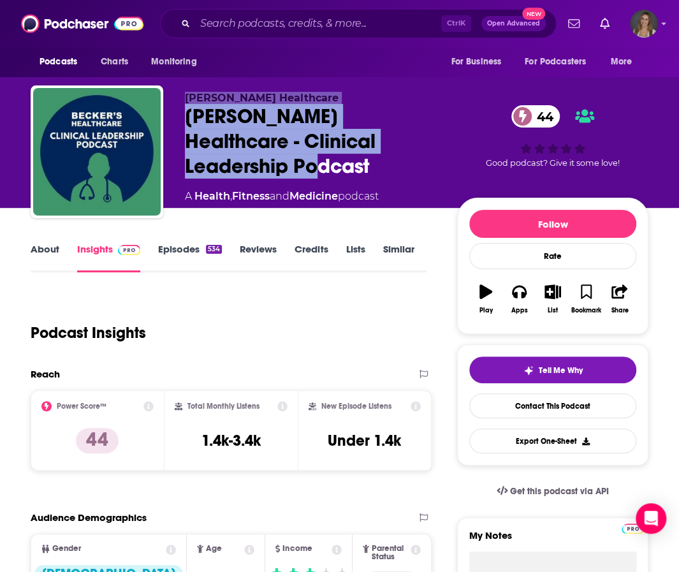
drag, startPoint x: 276, startPoint y: 157, endPoint x: 181, endPoint y: 97, distance: 112.6
click at [181, 97] on div "Becker's Healthcare Becker’s Healthcare - Clinical Leadership Podcast 44 A Heal…" at bounding box center [340, 154] width 618 height 138
copy div "Becker's Healthcare Becker’s Healthcare - Clinical Leadership Podcast"
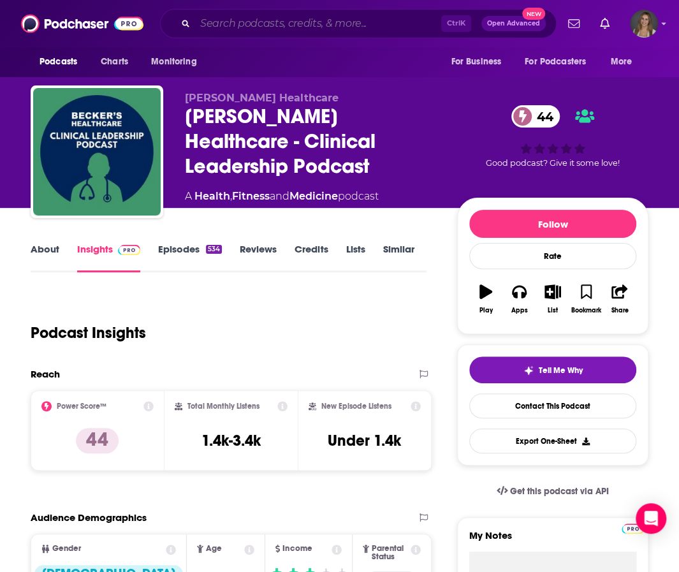
click at [227, 22] on input "Search podcasts, credits, & more..." at bounding box center [318, 23] width 246 height 20
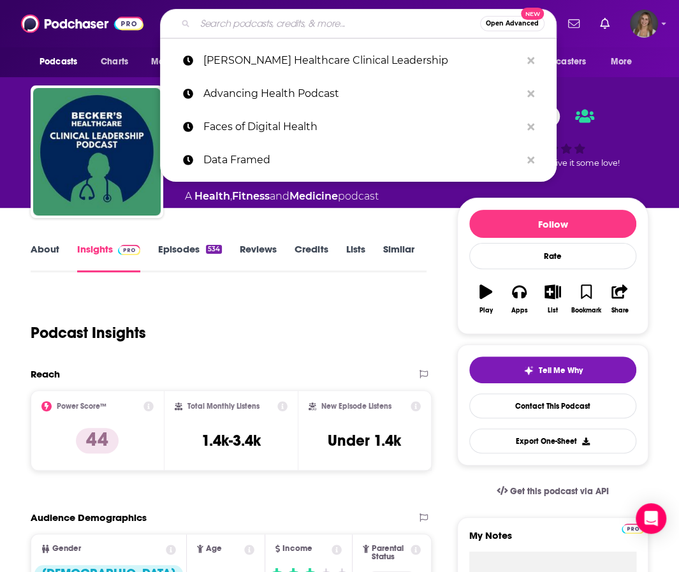
paste input "Becker’s Healthcare Spine & Orthopedics"
type input "Becker’s Healthcare Spine & Orthopedics"
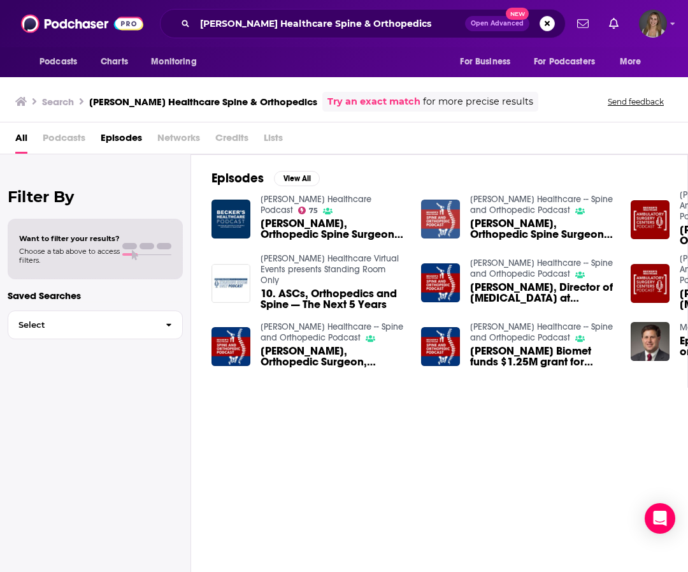
click at [435, 224] on img "Dr. Lauren Matteini, Orthopedic Spine Surgeon at Fox Valley Orthopedics" at bounding box center [440, 218] width 39 height 39
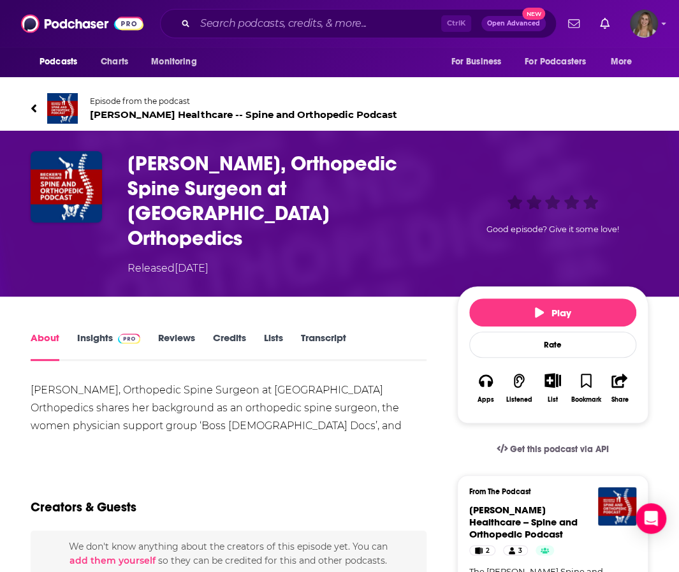
click at [68, 113] on img at bounding box center [62, 108] width 31 height 31
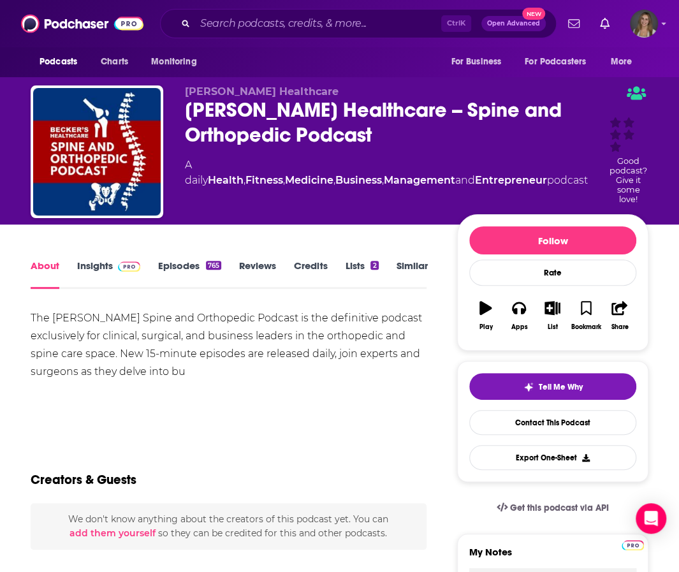
click at [92, 259] on link "Insights" at bounding box center [108, 273] width 63 height 29
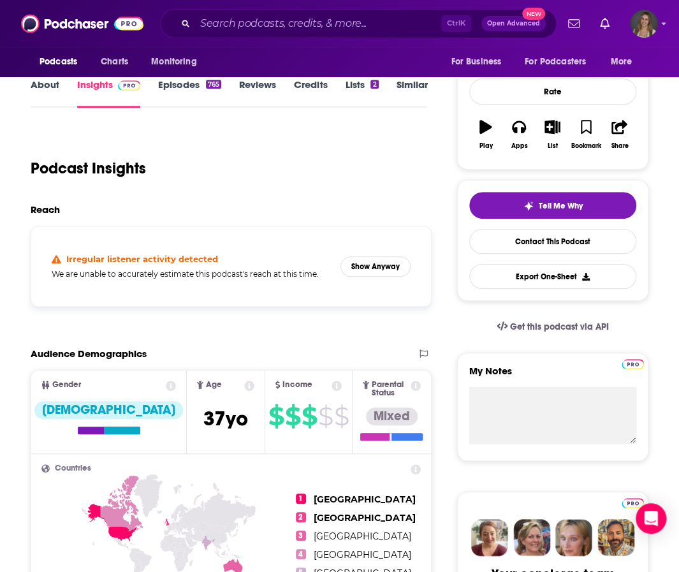
scroll to position [29, 0]
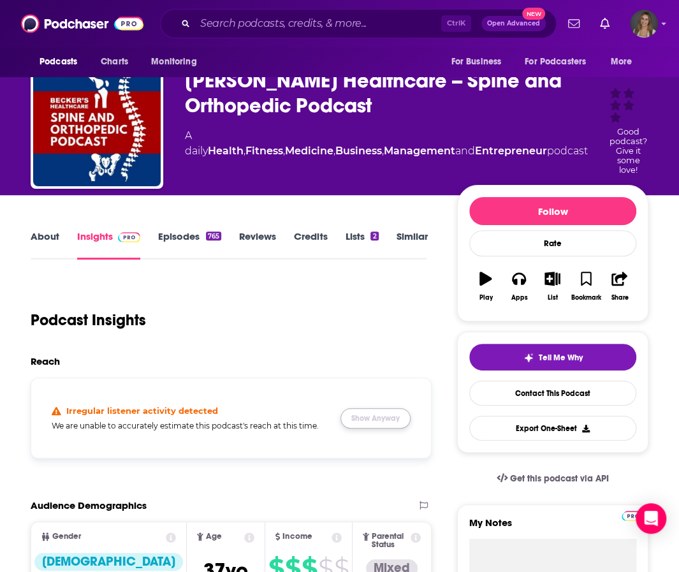
click at [381, 408] on button "Show Anyway" at bounding box center [375, 418] width 70 height 20
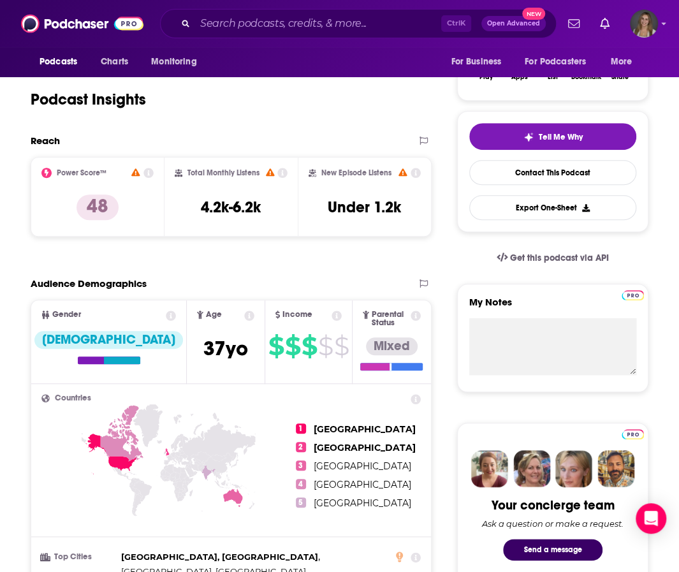
scroll to position [0, 0]
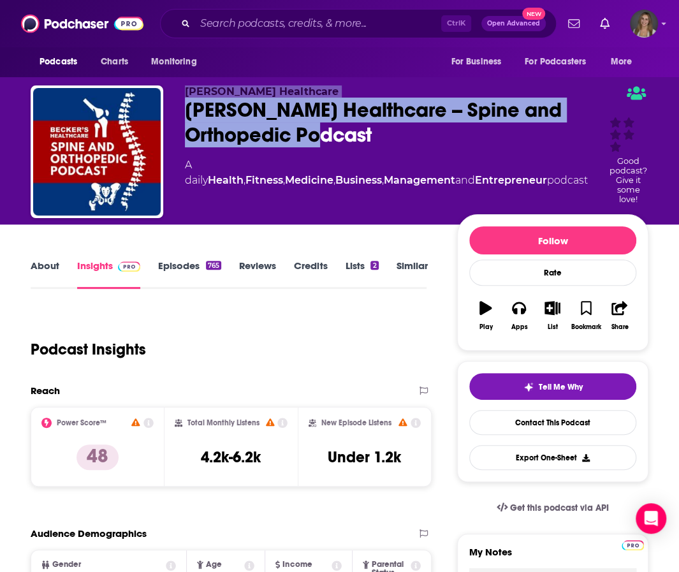
drag, startPoint x: 279, startPoint y: 164, endPoint x: 180, endPoint y: 97, distance: 119.3
click at [180, 97] on div "Becker's Healthcare Becker’s Healthcare -- Spine and Orthopedic Podcast A daily…" at bounding box center [340, 162] width 618 height 154
drag, startPoint x: 274, startPoint y: 164, endPoint x: 180, endPoint y: 87, distance: 120.9
click at [180, 87] on div "Becker's Healthcare Becker’s Healthcare -- Spine and Orthopedic Podcast A daily…" at bounding box center [340, 162] width 618 height 154
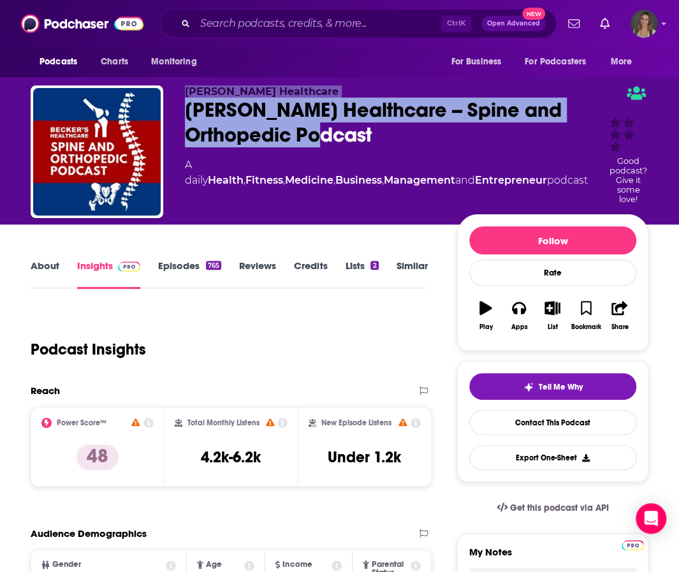
copy div "Becker's Healthcare Becker’s Healthcare -- Spine and Orthopedic Podcast"
click at [259, 22] on input "Search podcasts, credits, & more..." at bounding box center [318, 23] width 246 height 20
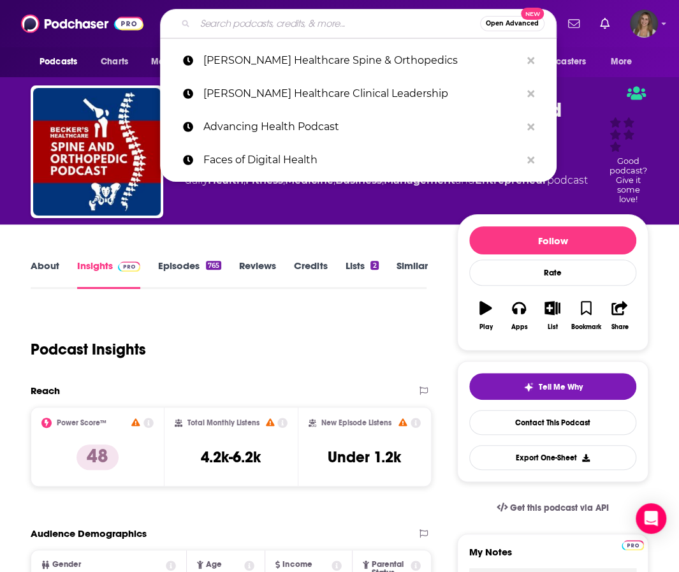
paste input "Becker’s Healthcare Pediatric Leadership Podcast"
type input "Becker’s Healthcare Pediatric Leadership Podcast"
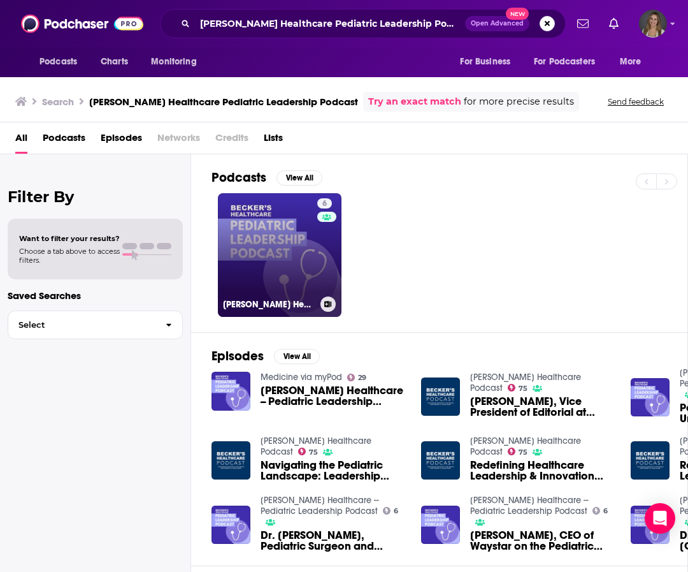
click at [288, 279] on link "6 Becker’s Healthcare -- Pediatric Leadership Podcast" at bounding box center [280, 255] width 124 height 124
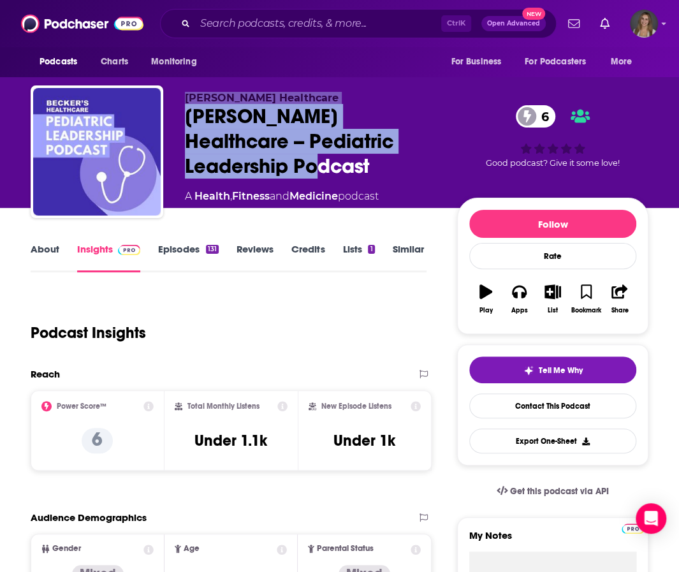
drag, startPoint x: 228, startPoint y: 139, endPoint x: 182, endPoint y: 94, distance: 63.5
click at [182, 94] on div "Becker's Healthcare Becker’s Healthcare -- Pediatric Leadership Podcast 6 A Hea…" at bounding box center [340, 154] width 618 height 138
copy div "Becker's Healthcare Becker’s Healthcare -- Pediatric Leadership Podcast"
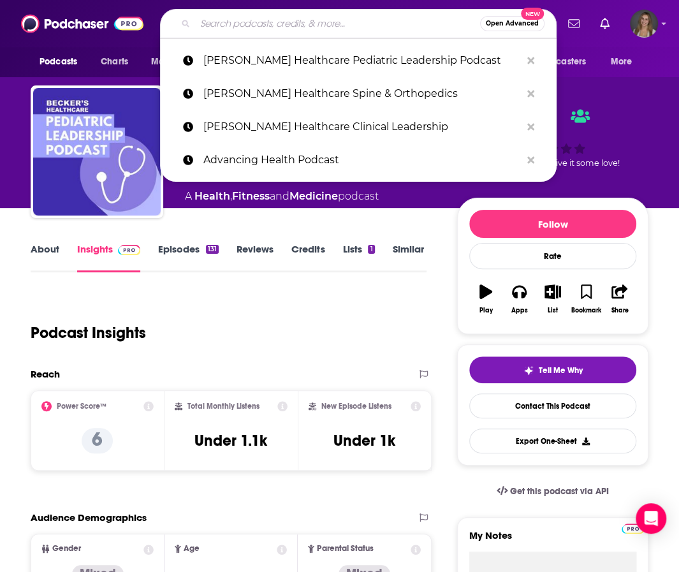
click at [305, 26] on input "Search podcasts, credits, & more..." at bounding box center [337, 23] width 285 height 20
paste input "Becker’s Healthcare"
type input "Becker’s Healthcare"
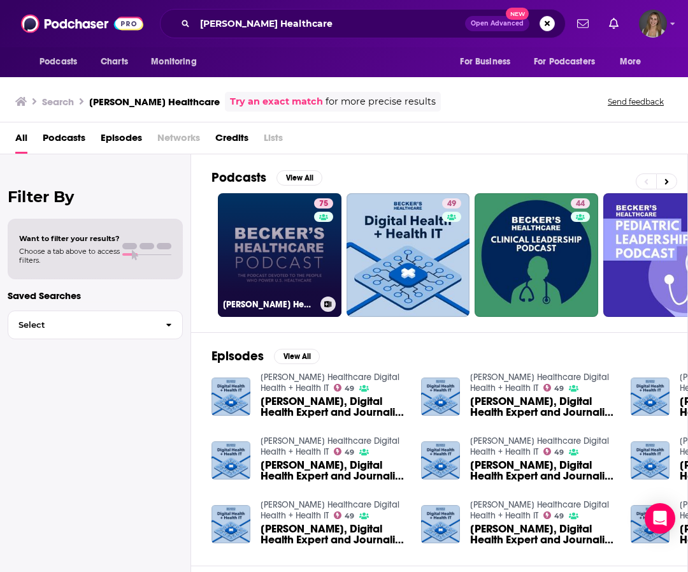
click at [261, 222] on link "75 Becker’s Healthcare Podcast" at bounding box center [280, 255] width 124 height 124
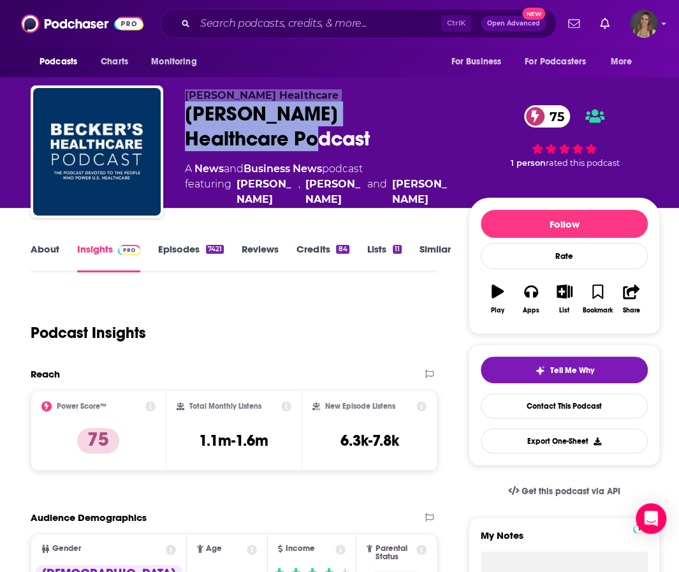
drag, startPoint x: 278, startPoint y: 136, endPoint x: 185, endPoint y: 94, distance: 102.4
click at [185, 94] on div "Becker's Healthcare Becker’s Healthcare Podcast 75 A News and Business News pod…" at bounding box center [316, 148] width 263 height 118
copy div "Becker's Healthcare Becker’s Healthcare Podcast"
click at [278, 30] on input "Search podcasts, credits, & more..." at bounding box center [318, 23] width 246 height 20
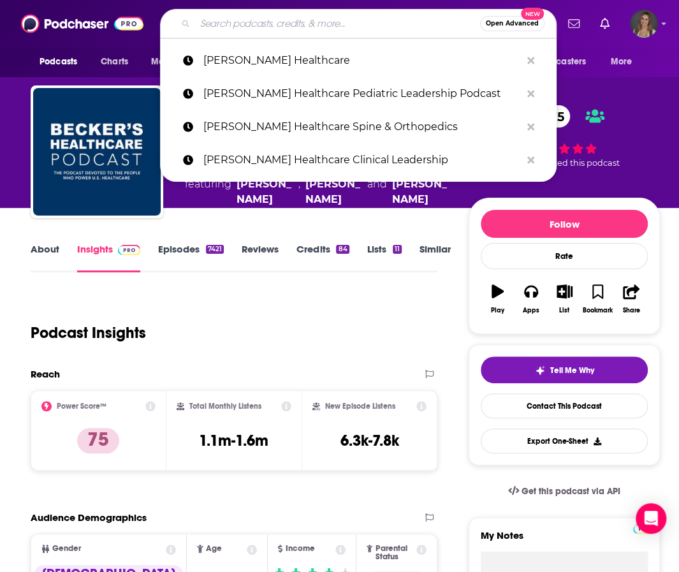
paste input "The Big Unlock"
type input "The Big Unlock"
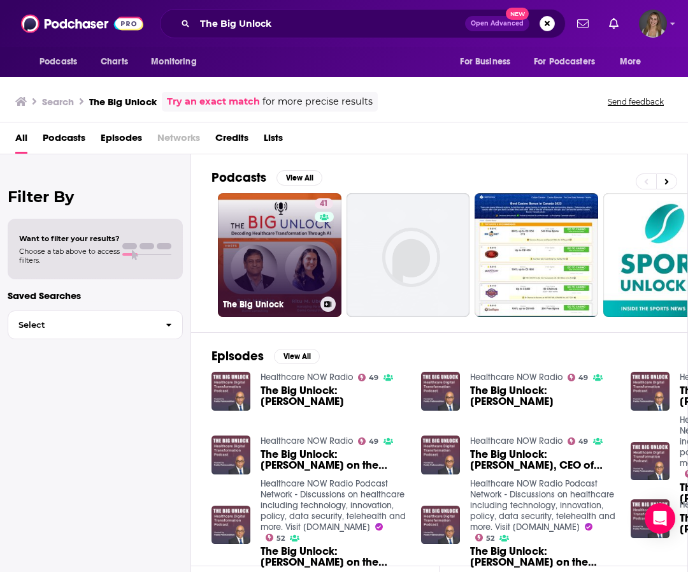
click at [297, 256] on link "41 The Big Unlock" at bounding box center [280, 255] width 124 height 124
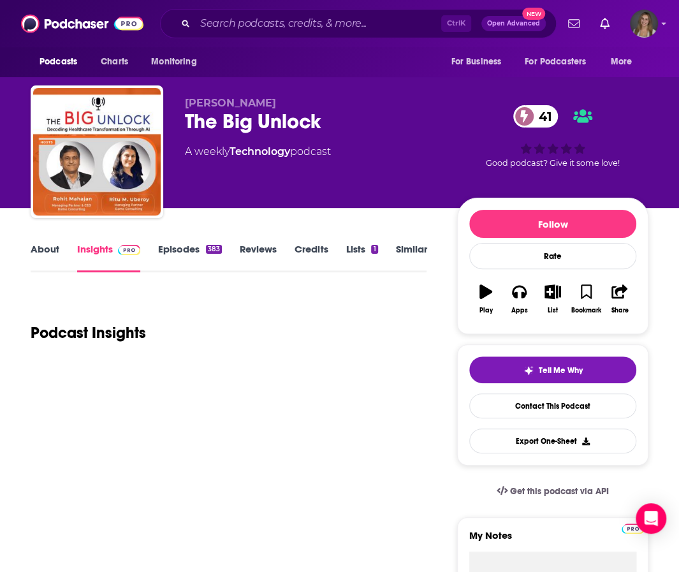
click at [236, 123] on div "The Big Unlock 41" at bounding box center [311, 121] width 252 height 25
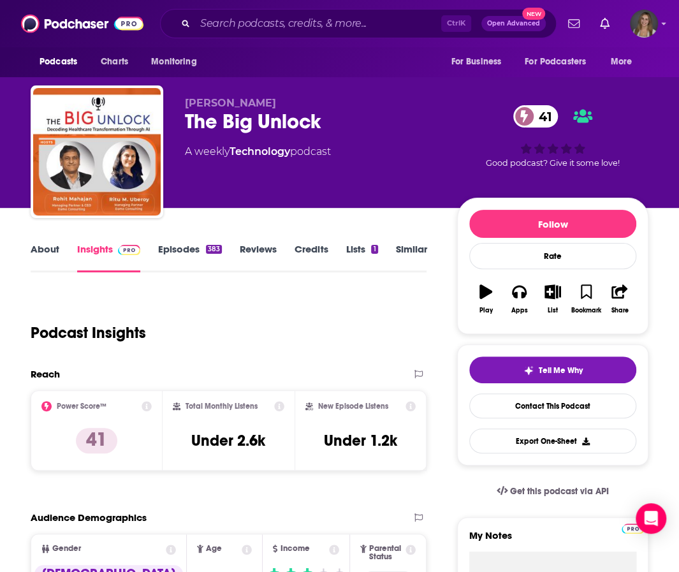
scroll to position [117, 0]
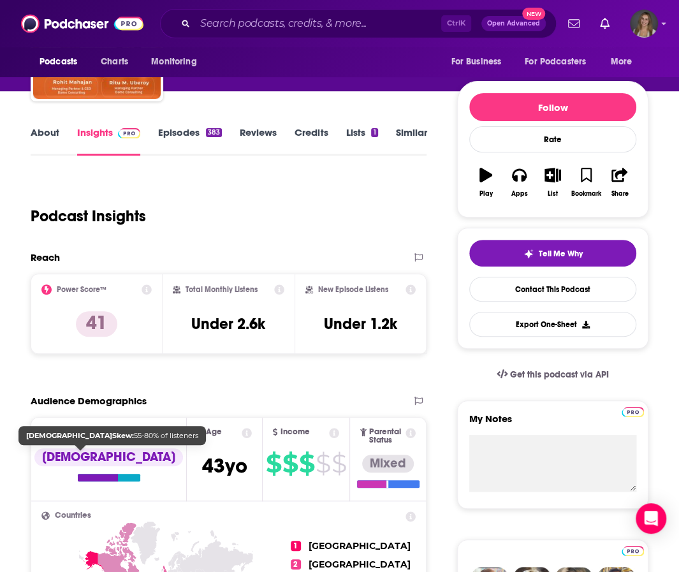
click at [91, 472] on div "[DEMOGRAPHIC_DATA]" at bounding box center [108, 464] width 149 height 33
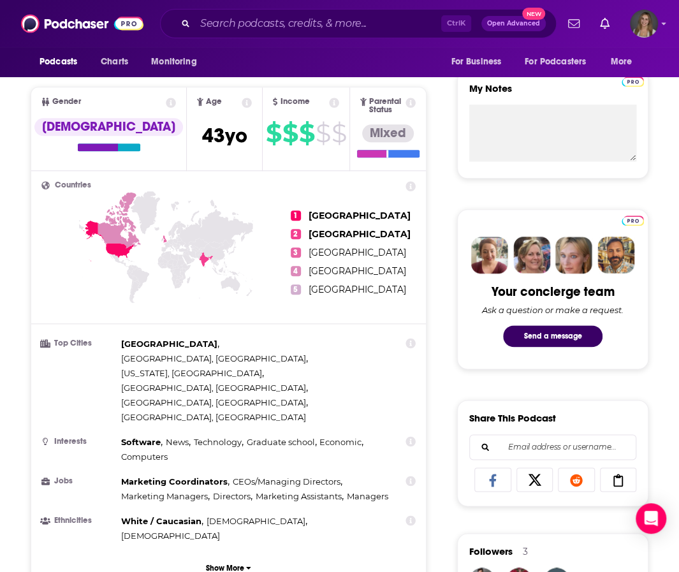
scroll to position [36, 0]
